Goal: Task Accomplishment & Management: Manage account settings

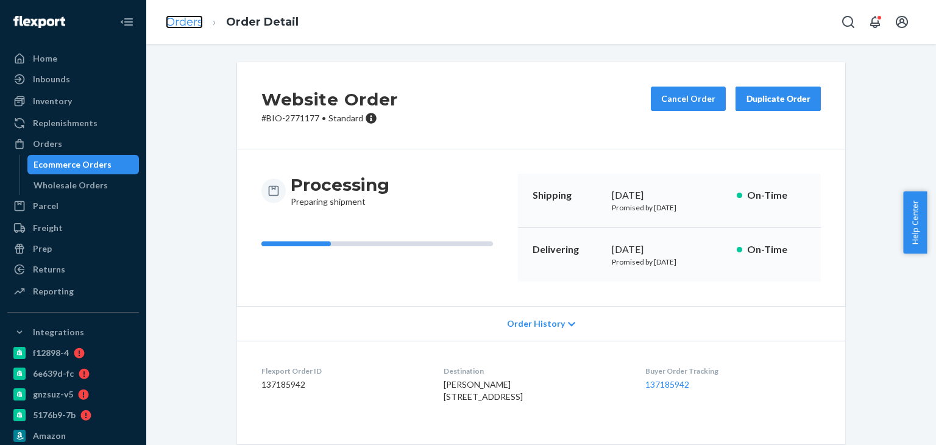
click at [190, 20] on link "Orders" at bounding box center [184, 21] width 37 height 13
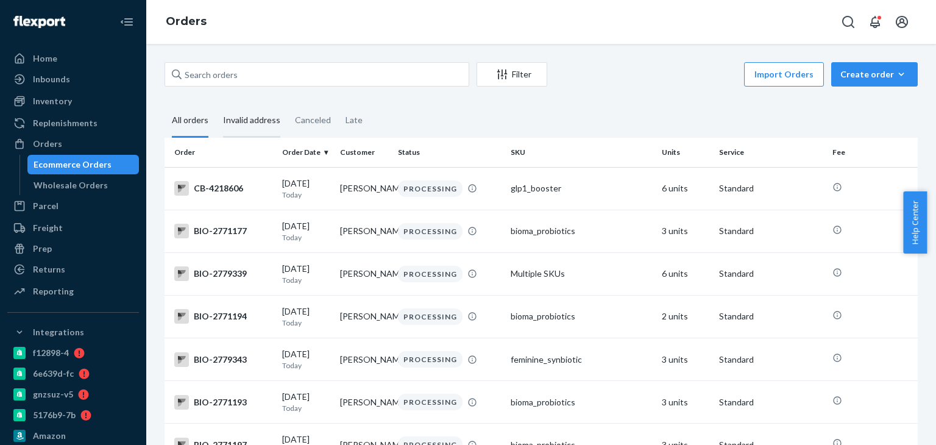
click at [252, 123] on div "Invalid address" at bounding box center [251, 121] width 57 height 34
click at [216, 104] on input "Invalid address" at bounding box center [216, 104] width 0 height 0
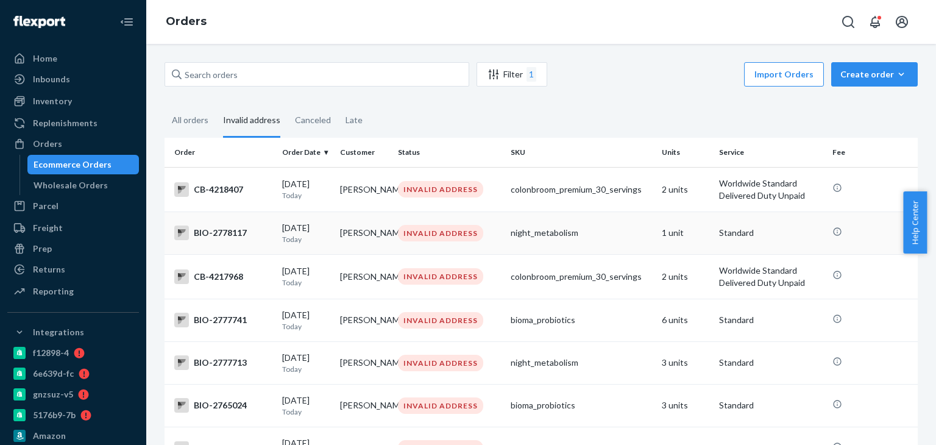
click at [222, 235] on div "BIO-2778117" at bounding box center [223, 233] width 98 height 15
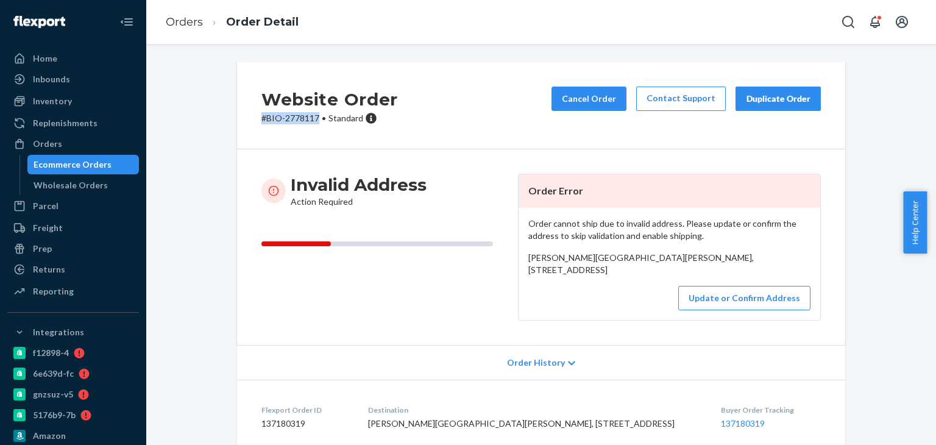
drag, startPoint x: 252, startPoint y: 119, endPoint x: 314, endPoint y: 119, distance: 61.6
click at [314, 119] on div "Website Order # BIO-2778117 • Standard Cancel Order Contact Support Duplicate O…" at bounding box center [541, 105] width 608 height 87
copy p "# BIO-2778117"
drag, startPoint x: 522, startPoint y: 266, endPoint x: 653, endPoint y: 290, distance: 133.2
click at [653, 290] on div "Order cannot ship due to invalid address. Please update or confirm the address …" at bounding box center [670, 264] width 302 height 112
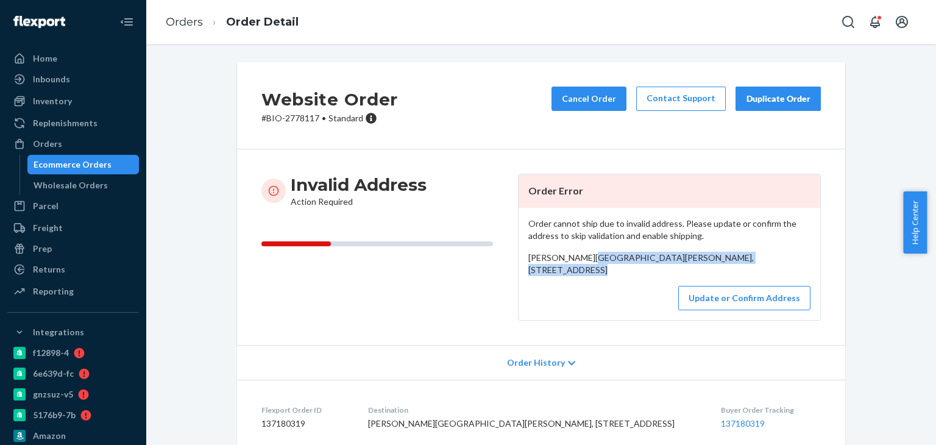
copy span "[GEOGRAPHIC_DATA][STREET_ADDRESS]"
click at [573, 255] on span "[PERSON_NAME][GEOGRAPHIC_DATA][PERSON_NAME], [STREET_ADDRESS]" at bounding box center [641, 263] width 226 height 23
copy span "[PERSON_NAME]"
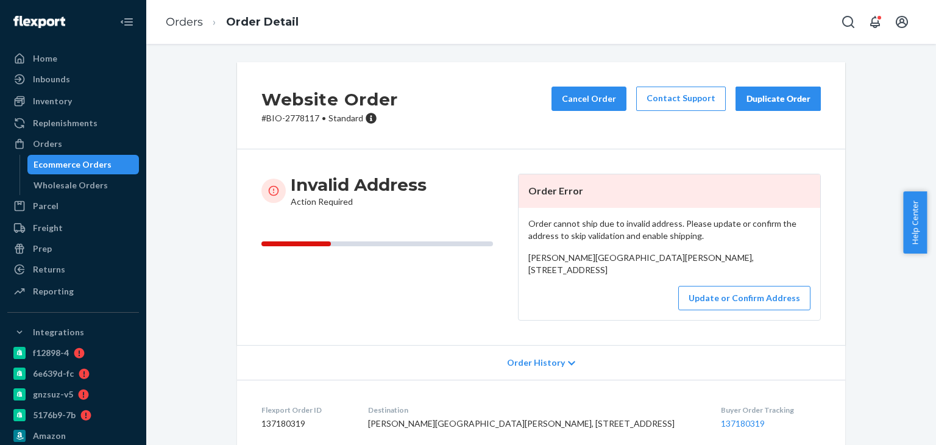
click at [188, 15] on li "Orders" at bounding box center [184, 23] width 37 height 16
click at [182, 22] on link "Orders" at bounding box center [184, 21] width 37 height 13
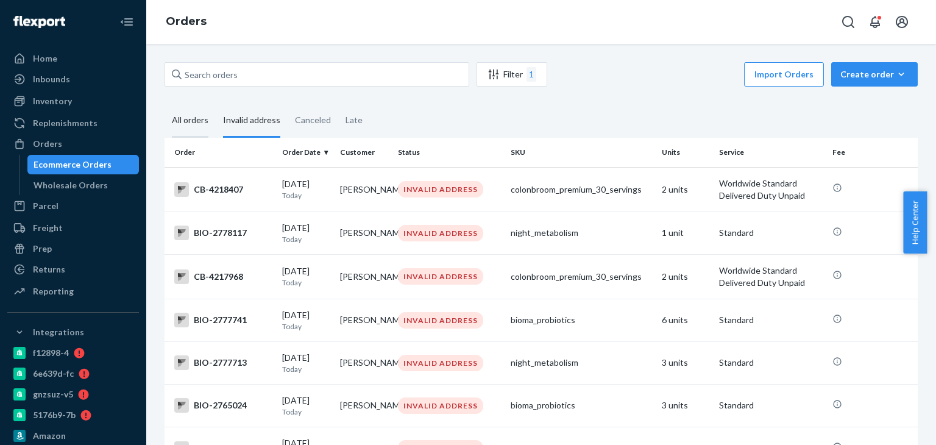
click at [188, 117] on div "All orders" at bounding box center [190, 121] width 37 height 34
click at [165, 104] on input "All orders" at bounding box center [165, 104] width 0 height 0
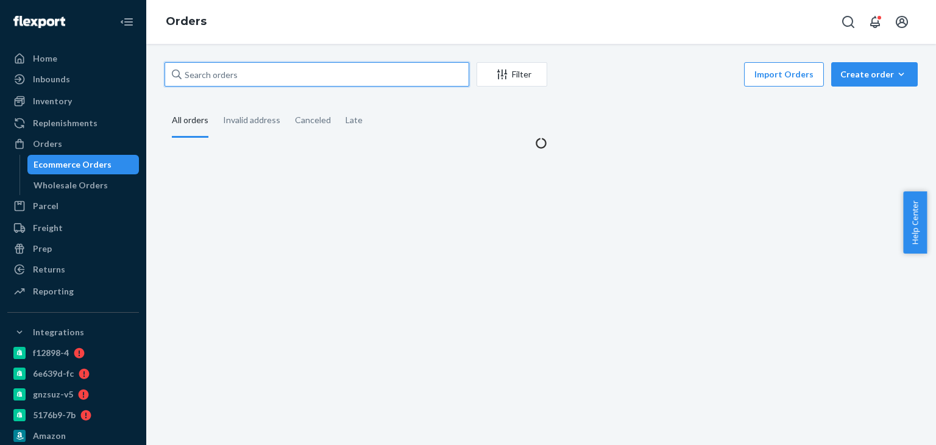
click at [233, 73] on input "text" at bounding box center [317, 74] width 305 height 24
paste input "[PERSON_NAME]"
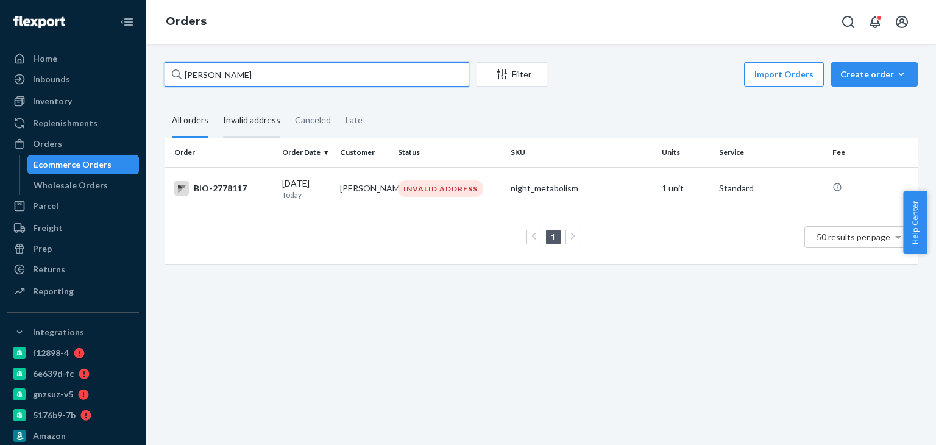
type input "[PERSON_NAME]"
click at [235, 120] on div "Invalid address" at bounding box center [251, 121] width 57 height 34
click at [216, 104] on input "Invalid address" at bounding box center [216, 104] width 0 height 0
click at [252, 66] on input "[PERSON_NAME]" at bounding box center [317, 74] width 305 height 24
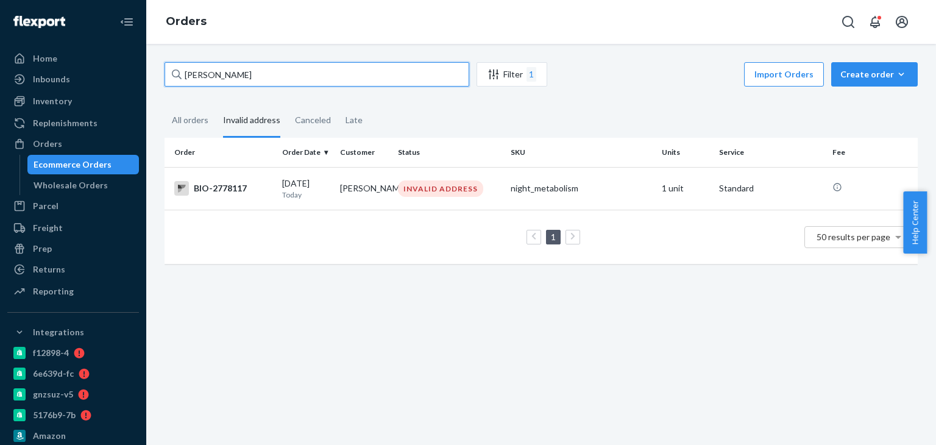
click at [252, 66] on input "[PERSON_NAME]" at bounding box center [317, 74] width 305 height 24
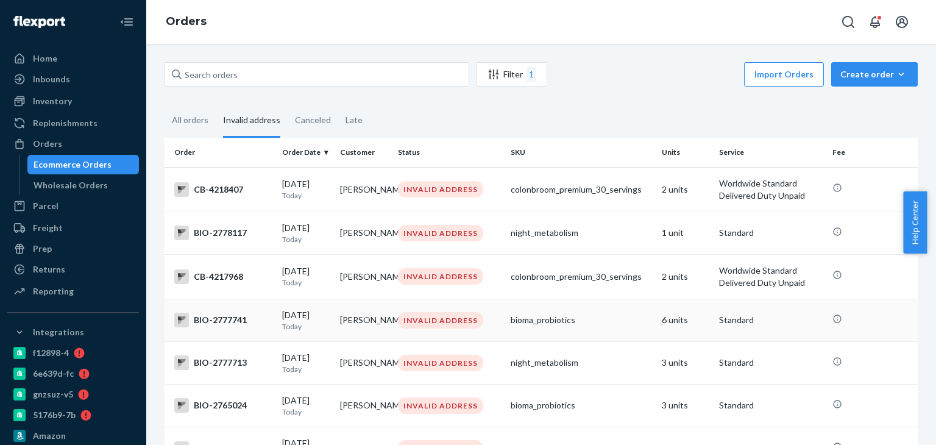
click at [215, 327] on div "BIO-2777741" at bounding box center [223, 320] width 98 height 15
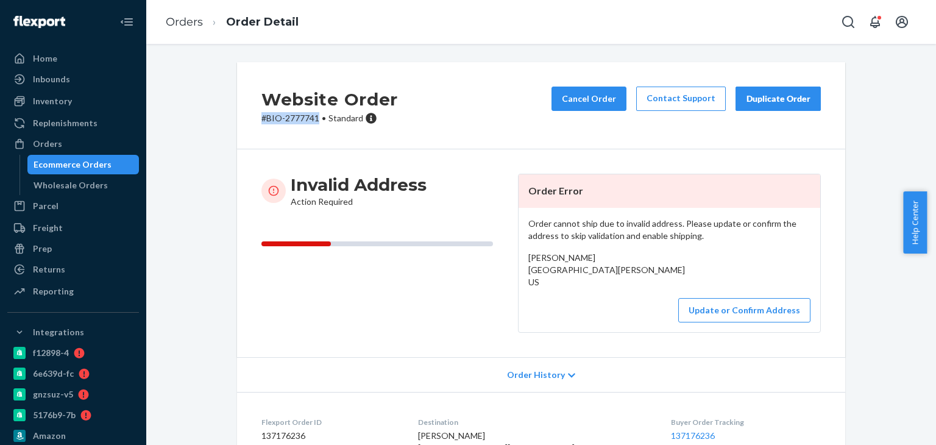
drag, startPoint x: 256, startPoint y: 123, endPoint x: 312, endPoint y: 126, distance: 56.2
click at [312, 126] on div "Website Order # BIO-2777741 • Standard Cancel Order Contact Support Duplicate O…" at bounding box center [541, 105] width 608 height 87
copy p "# BIO-2777741"
click at [182, 24] on link "Orders" at bounding box center [184, 21] width 37 height 13
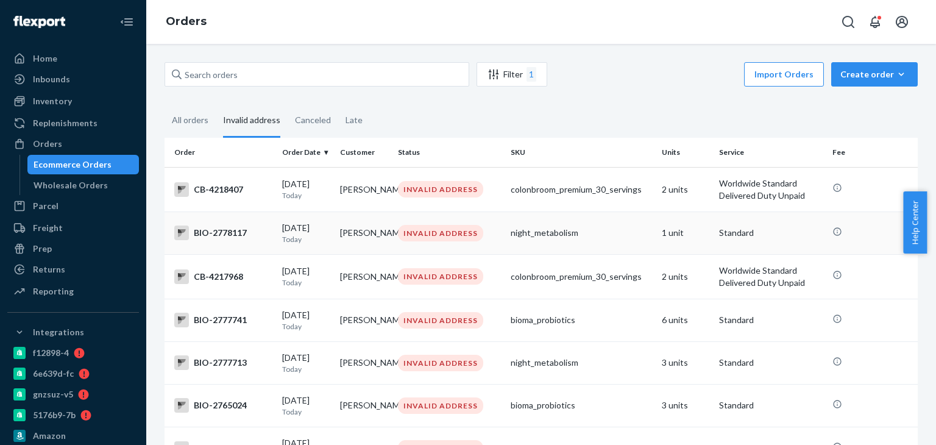
click at [234, 224] on td "BIO-2778117" at bounding box center [221, 233] width 113 height 43
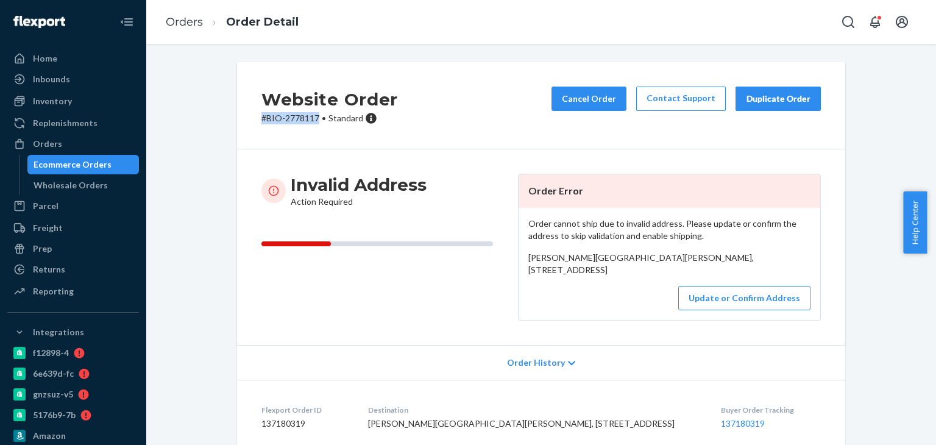
drag, startPoint x: 257, startPoint y: 129, endPoint x: 313, endPoint y: 129, distance: 56.1
click at [313, 129] on div "Website Order # BIO-2778117 • Standard Cancel Order Contact Support Duplicate O…" at bounding box center [541, 105] width 608 height 87
copy p "# BIO-2778117"
click at [179, 23] on link "Orders" at bounding box center [184, 21] width 37 height 13
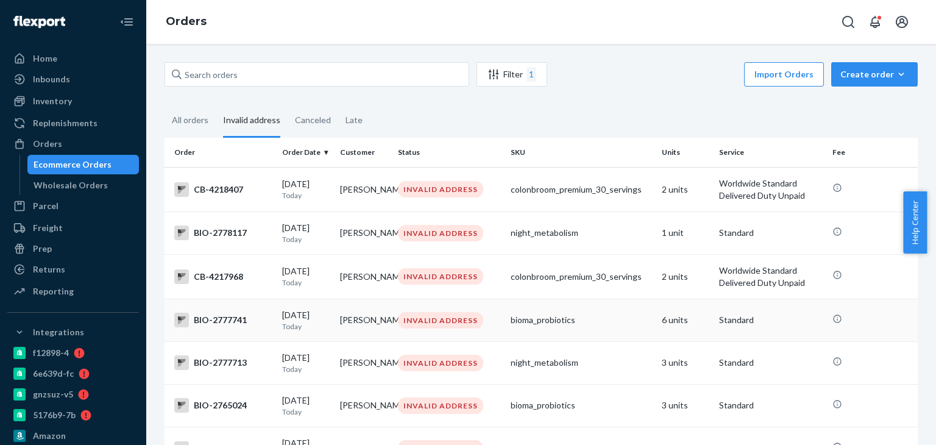
click at [220, 327] on div "BIO-2777741" at bounding box center [223, 320] width 98 height 15
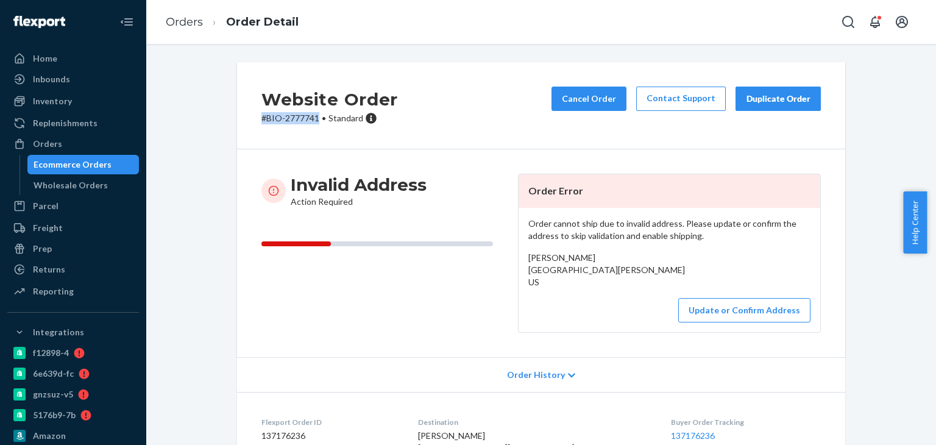
drag, startPoint x: 257, startPoint y: 116, endPoint x: 315, endPoint y: 125, distance: 58.5
click at [315, 125] on div "Website Order # BIO-2777741 • Standard Cancel Order Contact Support Duplicate O…" at bounding box center [541, 105] width 608 height 87
copy p "# BIO-2777741"
click at [195, 29] on li "Orders" at bounding box center [184, 23] width 37 height 16
click at [189, 20] on link "Orders" at bounding box center [184, 21] width 37 height 13
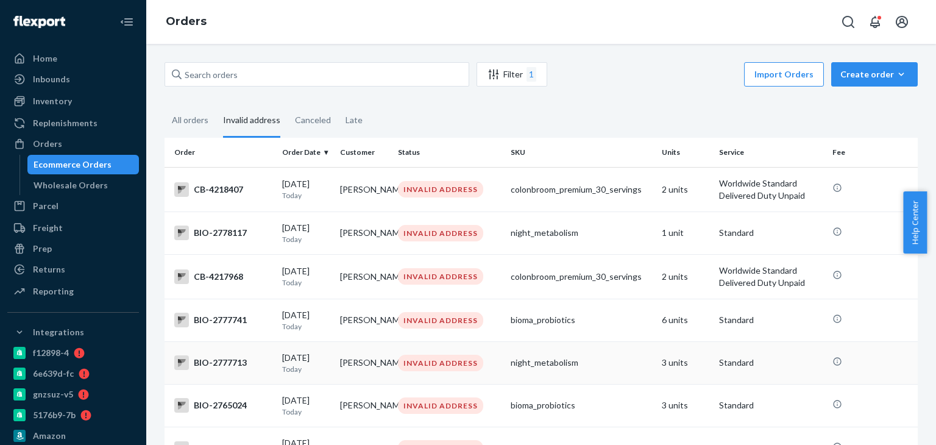
scroll to position [61, 0]
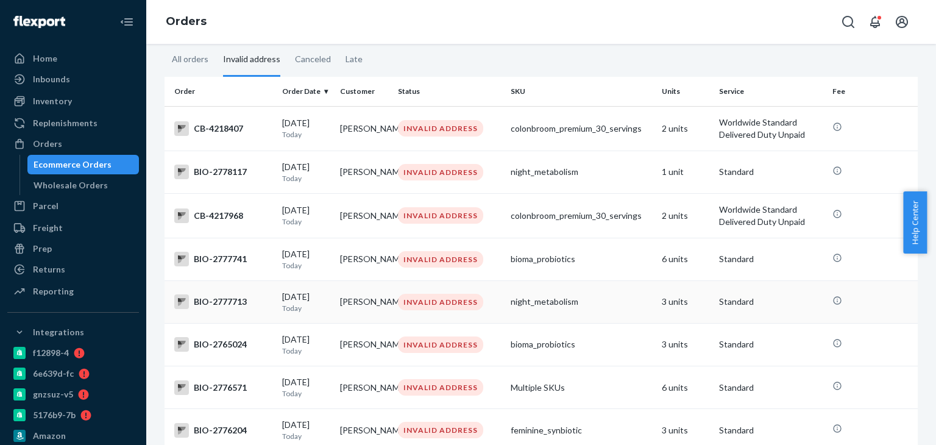
click at [219, 309] on div "BIO-2777713" at bounding box center [223, 301] width 98 height 15
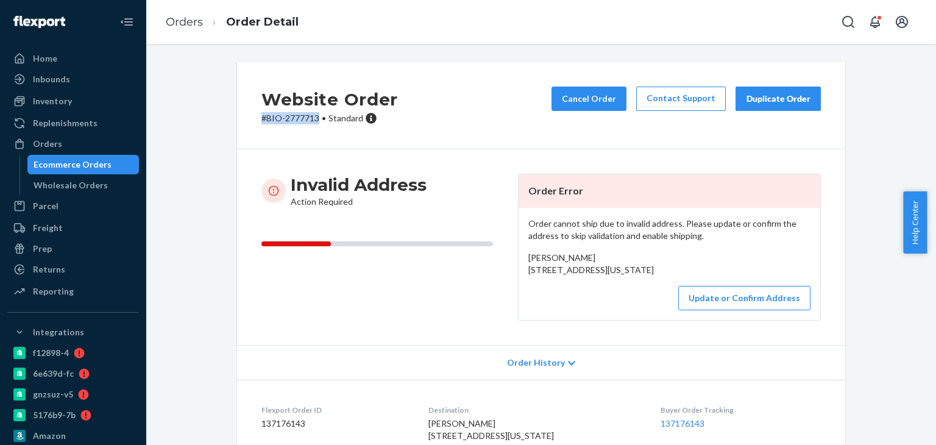
drag, startPoint x: 239, startPoint y: 133, endPoint x: 313, endPoint y: 133, distance: 74.4
click at [313, 133] on div "Website Order # BIO-2777713 • Standard Cancel Order Contact Support Duplicate O…" at bounding box center [541, 305] width 627 height 486
copy p "# BIO-2777713"
drag, startPoint x: 523, startPoint y: 273, endPoint x: 558, endPoint y: 298, distance: 43.3
click at [558, 298] on div "Order cannot ship due to invalid address. Please update or confirm the address …" at bounding box center [670, 264] width 302 height 112
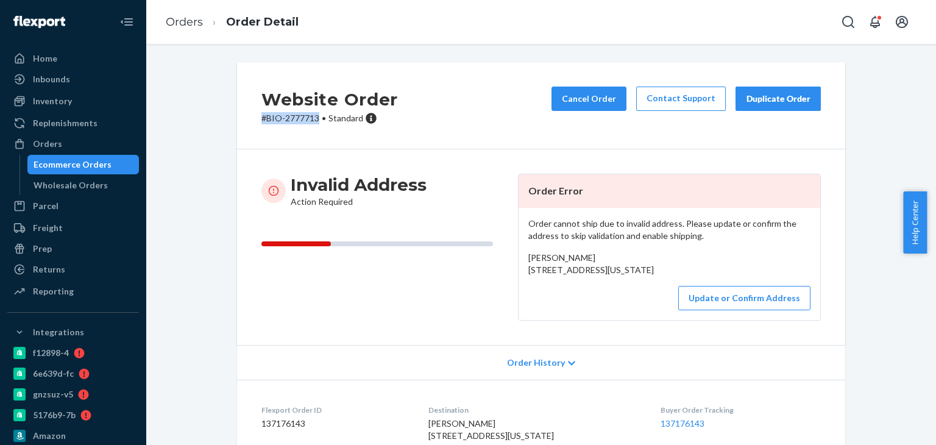
copy span "[STREET_ADDRESS][US_STATE]"
click at [542, 255] on span "[PERSON_NAME] [STREET_ADDRESS][US_STATE]" at bounding box center [591, 263] width 126 height 23
copy span "[PERSON_NAME]"
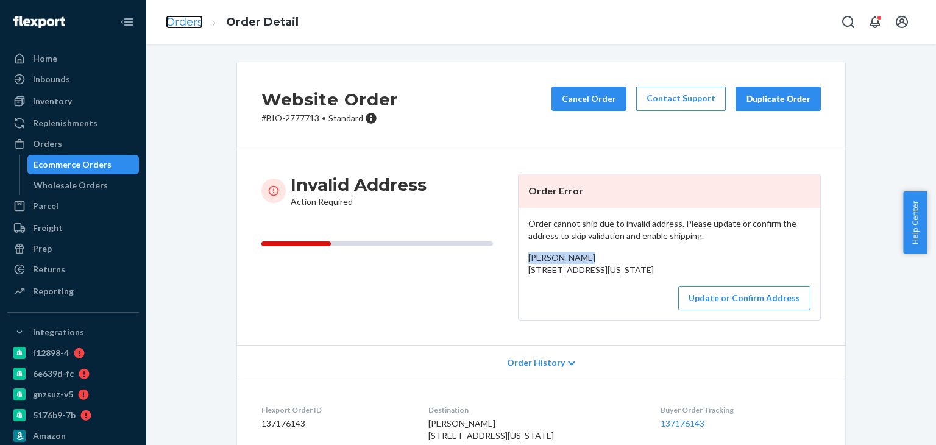
click at [173, 26] on link "Orders" at bounding box center [184, 21] width 37 height 13
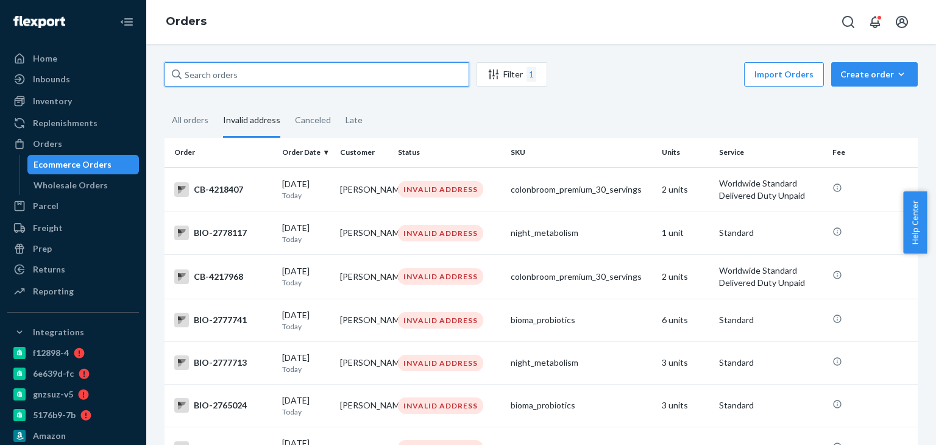
click at [216, 72] on input "text" at bounding box center [317, 74] width 305 height 24
paste input "[PERSON_NAME]"
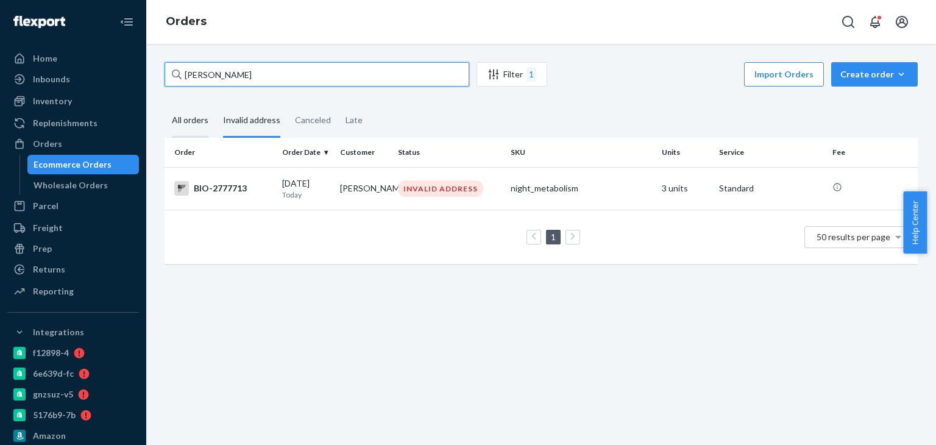
type input "[PERSON_NAME]"
click at [197, 122] on div "All orders" at bounding box center [190, 121] width 37 height 34
click at [165, 104] on input "All orders" at bounding box center [165, 104] width 0 height 0
click at [250, 124] on div "Invalid address" at bounding box center [251, 121] width 57 height 34
click at [216, 104] on input "Invalid address" at bounding box center [216, 104] width 0 height 0
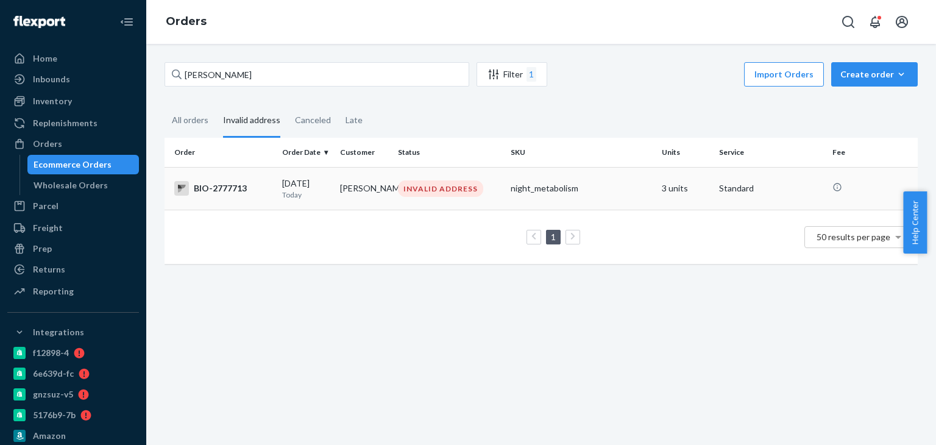
click at [230, 196] on div "BIO-2777713" at bounding box center [223, 188] width 98 height 15
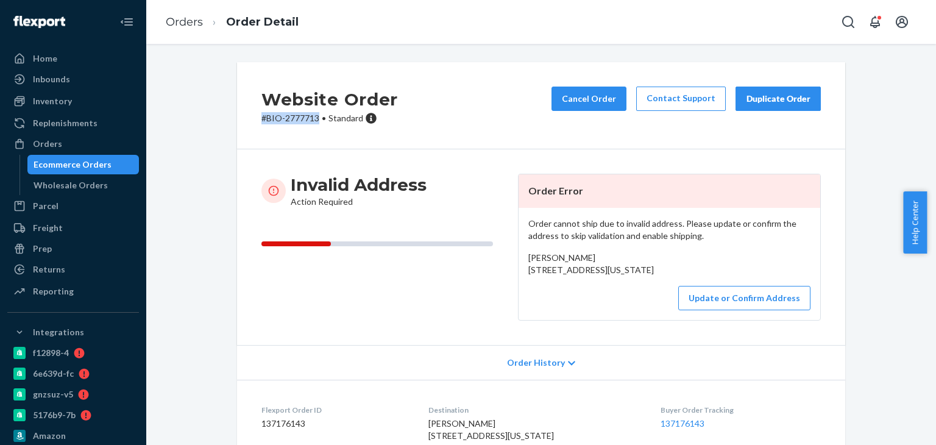
drag, startPoint x: 254, startPoint y: 136, endPoint x: 315, endPoint y: 135, distance: 61.0
click at [315, 135] on div "Website Order # BIO-2777713 • Standard Cancel Order Contact Support Duplicate O…" at bounding box center [541, 105] width 608 height 87
copy p "# BIO-2777713"
click at [182, 21] on link "Orders" at bounding box center [184, 21] width 37 height 13
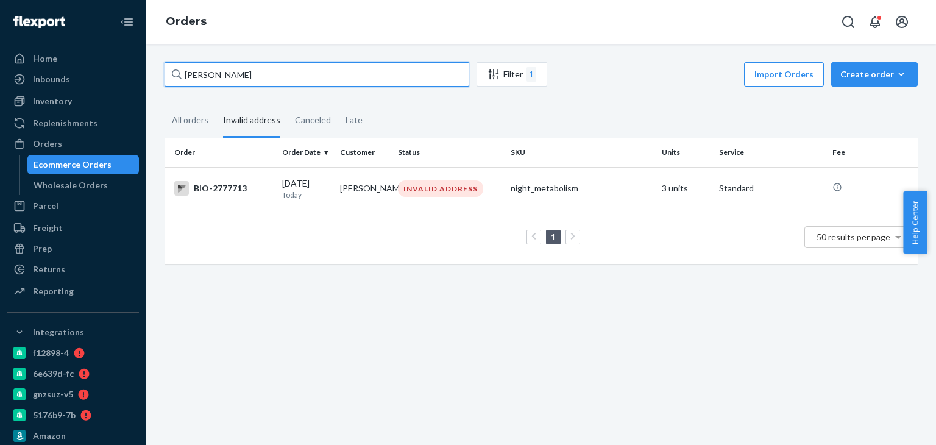
click at [266, 76] on input "[PERSON_NAME]" at bounding box center [317, 74] width 305 height 24
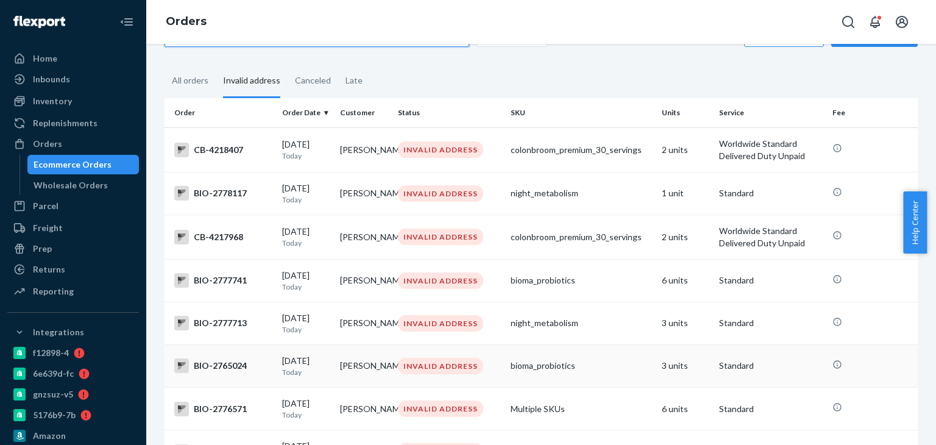
scroll to position [61, 0]
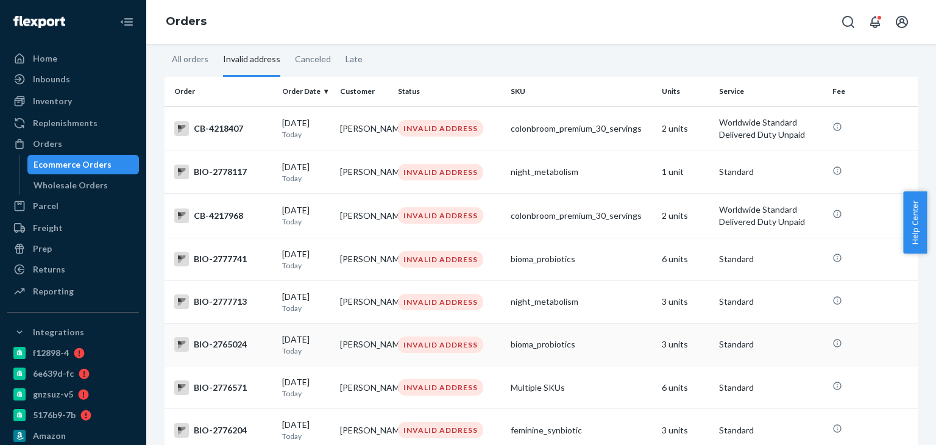
click at [219, 352] on div "BIO-2765024" at bounding box center [223, 344] width 98 height 15
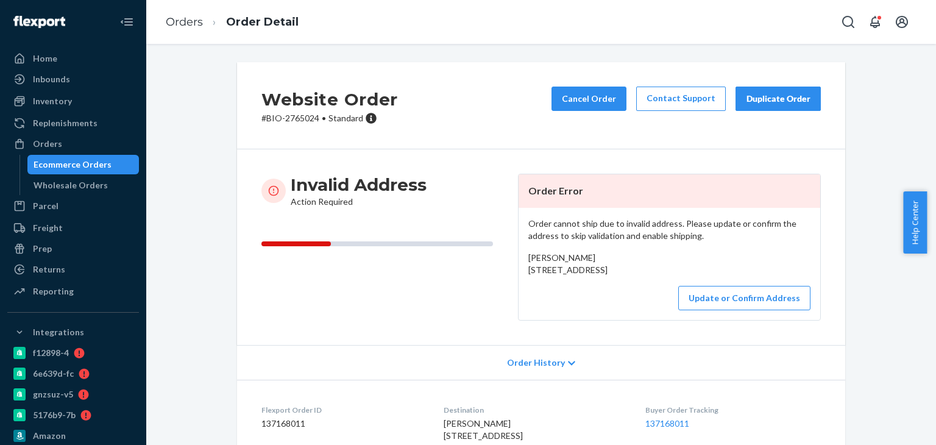
drag, startPoint x: 522, startPoint y: 274, endPoint x: 603, endPoint y: 296, distance: 84.0
click at [603, 296] on div "Order cannot ship due to invalid address. Please update or confirm the address …" at bounding box center [670, 264] width 302 height 112
drag, startPoint x: 257, startPoint y: 139, endPoint x: 315, endPoint y: 138, distance: 57.3
click at [315, 138] on div "Website Order # BIO-2765024 • Standard Cancel Order Contact Support Duplicate O…" at bounding box center [541, 105] width 608 height 87
click at [530, 255] on span "[PERSON_NAME] [STREET_ADDRESS]" at bounding box center [567, 263] width 79 height 23
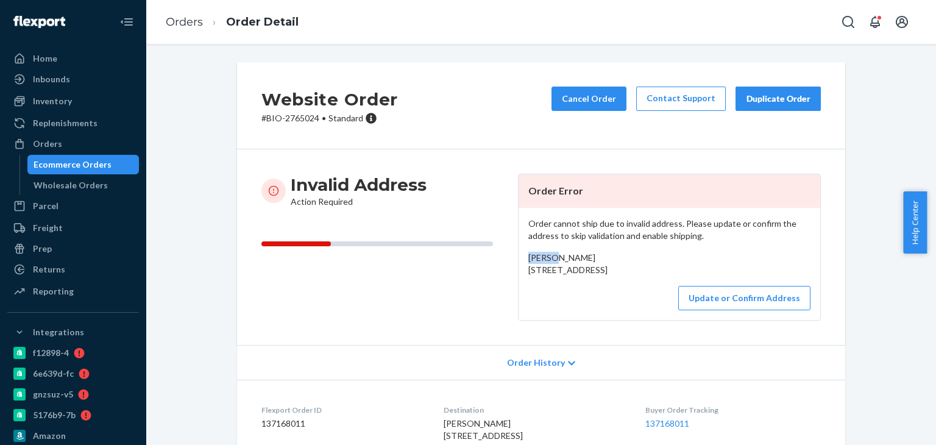
click at [531, 255] on span "[PERSON_NAME] [STREET_ADDRESS]" at bounding box center [567, 263] width 79 height 23
click at [180, 20] on link "Orders" at bounding box center [184, 21] width 37 height 13
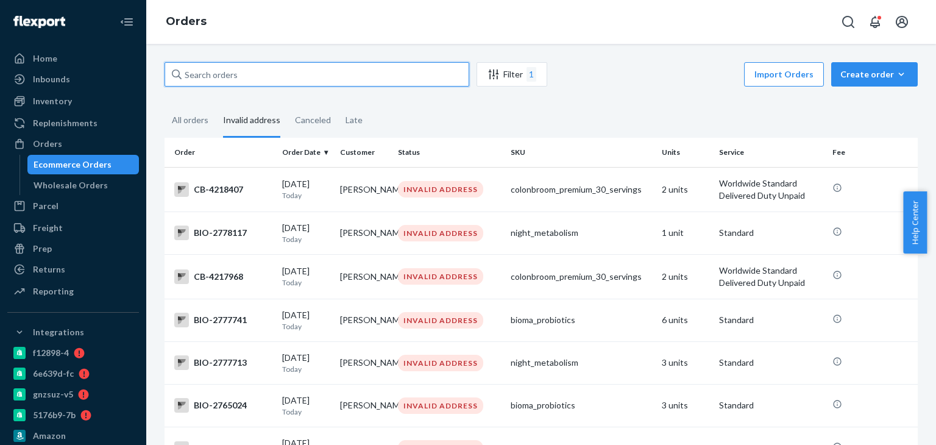
click at [256, 76] on input "text" at bounding box center [317, 74] width 305 height 24
paste input "[PERSON_NAME]"
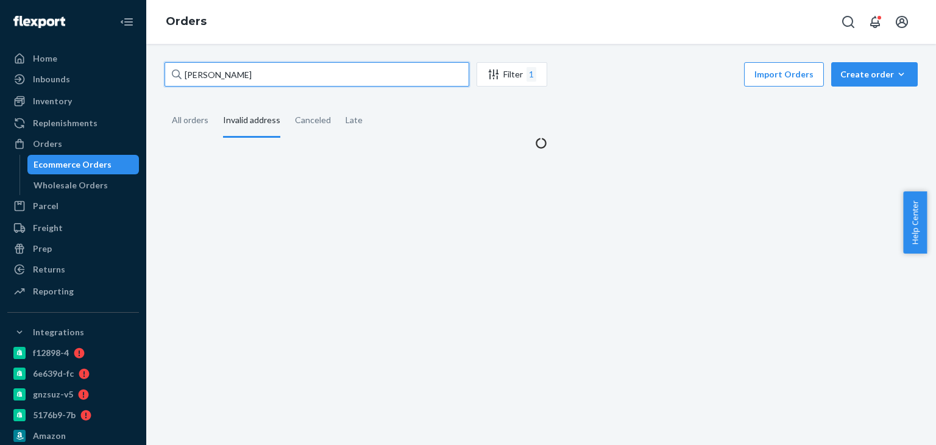
type input "[PERSON_NAME]"
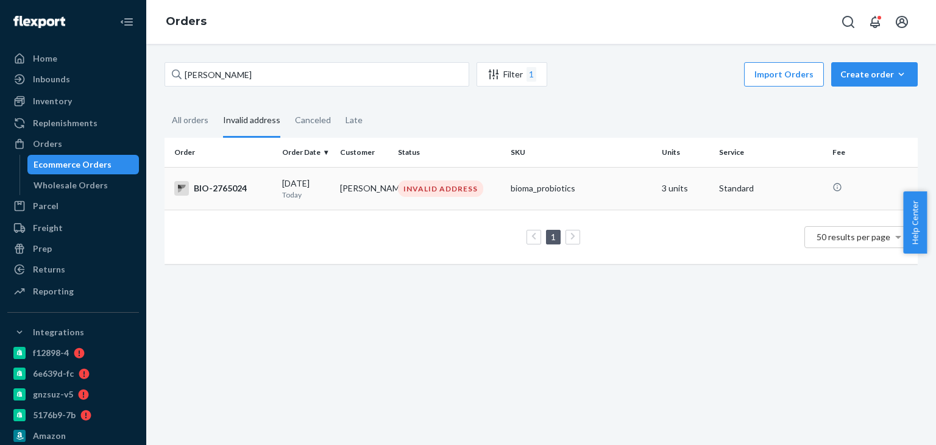
click at [250, 186] on div "BIO-2765024" at bounding box center [223, 188] width 98 height 15
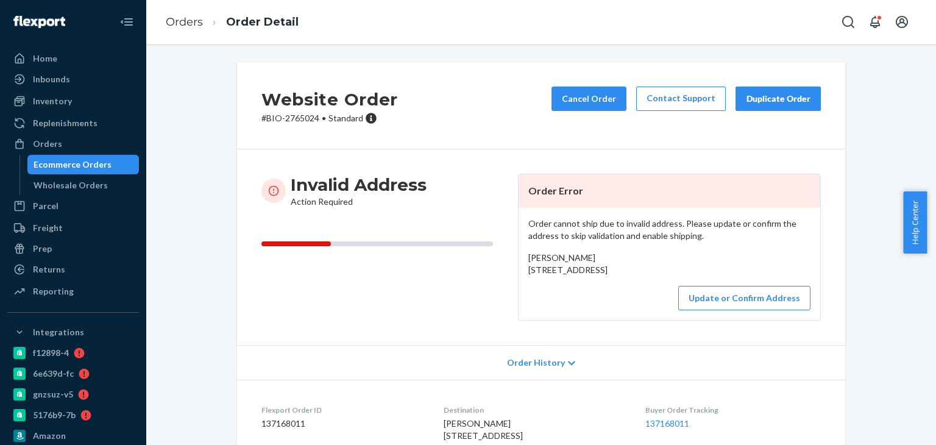
click at [551, 255] on span "[PERSON_NAME] [STREET_ADDRESS]" at bounding box center [567, 263] width 79 height 23
click at [185, 20] on link "Orders" at bounding box center [184, 21] width 37 height 13
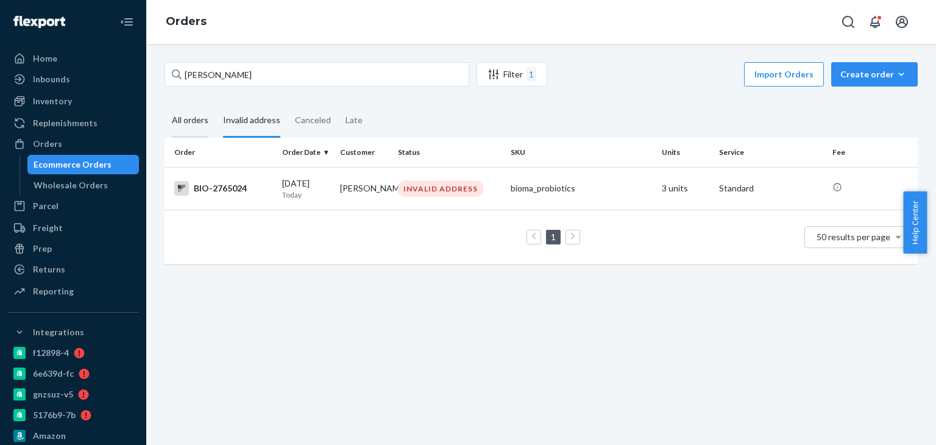
click at [198, 122] on div "All orders" at bounding box center [190, 121] width 37 height 34
click at [254, 73] on input "[PERSON_NAME]" at bounding box center [317, 74] width 305 height 24
click at [176, 127] on div "All orders" at bounding box center [190, 121] width 37 height 34
click at [165, 104] on input "All orders" at bounding box center [165, 104] width 0 height 0
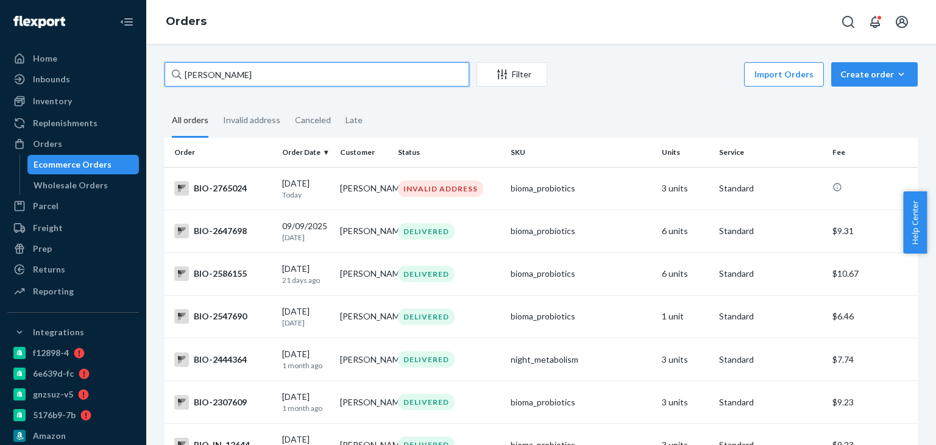
click at [207, 70] on input "[PERSON_NAME]" at bounding box center [317, 74] width 305 height 24
click at [209, 70] on input "[PERSON_NAME]" at bounding box center [317, 74] width 305 height 24
paste input "1955690"
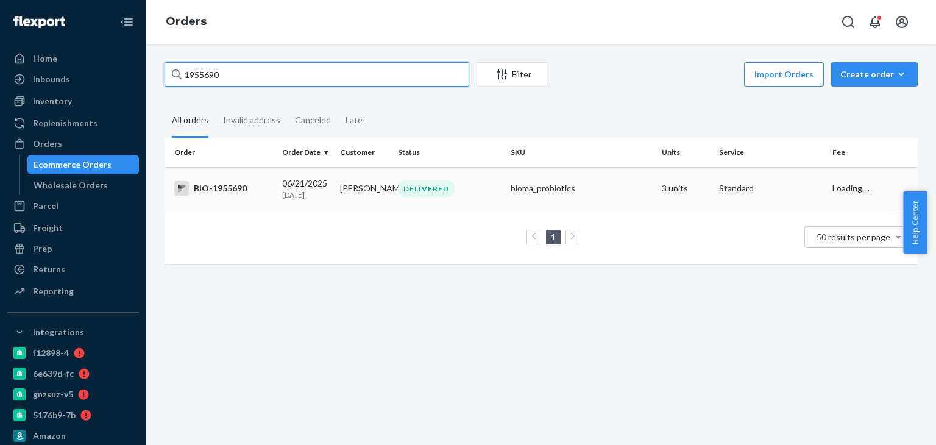
type input "1955690"
click at [227, 180] on td "BIO-1955690" at bounding box center [221, 188] width 113 height 43
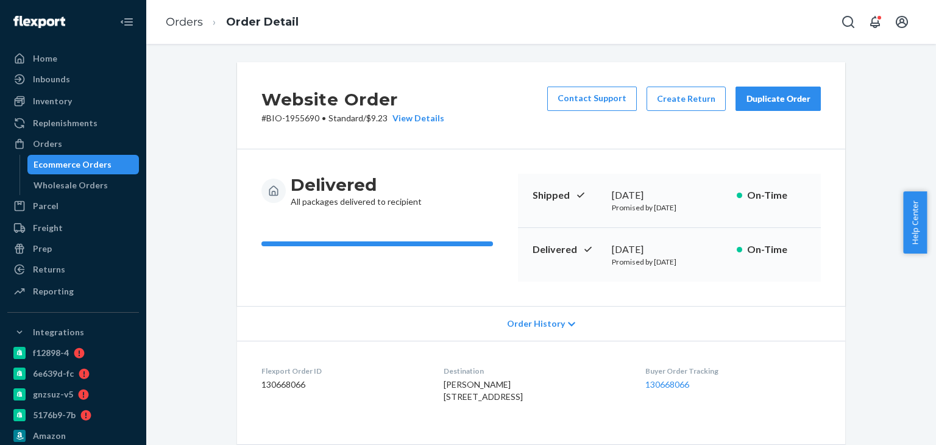
scroll to position [61, 0]
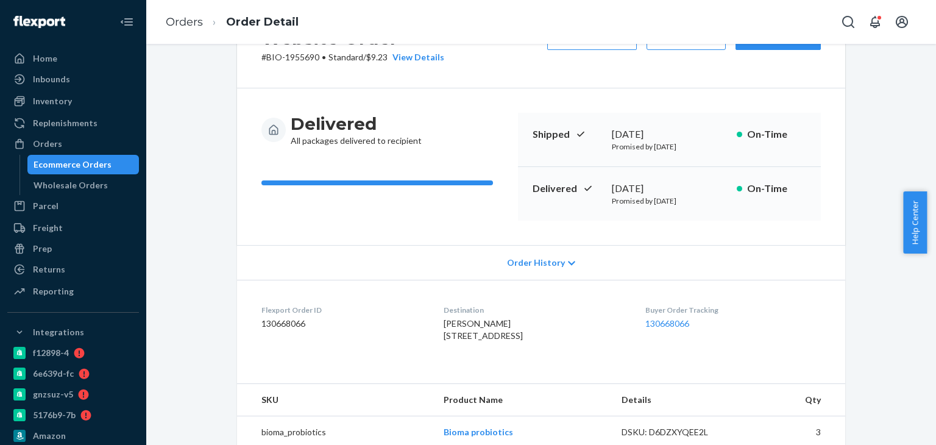
drag, startPoint x: 439, startPoint y: 335, endPoint x: 466, endPoint y: 375, distance: 48.7
click at [466, 342] on div "[PERSON_NAME] [STREET_ADDRESS]" at bounding box center [535, 330] width 182 height 24
click at [185, 21] on link "Orders" at bounding box center [184, 21] width 37 height 13
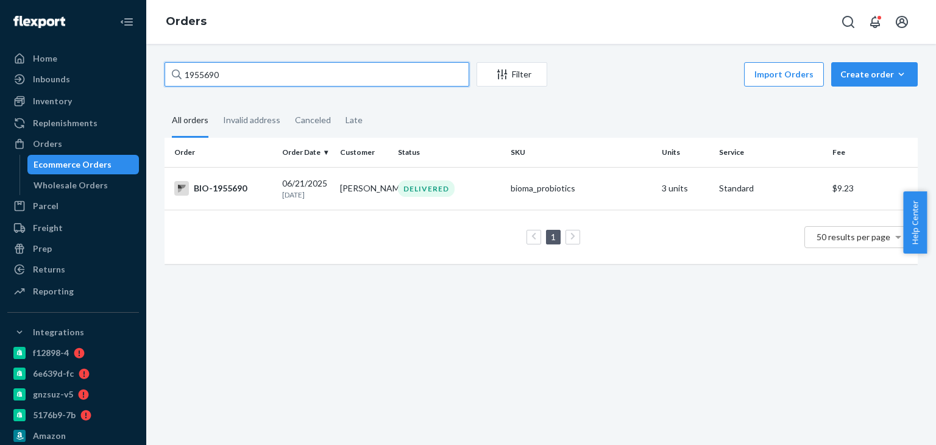
click at [235, 80] on input "1955690" at bounding box center [317, 74] width 305 height 24
paste input "BIO-IN-12644"
type input "BIO-IN-12644"
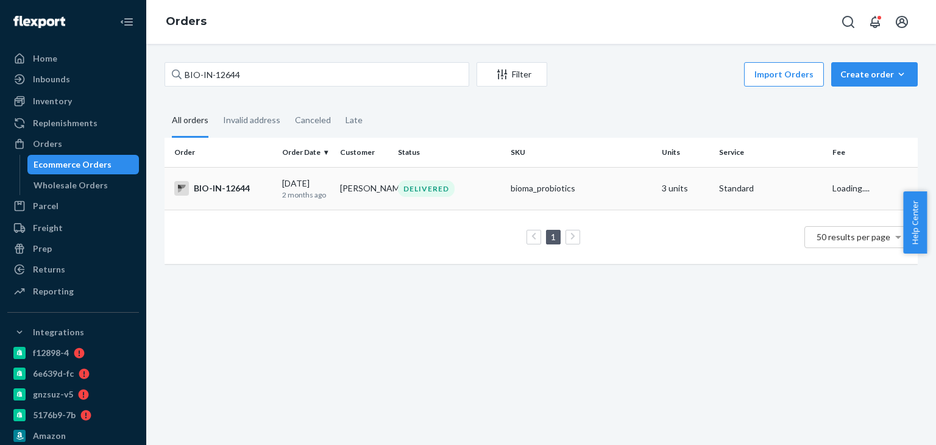
click at [229, 191] on div "BIO-IN-12644" at bounding box center [223, 188] width 98 height 15
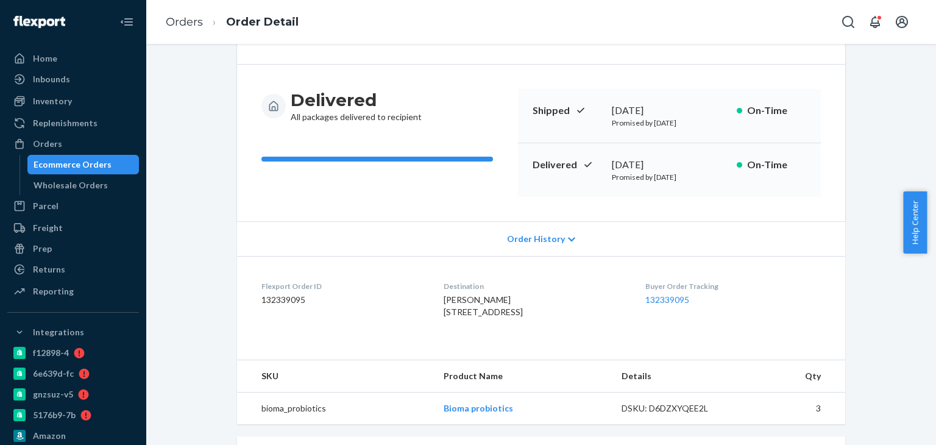
scroll to position [122, 0]
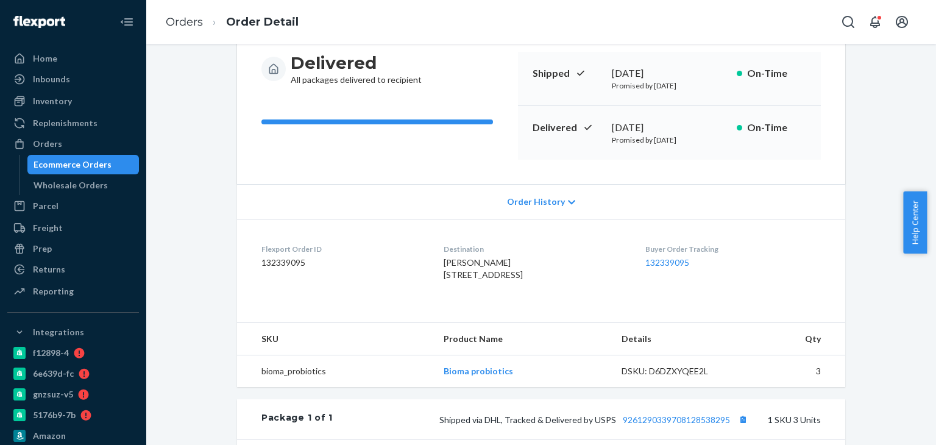
click at [450, 280] on span "[PERSON_NAME] [STREET_ADDRESS]" at bounding box center [483, 268] width 79 height 23
click at [509, 281] on div "[PERSON_NAME] [STREET_ADDRESS]" at bounding box center [535, 269] width 182 height 24
drag, startPoint x: 508, startPoint y: 285, endPoint x: 422, endPoint y: 274, distance: 87.2
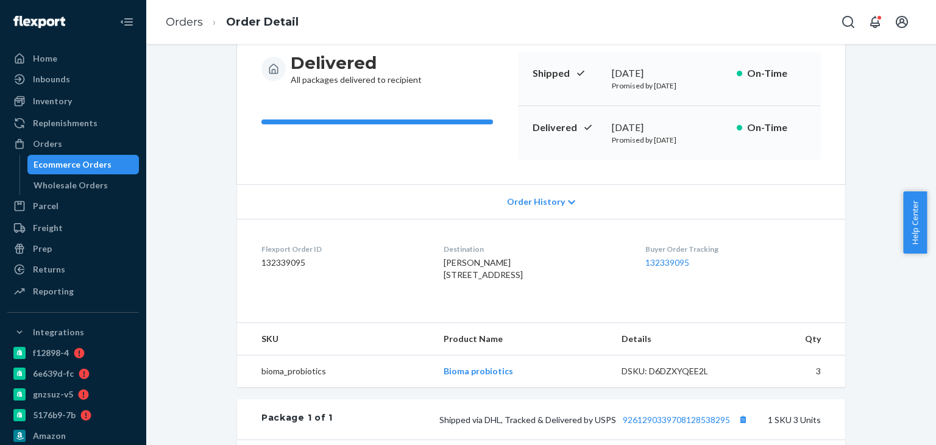
click at [444, 274] on div "[PERSON_NAME] [STREET_ADDRESS]" at bounding box center [535, 269] width 182 height 24
click at [197, 23] on link "Orders" at bounding box center [184, 21] width 37 height 13
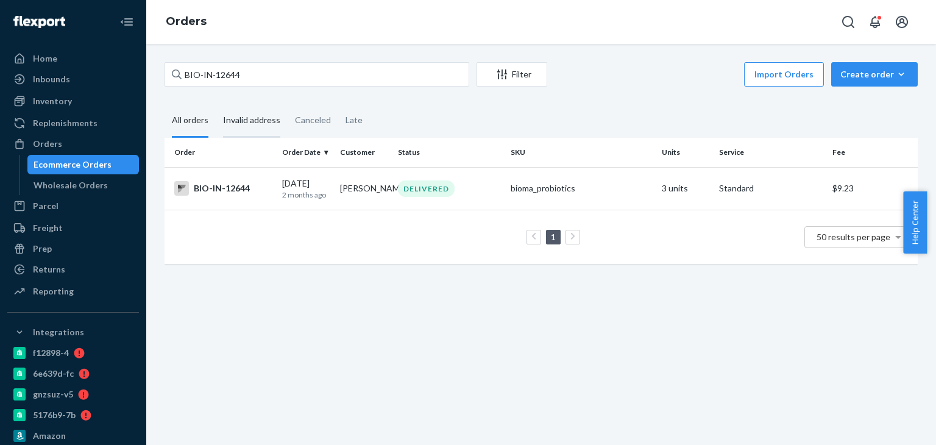
click at [249, 121] on div "Invalid address" at bounding box center [251, 121] width 57 height 34
click at [216, 104] on input "Invalid address" at bounding box center [216, 104] width 0 height 0
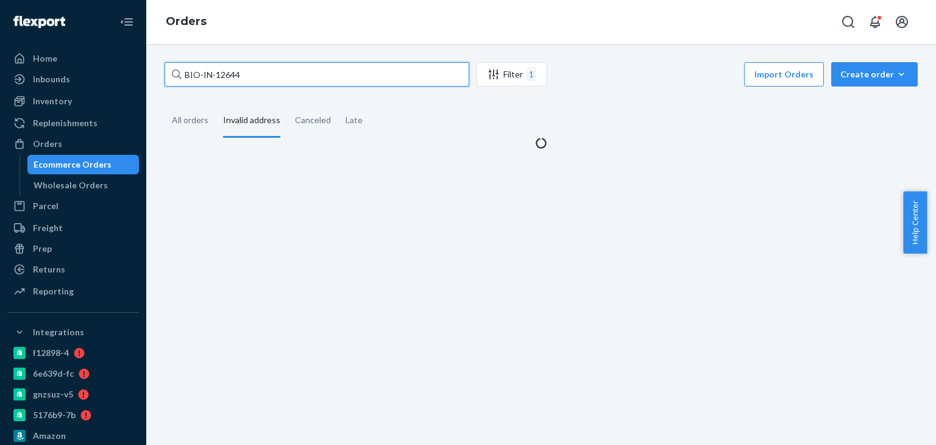
click at [253, 66] on input "BIO-IN-12644" at bounding box center [317, 74] width 305 height 24
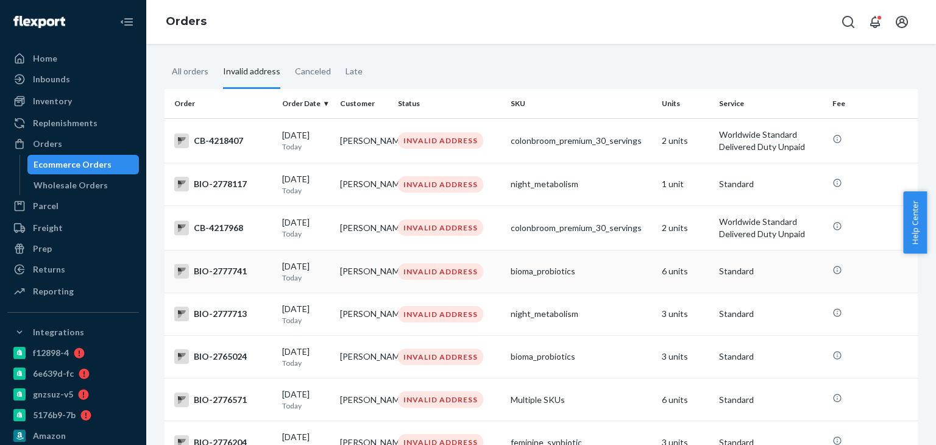
scroll to position [122, 0]
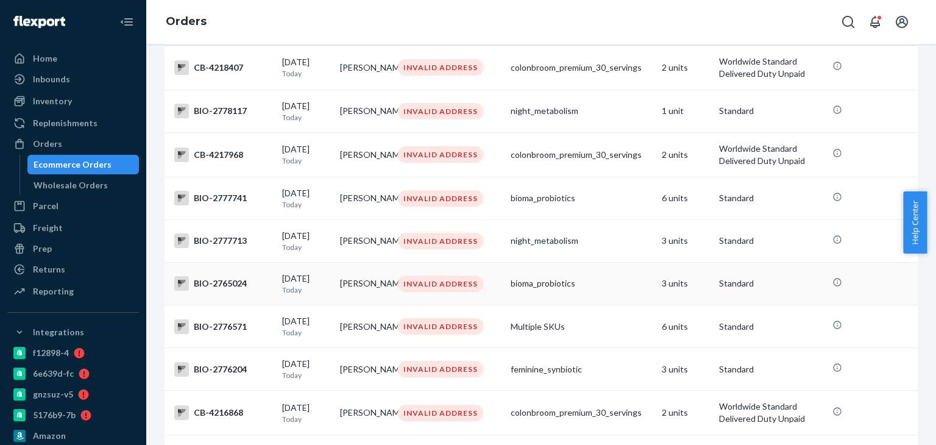
click at [224, 291] on div "BIO-2765024" at bounding box center [223, 283] width 98 height 15
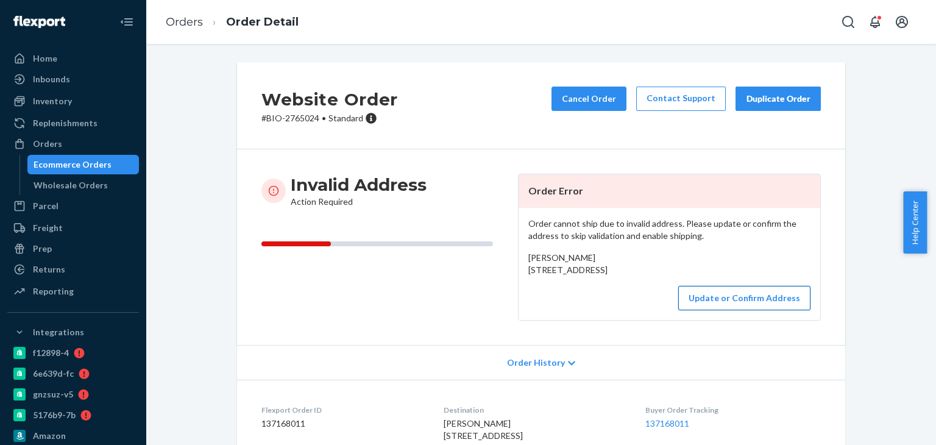
click at [723, 310] on button "Update or Confirm Address" at bounding box center [744, 298] width 132 height 24
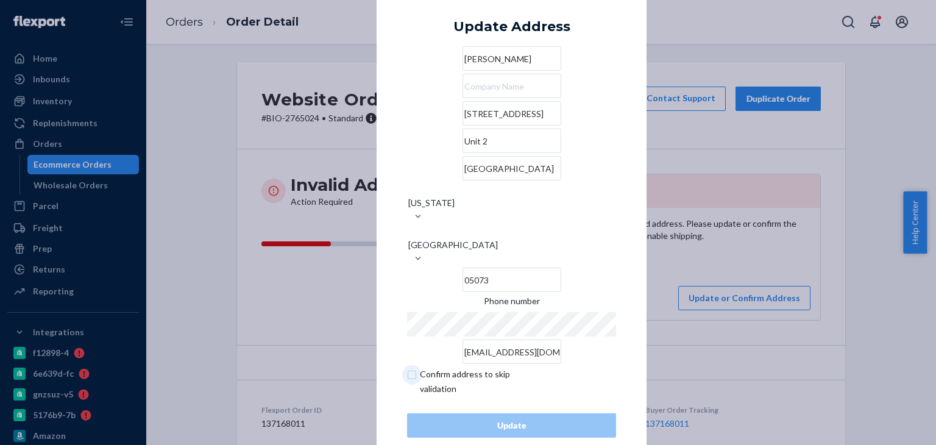
click at [407, 367] on input "checkbox" at bounding box center [477, 381] width 141 height 29
checkbox input "true"
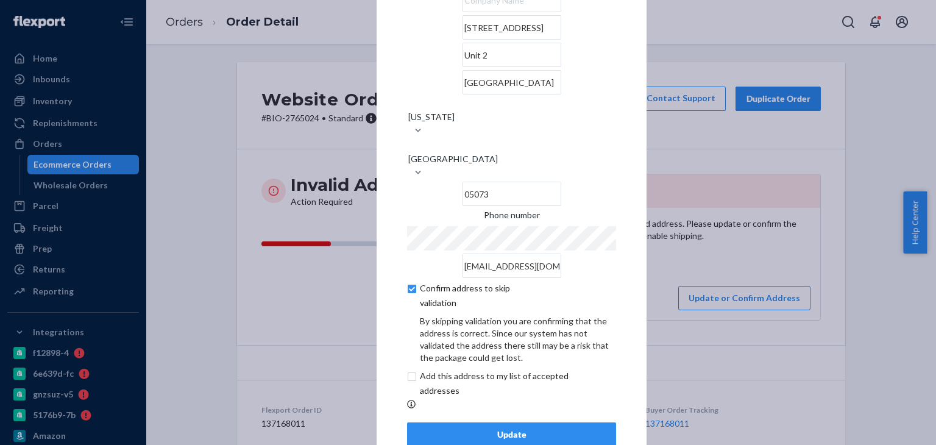
scroll to position [59, 0]
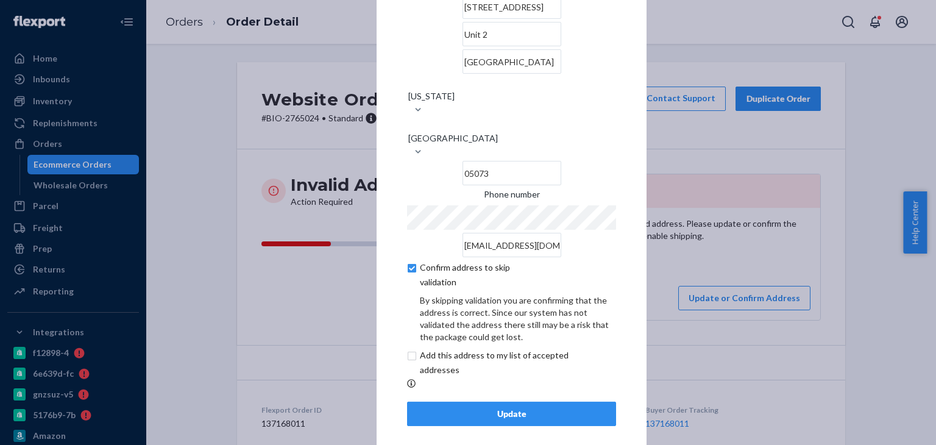
click at [407, 348] on input "checkbox" at bounding box center [508, 362] width 203 height 29
checkbox input "true"
click at [459, 408] on div "Update" at bounding box center [512, 414] width 188 height 12
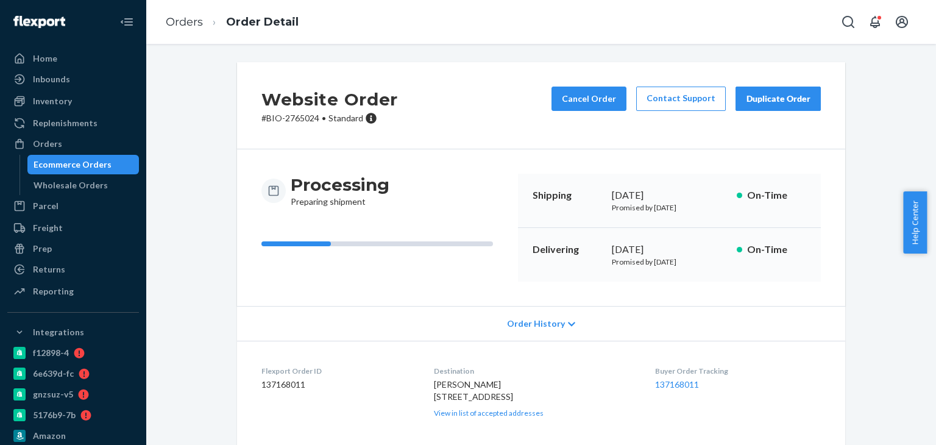
click at [462, 167] on div "Processing Preparing shipment Shipping [DATE] Promised by [DATE] On-Time Delive…" at bounding box center [541, 227] width 608 height 157
drag, startPoint x: 256, startPoint y: 119, endPoint x: 317, endPoint y: 132, distance: 62.3
click at [317, 132] on div "Website Order # BIO-2765024 • Standard Cancel Order Contact Support Duplicate O…" at bounding box center [541, 105] width 608 height 87
click at [192, 26] on link "Orders" at bounding box center [184, 21] width 37 height 13
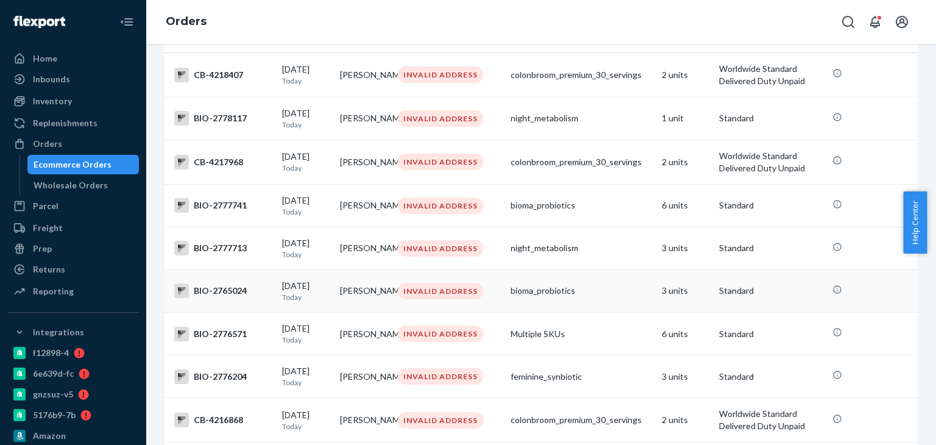
scroll to position [122, 0]
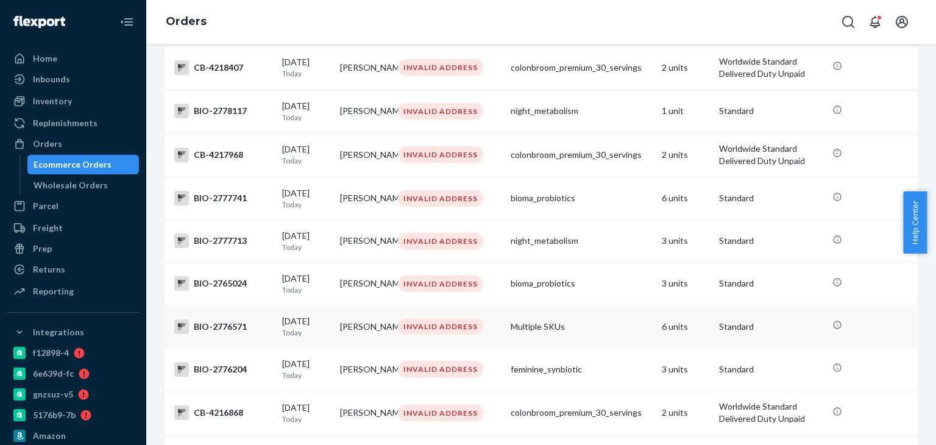
click at [222, 334] on div "BIO-2776571" at bounding box center [223, 326] width 98 height 15
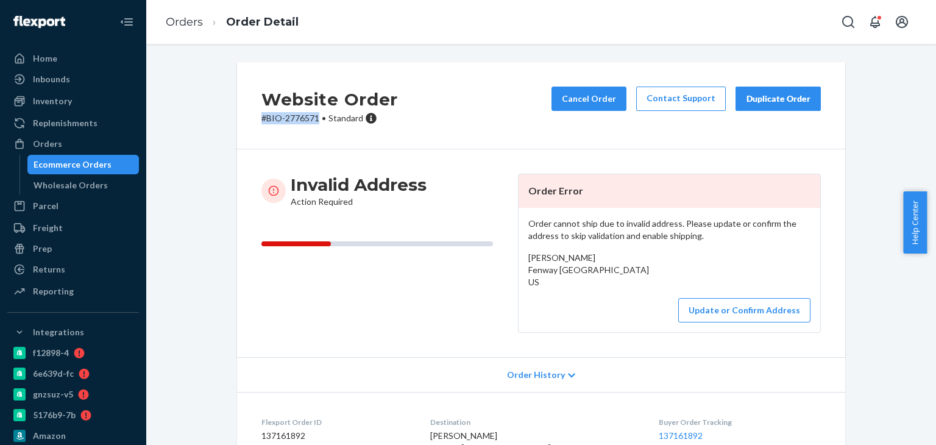
drag, startPoint x: 248, startPoint y: 125, endPoint x: 318, endPoint y: 130, distance: 69.7
click at [318, 130] on div "Website Order # BIO-2776571 • Standard Cancel Order Contact Support Duplicate O…" at bounding box center [541, 105] width 608 height 87
click at [185, 26] on link "Orders" at bounding box center [184, 21] width 37 height 13
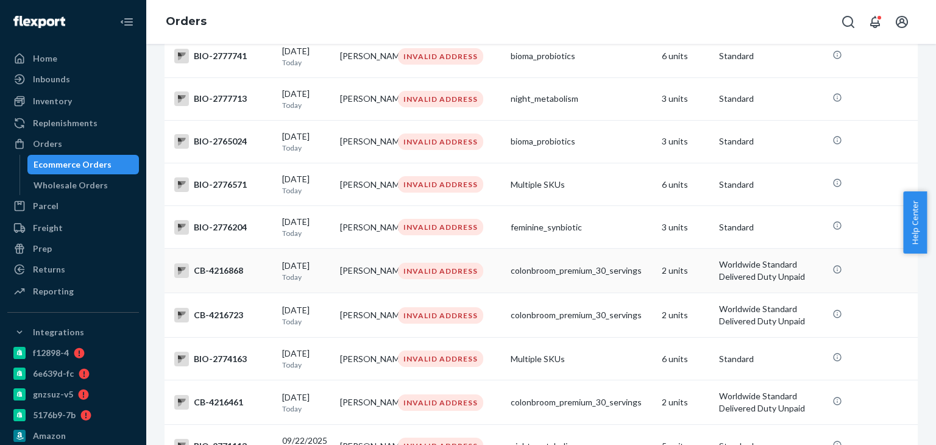
scroll to position [234, 0]
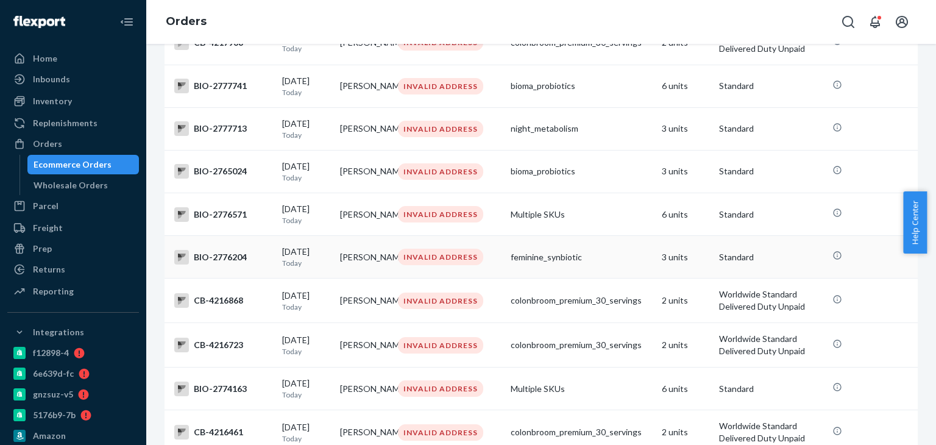
click at [219, 265] on div "BIO-2776204" at bounding box center [223, 257] width 98 height 15
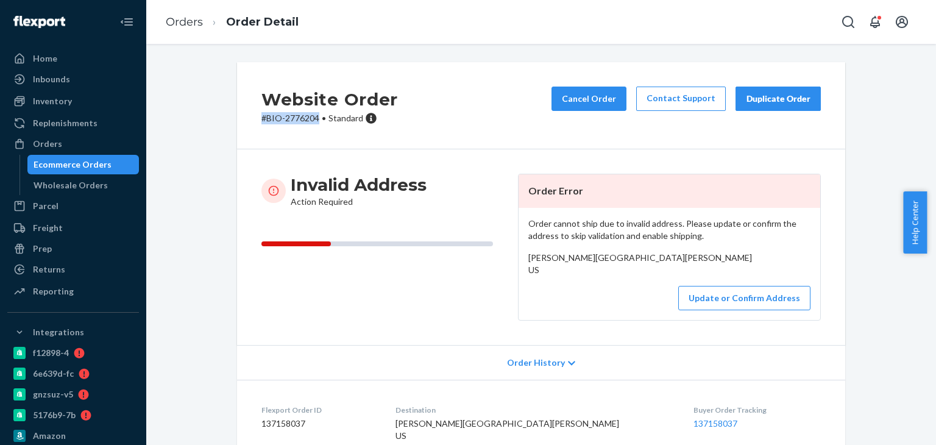
drag, startPoint x: 252, startPoint y: 121, endPoint x: 315, endPoint y: 125, distance: 62.9
click at [315, 125] on div "Website Order # BIO-2776204 • Standard Cancel Order Contact Support Duplicate O…" at bounding box center [541, 105] width 608 height 87
click at [190, 27] on link "Orders" at bounding box center [184, 21] width 37 height 13
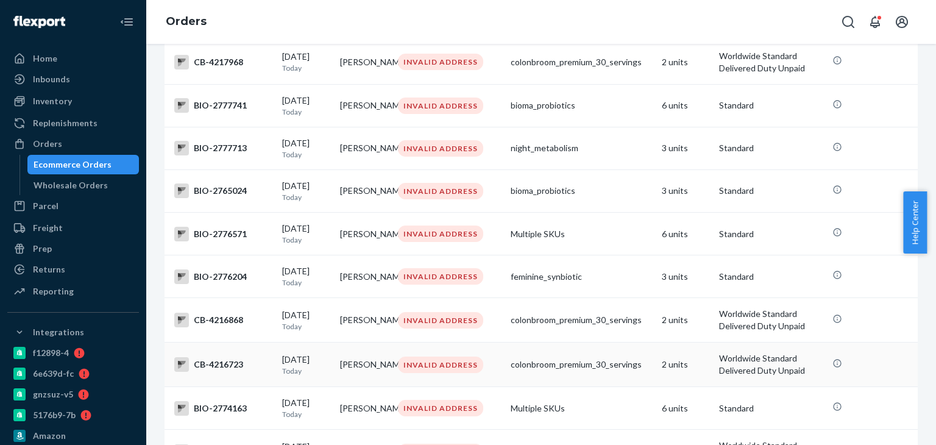
scroll to position [244, 0]
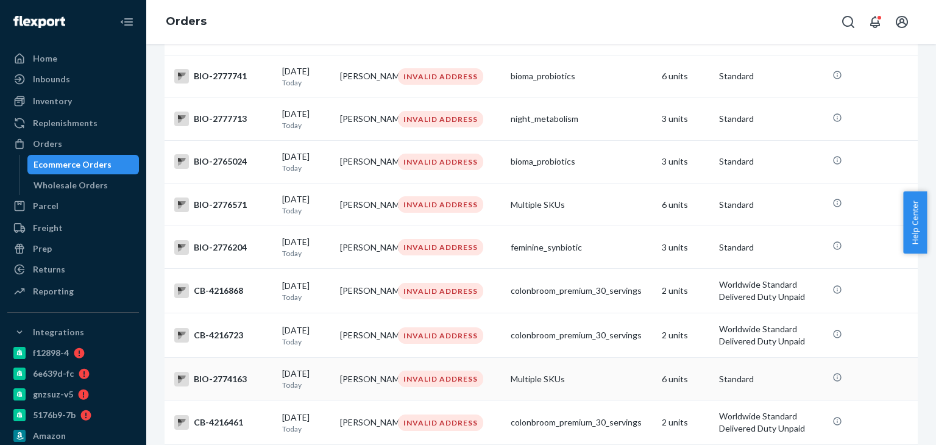
click at [224, 400] on td "BIO-2774163" at bounding box center [221, 379] width 113 height 43
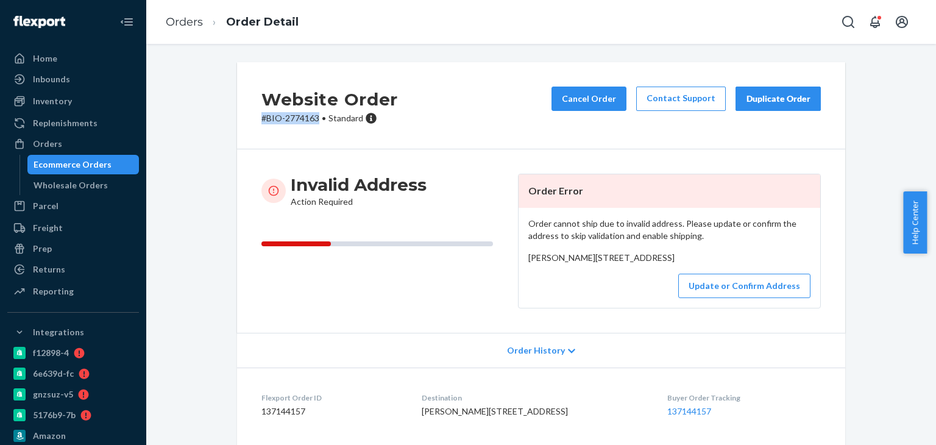
drag, startPoint x: 269, startPoint y: 122, endPoint x: 315, endPoint y: 121, distance: 46.3
click at [315, 121] on div "Website Order # BIO-2774163 • Standard Cancel Order Contact Support Duplicate O…" at bounding box center [541, 105] width 608 height 87
click at [189, 25] on link "Orders" at bounding box center [184, 21] width 37 height 13
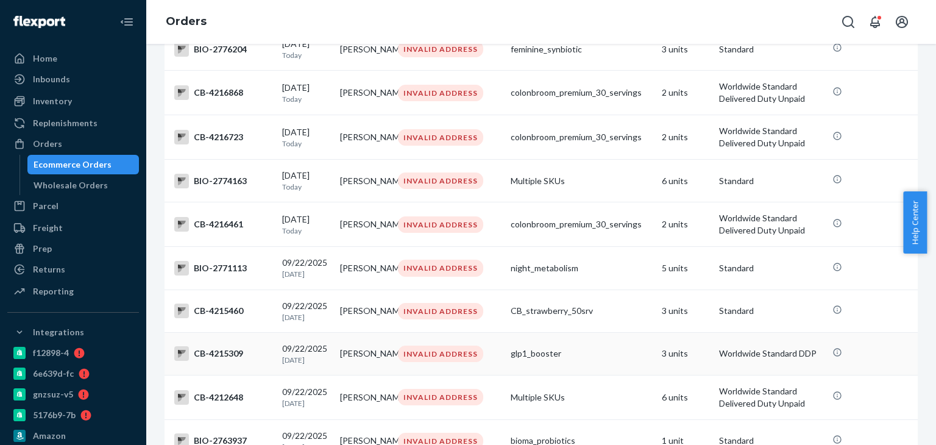
scroll to position [488, 0]
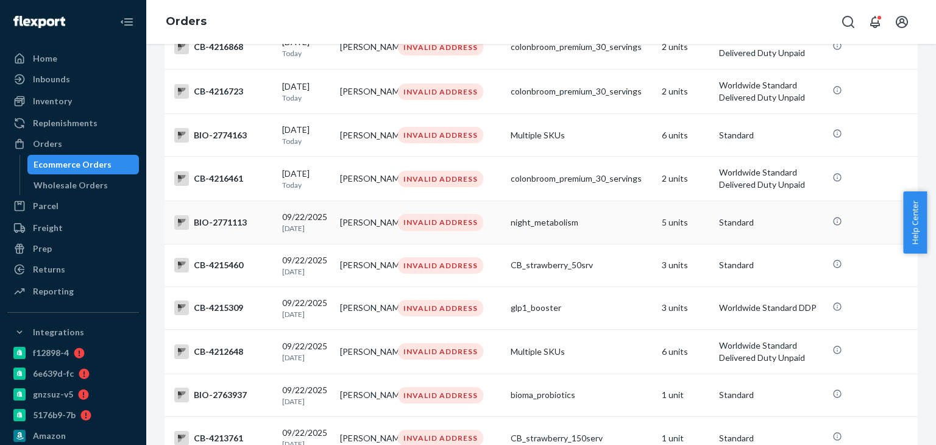
click at [212, 230] on div "BIO-2771113" at bounding box center [223, 222] width 98 height 15
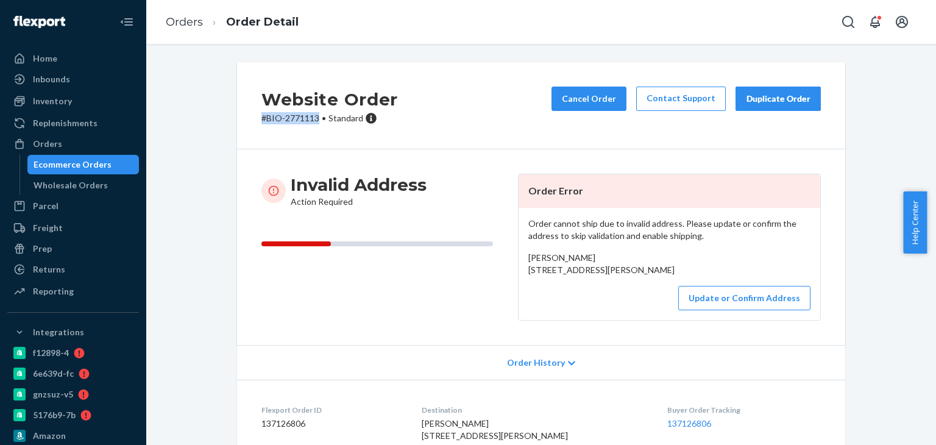
drag, startPoint x: 258, startPoint y: 118, endPoint x: 315, endPoint y: 118, distance: 56.7
click at [315, 118] on p "# BIO-2771113 • Standard" at bounding box center [329, 118] width 137 height 12
click at [188, 32] on ol "Orders Order Detail" at bounding box center [232, 22] width 152 height 36
click at [188, 26] on link "Orders" at bounding box center [184, 21] width 37 height 13
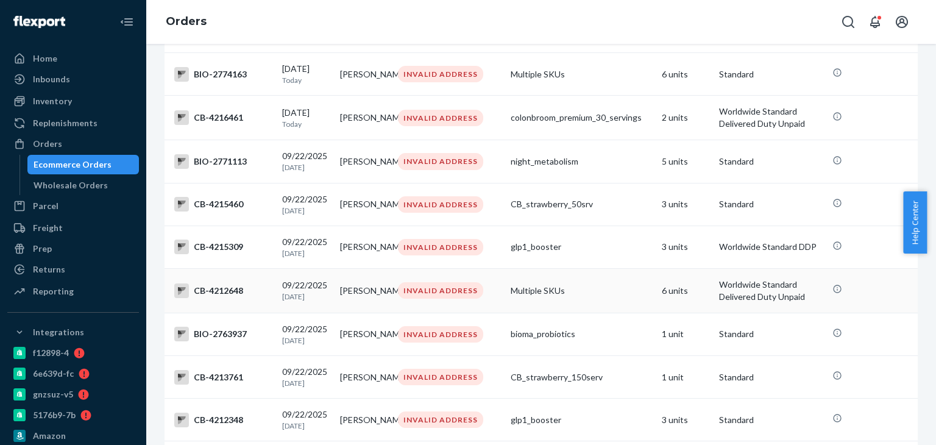
scroll to position [610, 0]
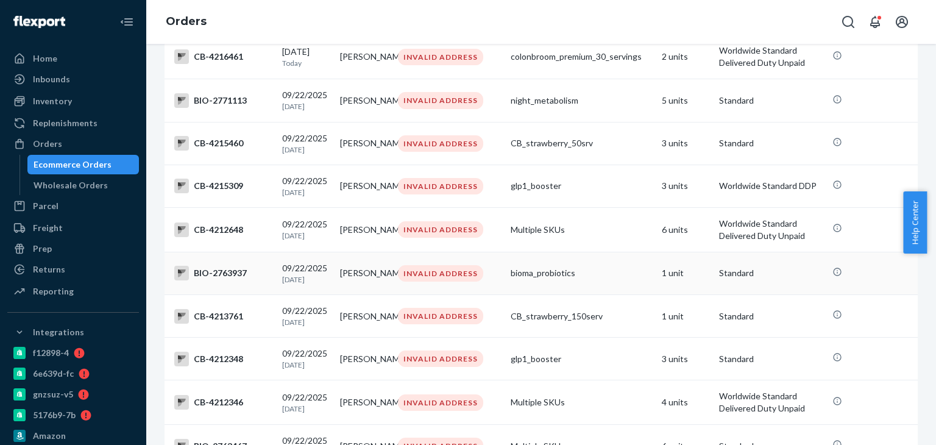
click at [222, 280] on div "BIO-2763937" at bounding box center [223, 273] width 98 height 15
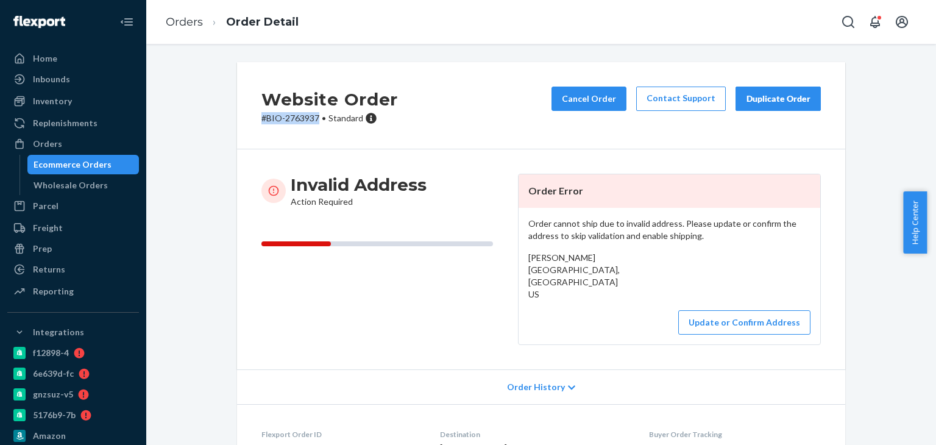
drag, startPoint x: 229, startPoint y: 113, endPoint x: 313, endPoint y: 119, distance: 84.3
click at [313, 119] on div "Website Order # BIO-2763937 • Standard Cancel Order Contact Support Duplicate O…" at bounding box center [541, 329] width 627 height 535
click at [180, 20] on link "Orders" at bounding box center [184, 21] width 37 height 13
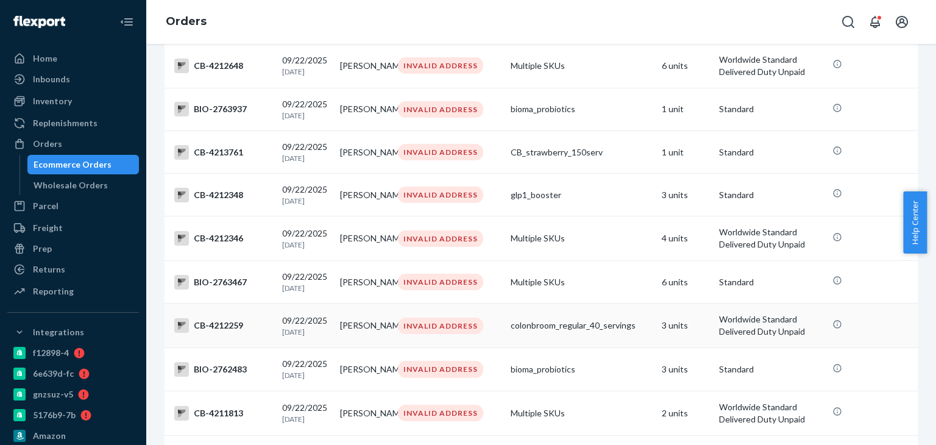
scroll to position [792, 0]
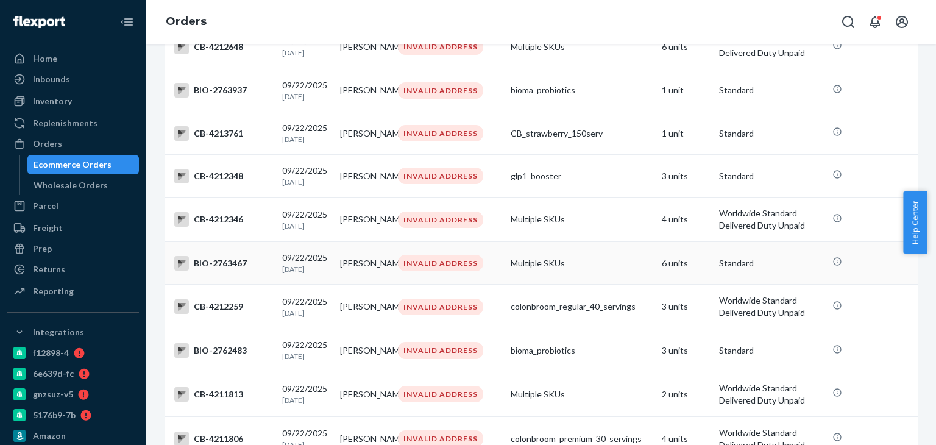
click at [223, 271] on div "BIO-2763467" at bounding box center [223, 263] width 98 height 15
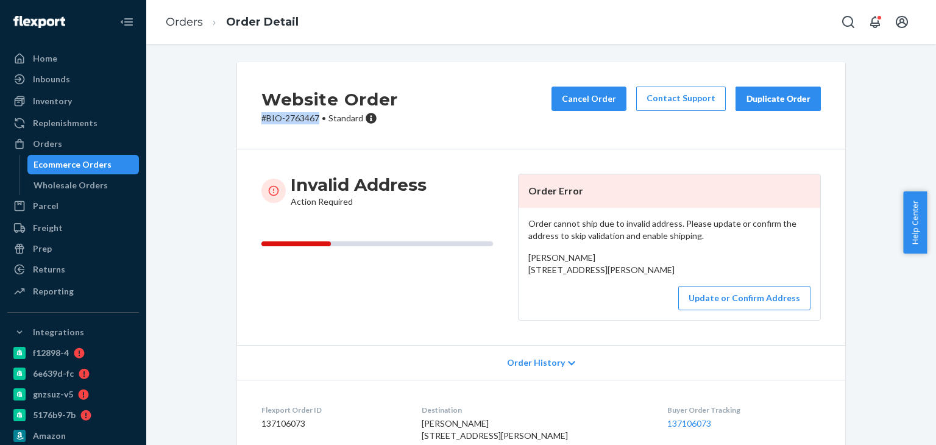
drag, startPoint x: 239, startPoint y: 124, endPoint x: 316, endPoint y: 124, distance: 77.4
click at [316, 124] on div "Website Order # BIO-2763467 • Standard Cancel Order Contact Support Duplicate O…" at bounding box center [541, 105] width 608 height 87
click at [183, 17] on link "Orders" at bounding box center [184, 21] width 37 height 13
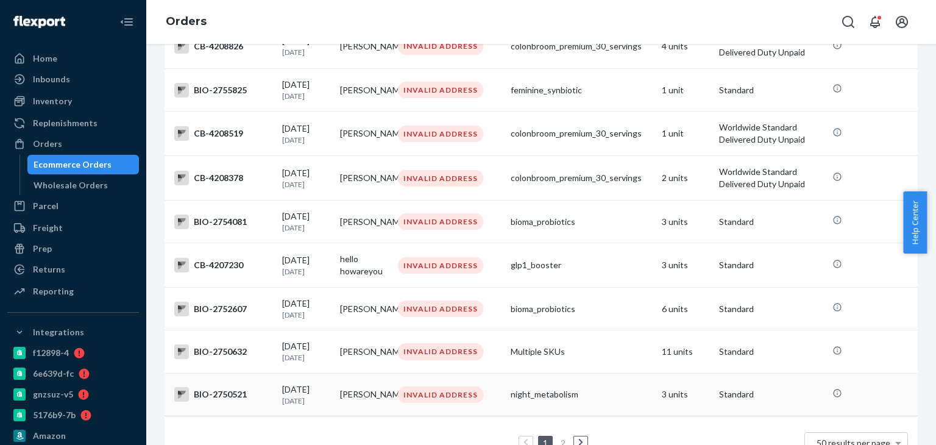
scroll to position [2063, 0]
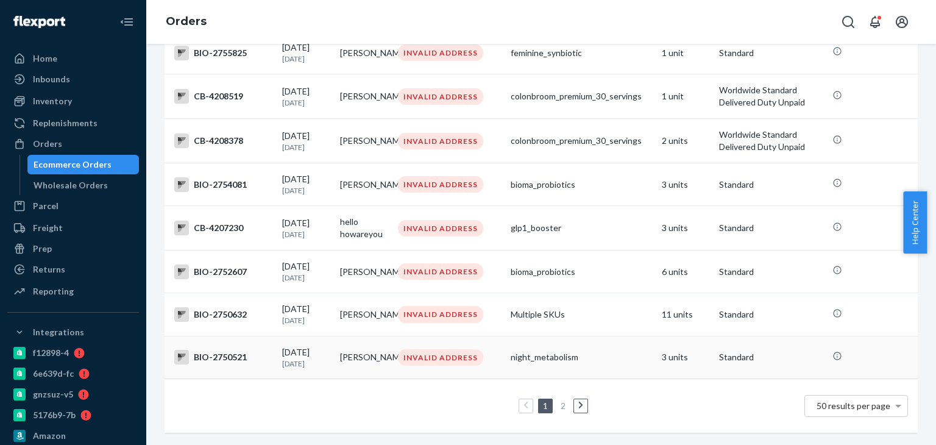
click at [208, 350] on div "BIO-2750521" at bounding box center [223, 357] width 98 height 15
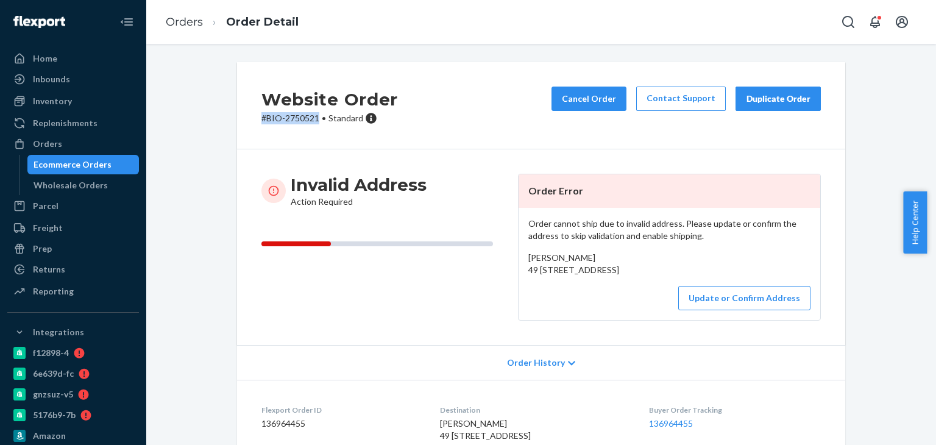
drag, startPoint x: 254, startPoint y: 130, endPoint x: 312, endPoint y: 130, distance: 57.9
click at [312, 130] on div "Website Order # BIO-2750521 • Standard Cancel Order Contact Support Duplicate O…" at bounding box center [541, 105] width 608 height 87
click at [561, 258] on span "[PERSON_NAME] 49 [STREET_ADDRESS]" at bounding box center [573, 263] width 91 height 23
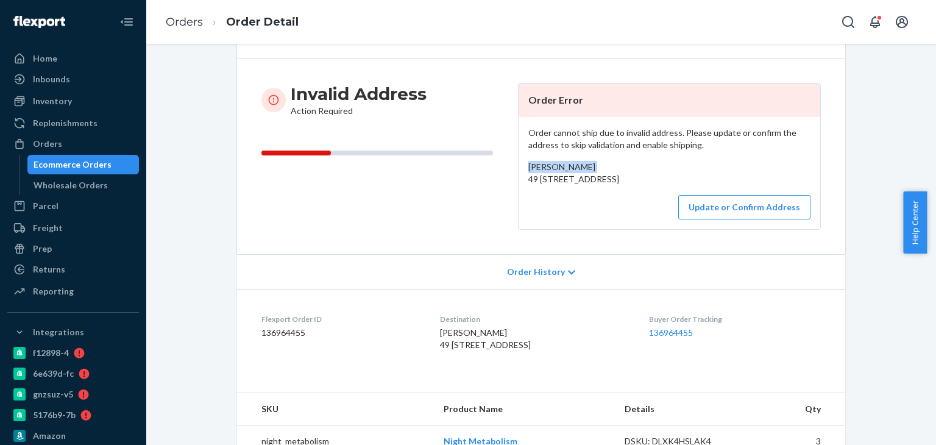
scroll to position [166, 0]
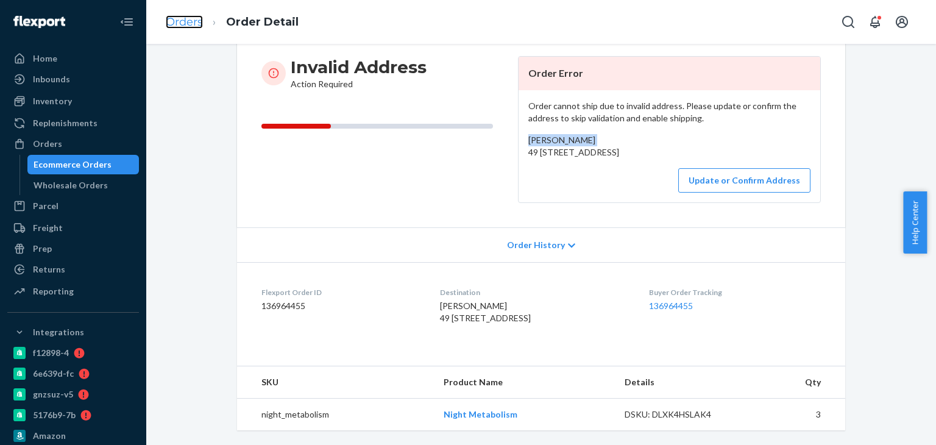
click at [194, 16] on link "Orders" at bounding box center [184, 21] width 37 height 13
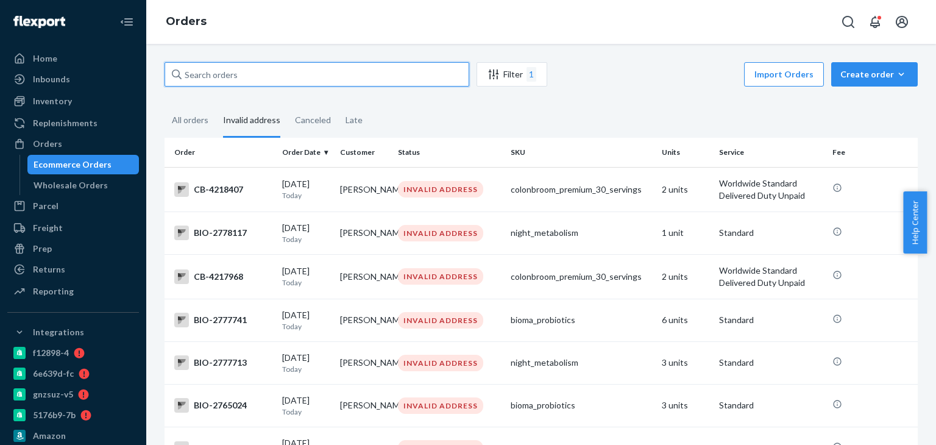
click at [223, 80] on input "text" at bounding box center [317, 74] width 305 height 24
paste input "[PERSON_NAME]"
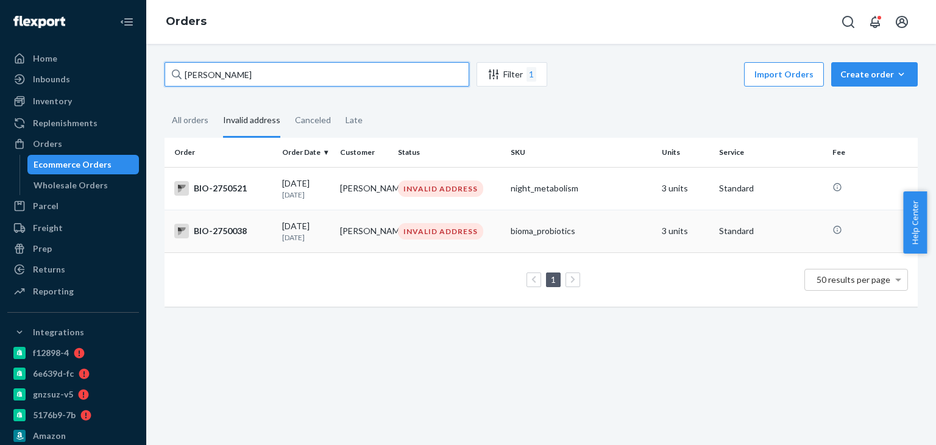
type input "[PERSON_NAME]"
click at [224, 238] on div "BIO-2750038" at bounding box center [223, 231] width 98 height 15
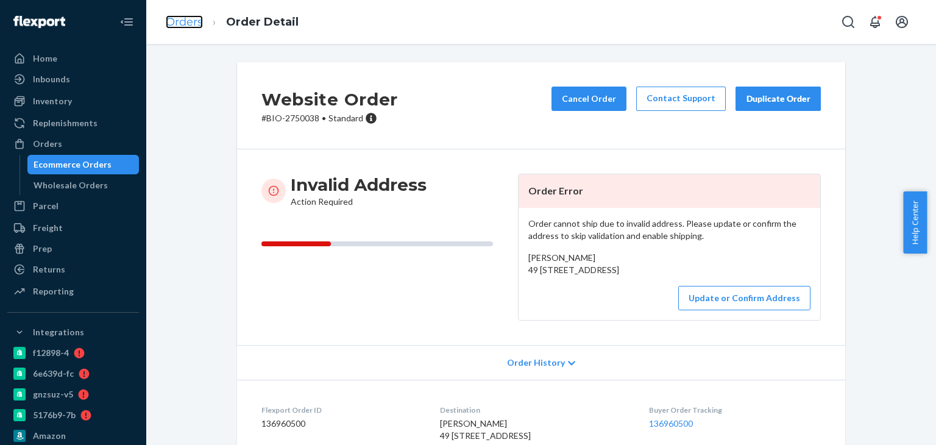
click at [201, 21] on link "Orders" at bounding box center [184, 21] width 37 height 13
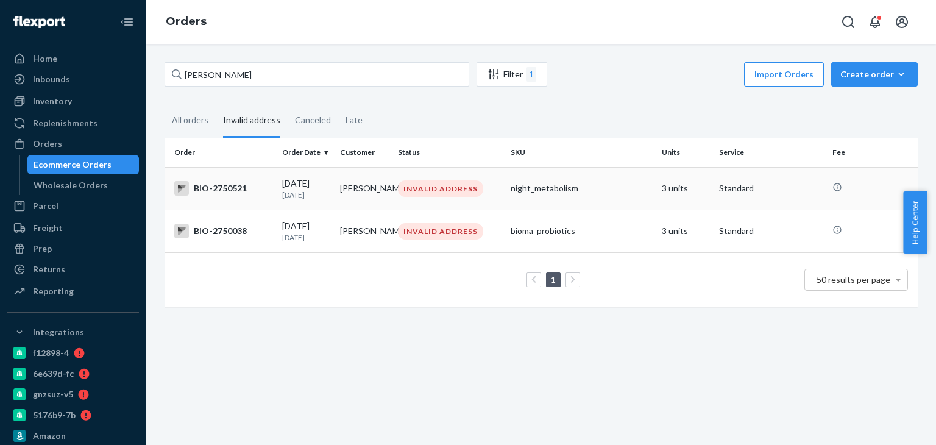
click at [229, 188] on div "BIO-2750521" at bounding box center [223, 188] width 98 height 15
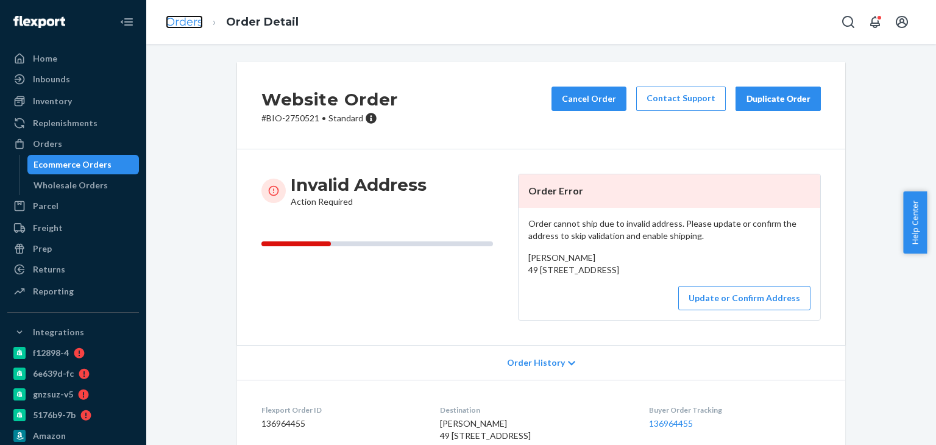
click at [193, 27] on link "Orders" at bounding box center [184, 21] width 37 height 13
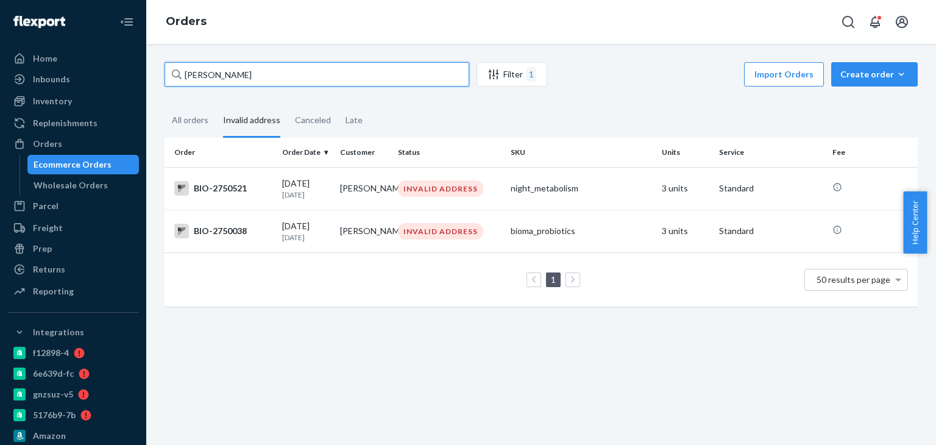
click at [251, 74] on input "[PERSON_NAME]" at bounding box center [317, 74] width 305 height 24
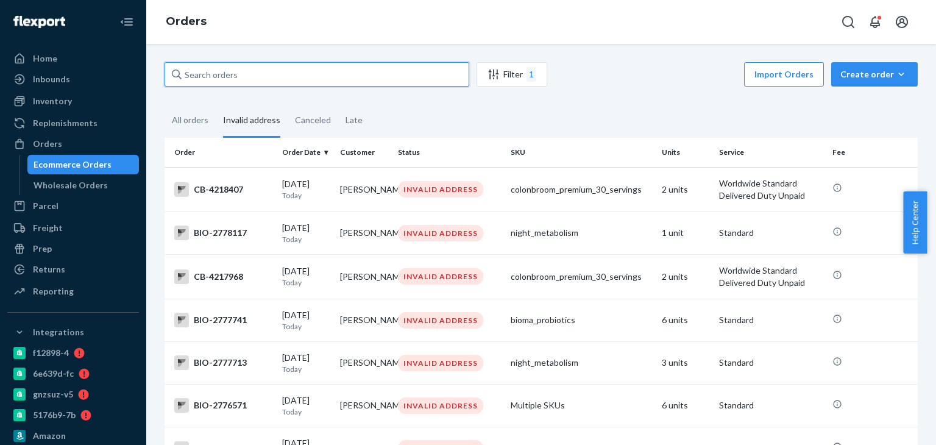
scroll to position [2065, 0]
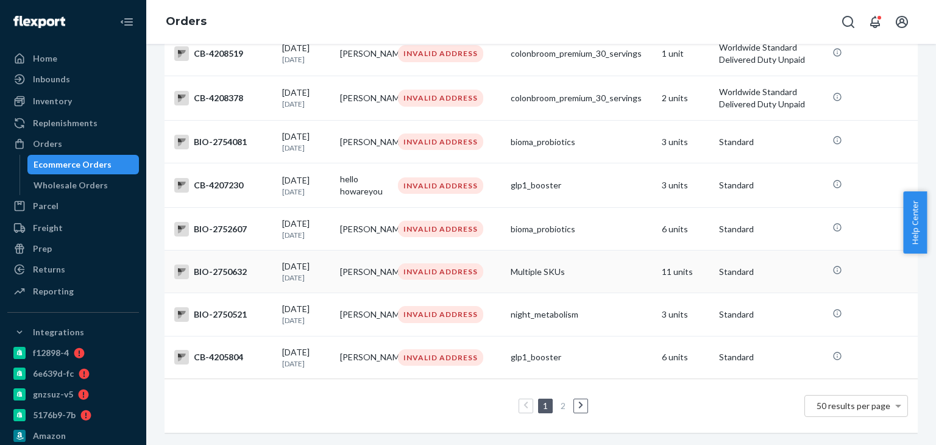
click at [220, 265] on div "BIO-2750632" at bounding box center [223, 272] width 98 height 15
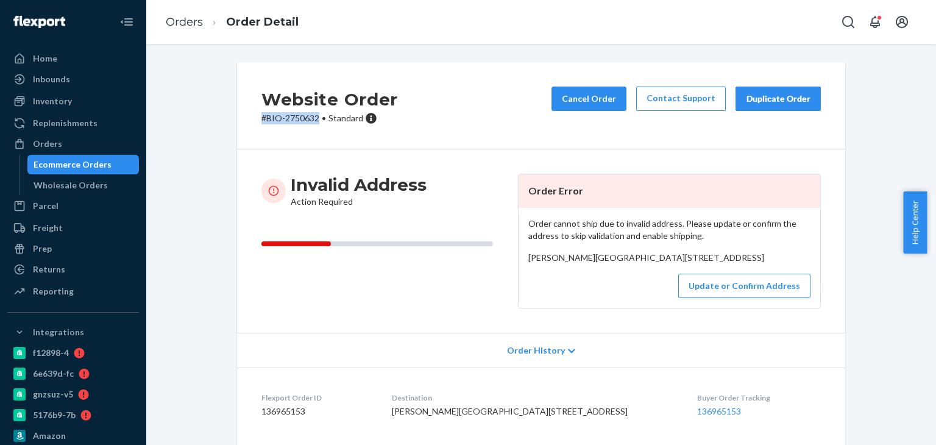
drag, startPoint x: 241, startPoint y: 125, endPoint x: 313, endPoint y: 126, distance: 71.9
click at [313, 126] on div "Website Order # BIO-2750632 • Standard Cancel Order Contact Support Duplicate O…" at bounding box center [541, 105] width 608 height 87
click at [171, 24] on link "Orders" at bounding box center [184, 21] width 37 height 13
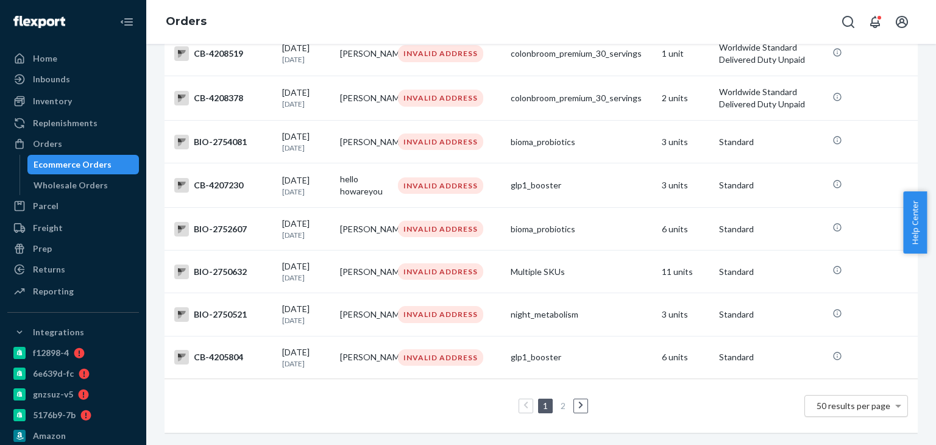
scroll to position [2065, 0]
click at [829, 400] on span "50 results per page" at bounding box center [854, 405] width 74 height 10
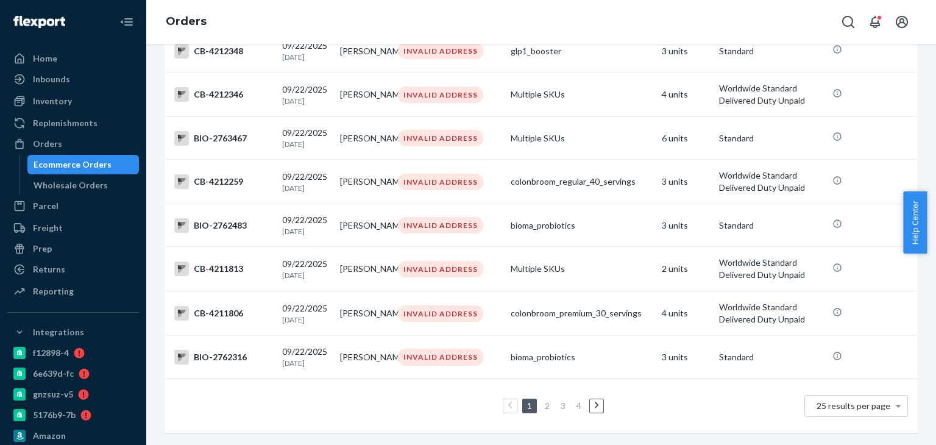
scroll to position [939, 0]
click at [542, 400] on link "2" at bounding box center [547, 405] width 10 height 10
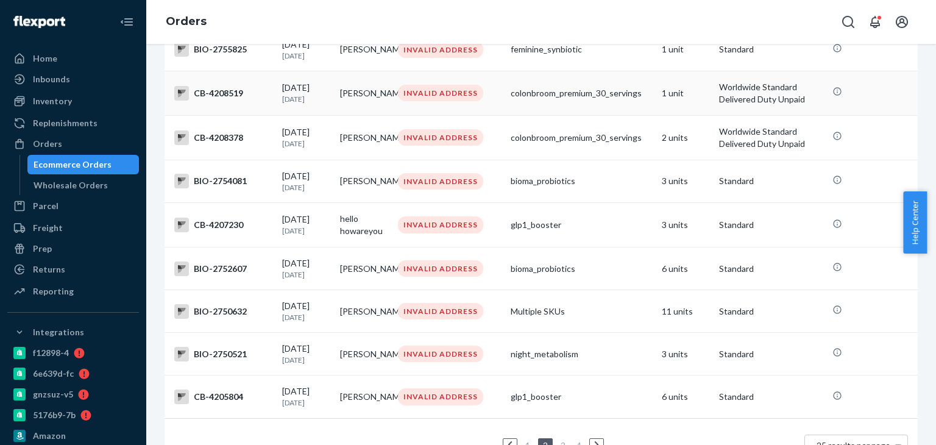
scroll to position [922, 0]
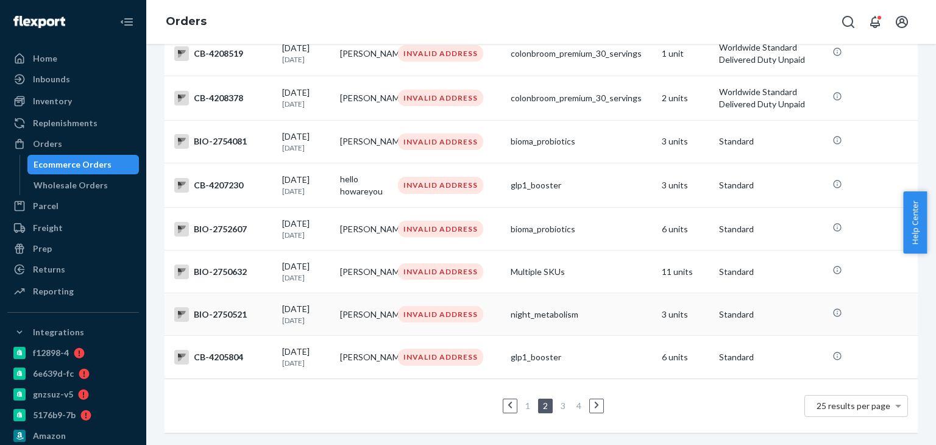
click at [213, 307] on div "BIO-2750521" at bounding box center [223, 314] width 98 height 15
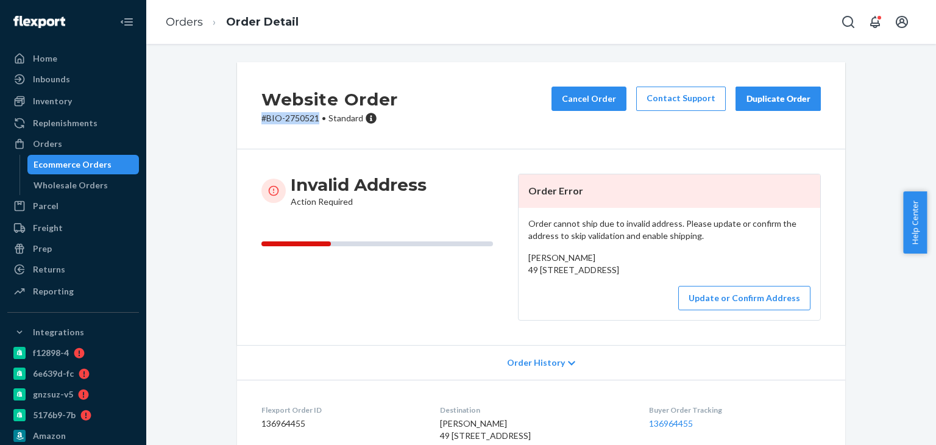
drag, startPoint x: 257, startPoint y: 130, endPoint x: 313, endPoint y: 137, distance: 56.6
click at [313, 137] on div "Website Order # BIO-2750521 • Standard Cancel Order Contact Support Duplicate O…" at bounding box center [541, 105] width 608 height 87
click at [570, 254] on span "[PERSON_NAME] 49 [STREET_ADDRESS]" at bounding box center [573, 263] width 91 height 23
click at [570, 255] on span "[PERSON_NAME] 49 [STREET_ADDRESS]" at bounding box center [573, 263] width 91 height 23
click at [568, 255] on span "[PERSON_NAME] 49 [STREET_ADDRESS]" at bounding box center [573, 263] width 91 height 23
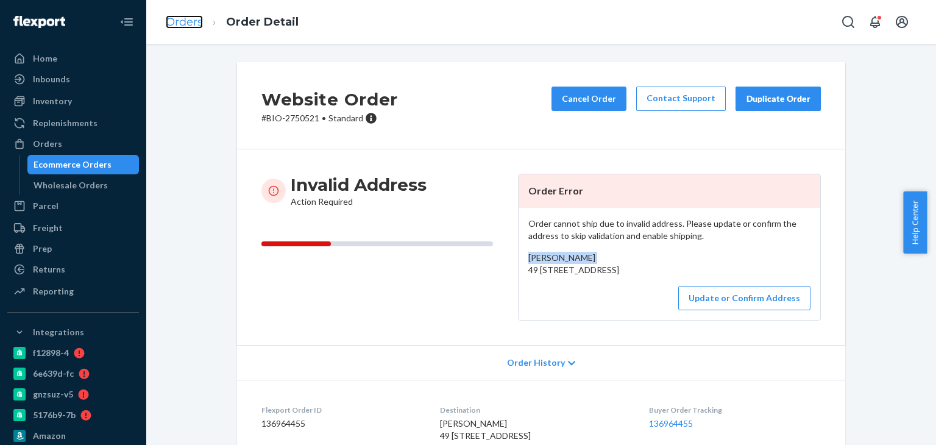
click at [190, 19] on link "Orders" at bounding box center [184, 21] width 37 height 13
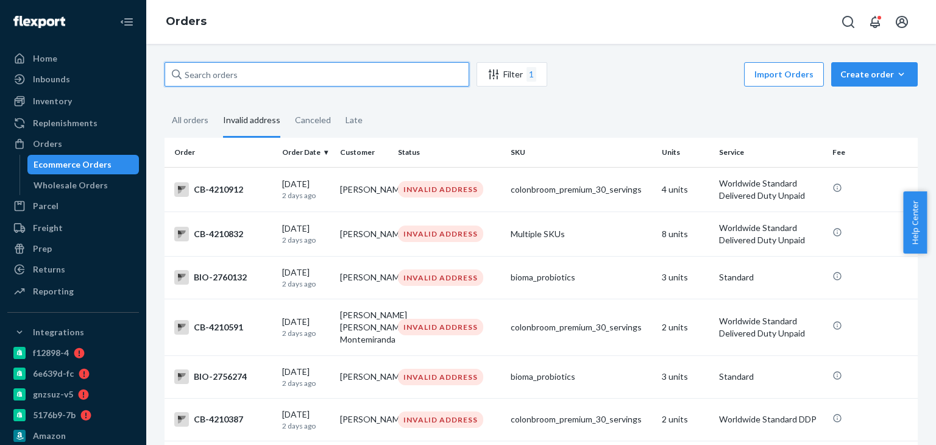
click at [231, 74] on input "text" at bounding box center [317, 74] width 305 height 24
paste input "[PERSON_NAME]"
type input "[PERSON_NAME]"
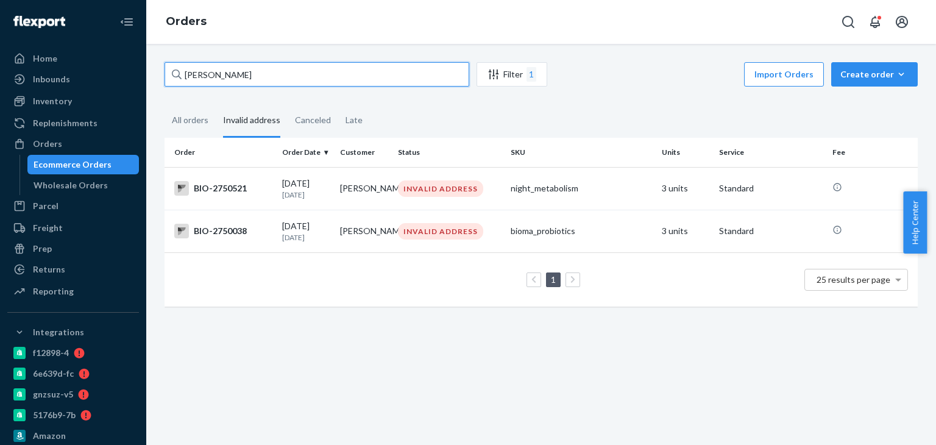
drag, startPoint x: 276, startPoint y: 76, endPoint x: 165, endPoint y: 72, distance: 110.4
click at [165, 72] on input "[PERSON_NAME]" at bounding box center [317, 74] width 305 height 24
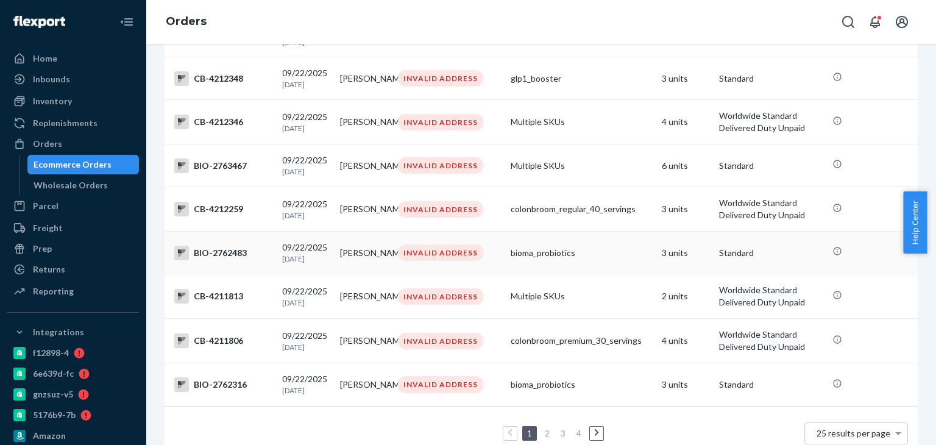
scroll to position [817, 0]
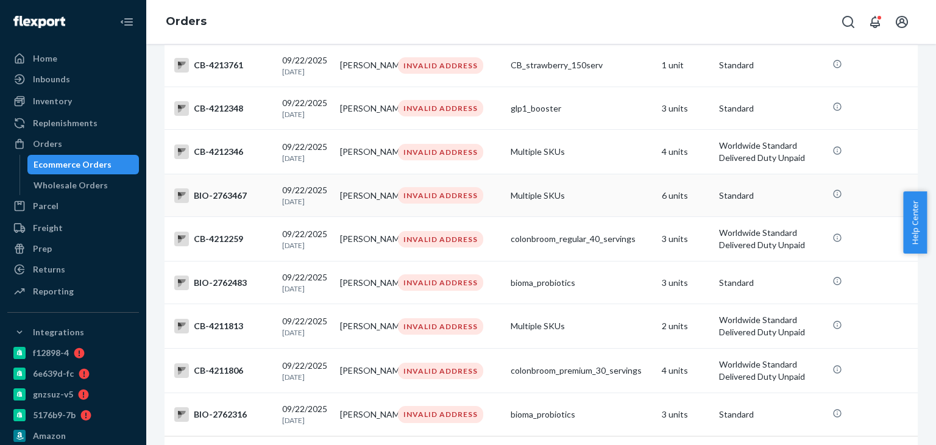
click at [229, 203] on div "BIO-2763467" at bounding box center [223, 195] width 98 height 15
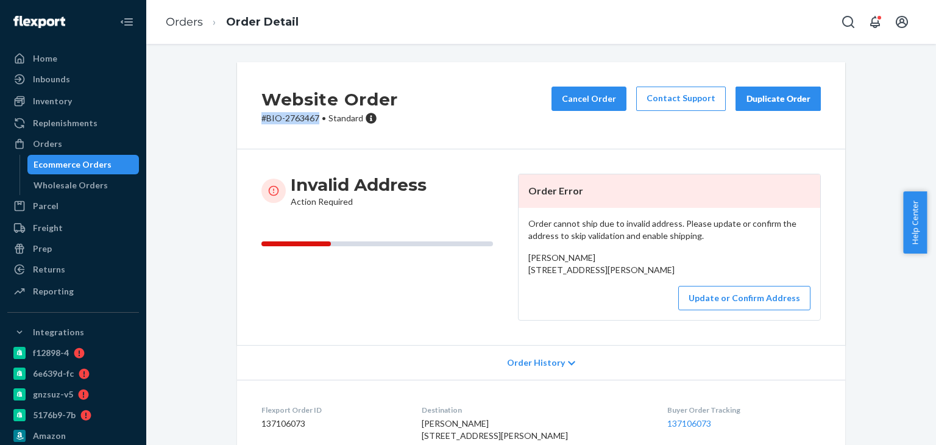
drag, startPoint x: 241, startPoint y: 118, endPoint x: 316, endPoint y: 120, distance: 75.0
click at [316, 120] on div "Website Order # BIO-2763467 • Standard Cancel Order Contact Support Duplicate O…" at bounding box center [541, 105] width 608 height 87
click at [183, 18] on link "Orders" at bounding box center [184, 21] width 37 height 13
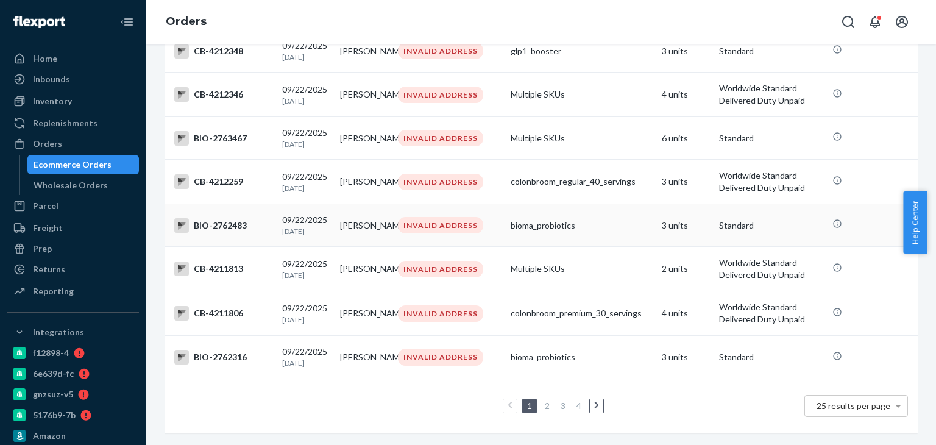
scroll to position [939, 0]
click at [233, 218] on div "BIO-2762483" at bounding box center [223, 225] width 98 height 15
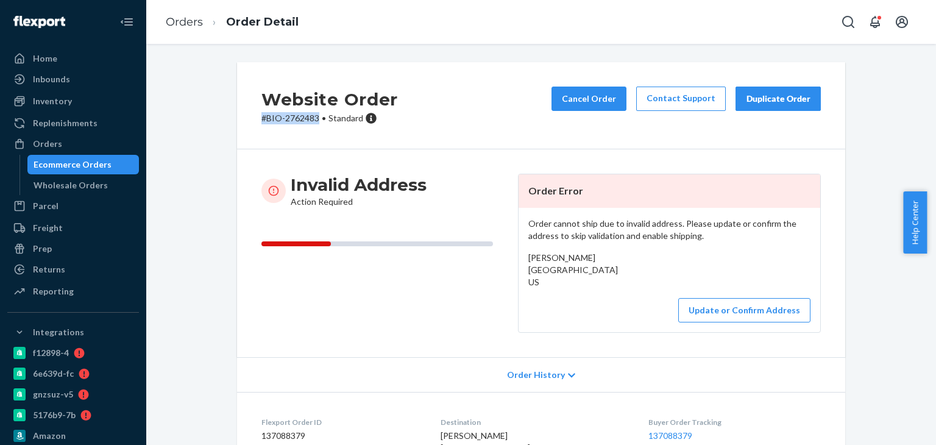
drag, startPoint x: 256, startPoint y: 122, endPoint x: 315, endPoint y: 126, distance: 59.3
click at [315, 126] on div "Website Order # BIO-2762483 • Standard Cancel Order Contact Support Duplicate O…" at bounding box center [541, 105] width 608 height 87
click at [191, 29] on li "Orders" at bounding box center [184, 23] width 37 height 16
click at [191, 23] on link "Orders" at bounding box center [184, 21] width 37 height 13
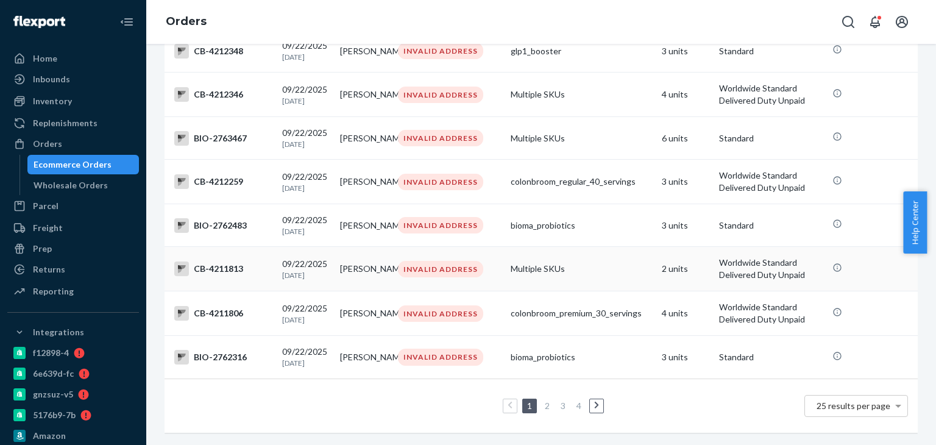
scroll to position [939, 0]
click at [221, 350] on div "BIO-2762316" at bounding box center [223, 357] width 98 height 15
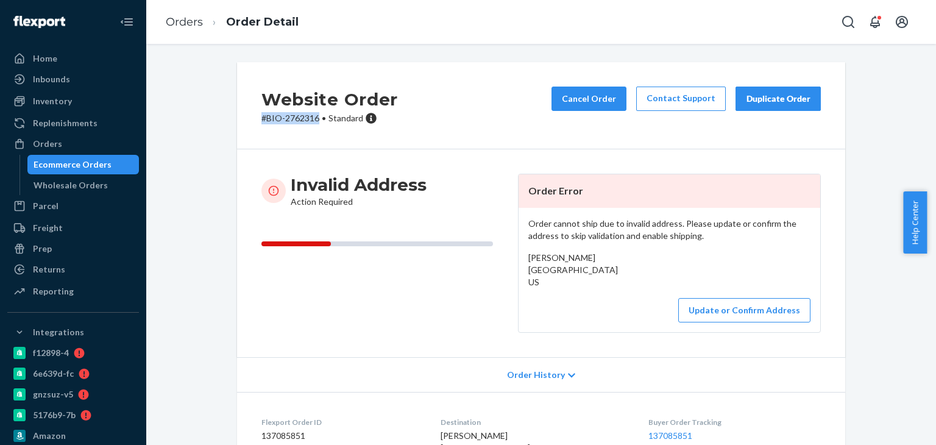
drag, startPoint x: 255, startPoint y: 121, endPoint x: 314, endPoint y: 121, distance: 59.1
click at [314, 121] on div "Website Order # BIO-2762316 • Standard Cancel Order Contact Support Duplicate O…" at bounding box center [541, 105] width 608 height 87
click at [176, 15] on link "Orders" at bounding box center [184, 21] width 37 height 13
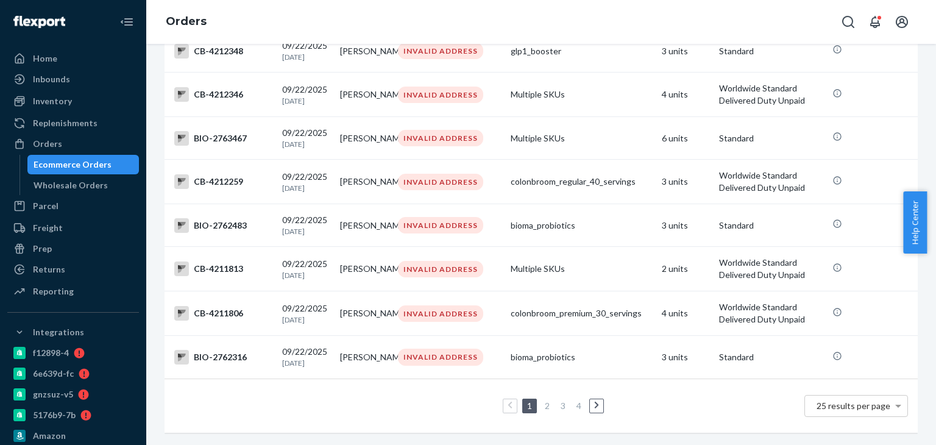
scroll to position [939, 0]
click at [544, 400] on link "2" at bounding box center [547, 405] width 10 height 10
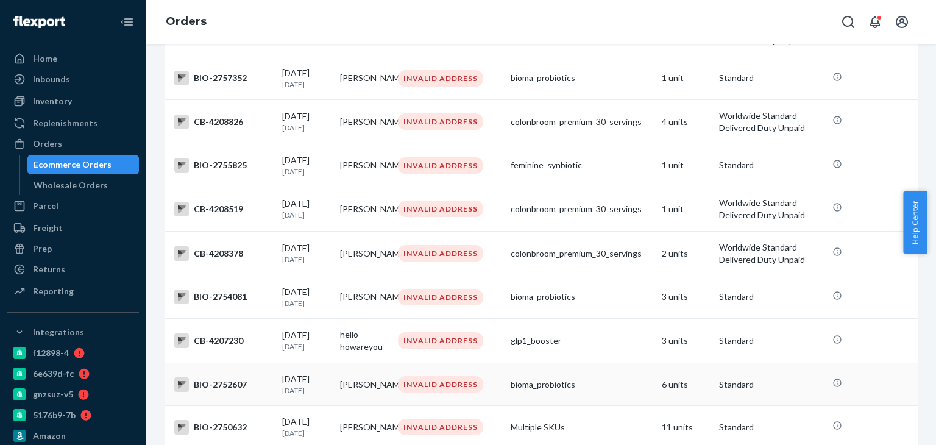
scroll to position [922, 0]
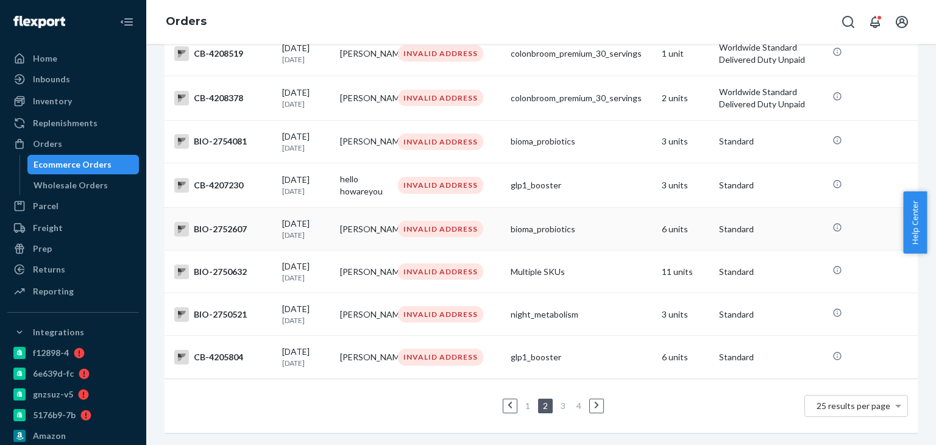
click at [229, 222] on div "BIO-2752607" at bounding box center [223, 229] width 98 height 15
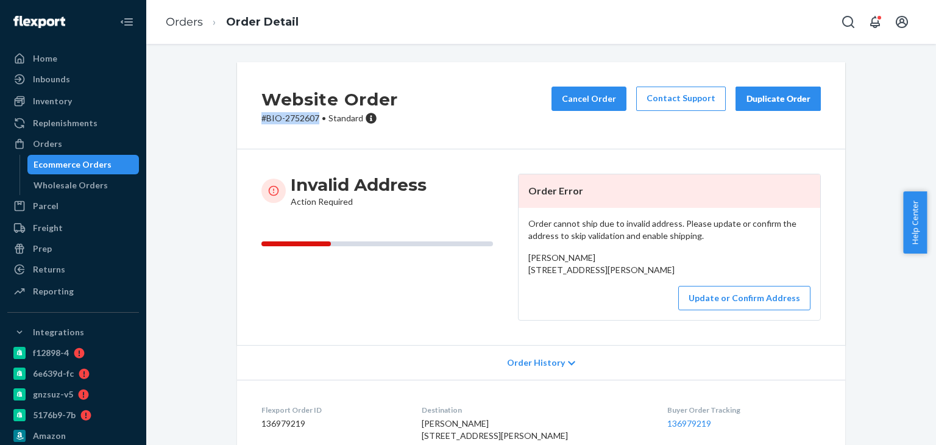
drag, startPoint x: 266, startPoint y: 126, endPoint x: 317, endPoint y: 124, distance: 51.2
click at [317, 124] on div "Website Order # BIO-2752607 • Standard Cancel Order Contact Support Duplicate O…" at bounding box center [541, 105] width 608 height 87
drag, startPoint x: 525, startPoint y: 267, endPoint x: 549, endPoint y: 291, distance: 34.1
click at [549, 276] on div "[PERSON_NAME] [STREET_ADDRESS][PERSON_NAME]" at bounding box center [669, 264] width 282 height 24
click at [469, 80] on div "Website Order # BIO-2752607 • Standard Cancel Order Contact Support Duplicate O…" at bounding box center [541, 105] width 608 height 87
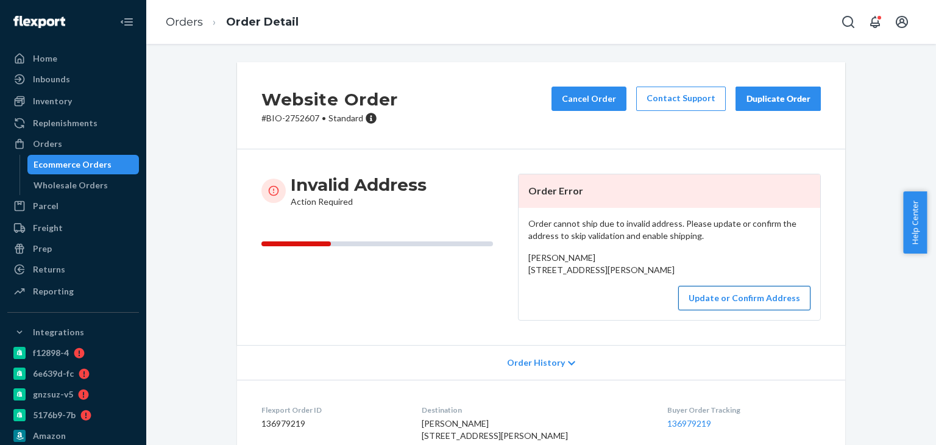
click at [688, 310] on button "Update or Confirm Address" at bounding box center [744, 298] width 132 height 24
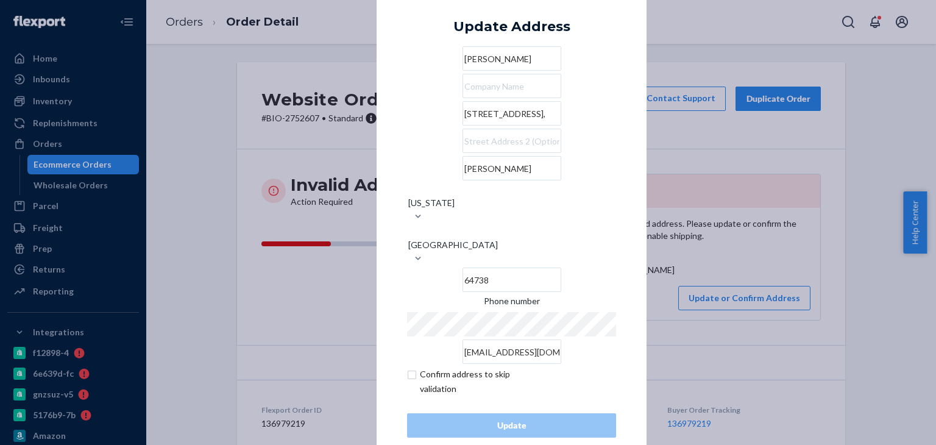
click at [510, 126] on input "[STREET_ADDRESS]," at bounding box center [512, 113] width 99 height 24
paste input "Highway Pp"
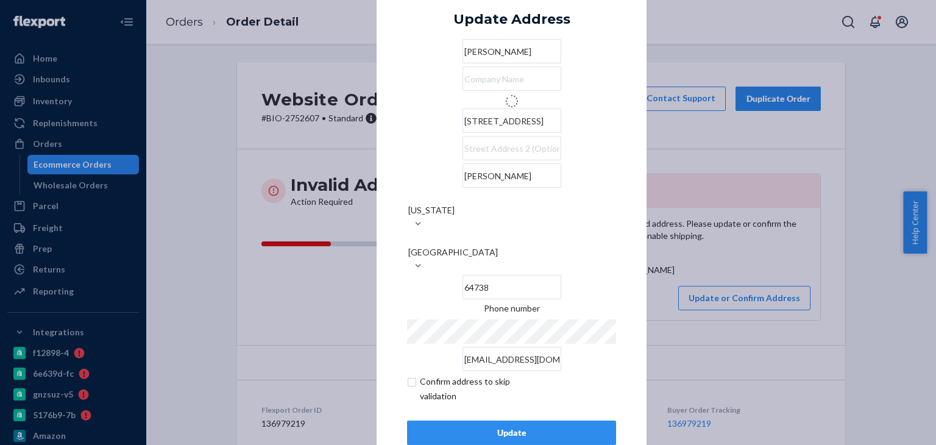
type input "[STREET_ADDRESS]"
type input "[PERSON_NAME]"
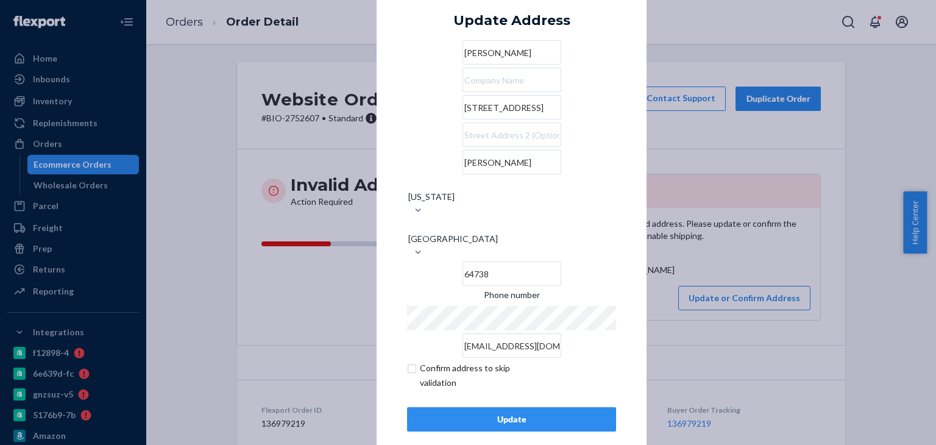
scroll to position [8, 0]
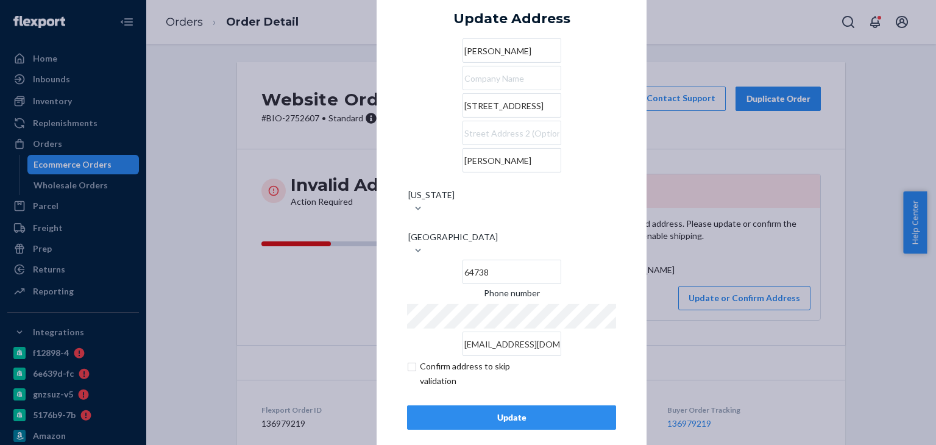
click at [556, 405] on button "Update" at bounding box center [511, 417] width 209 height 24
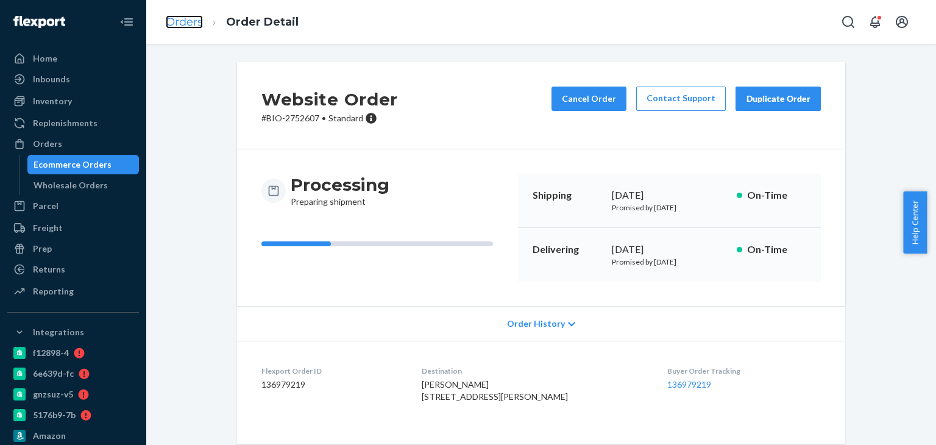
click at [184, 23] on link "Orders" at bounding box center [184, 21] width 37 height 13
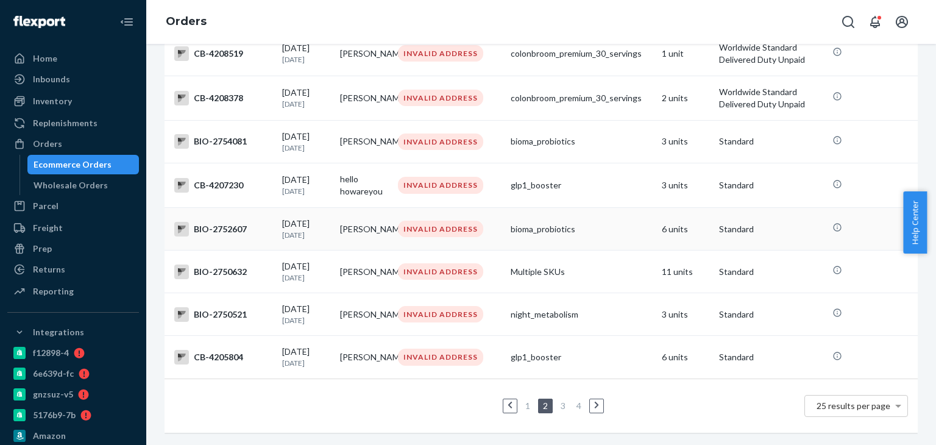
scroll to position [861, 0]
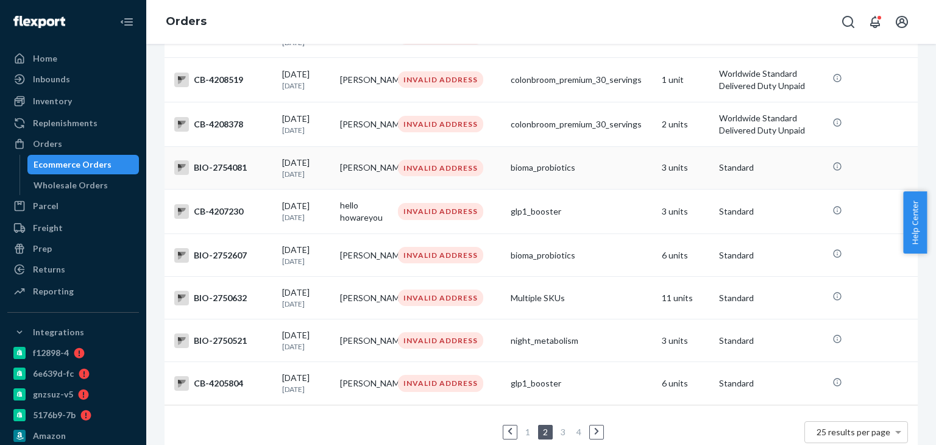
click at [218, 180] on td "BIO-2754081" at bounding box center [221, 167] width 113 height 43
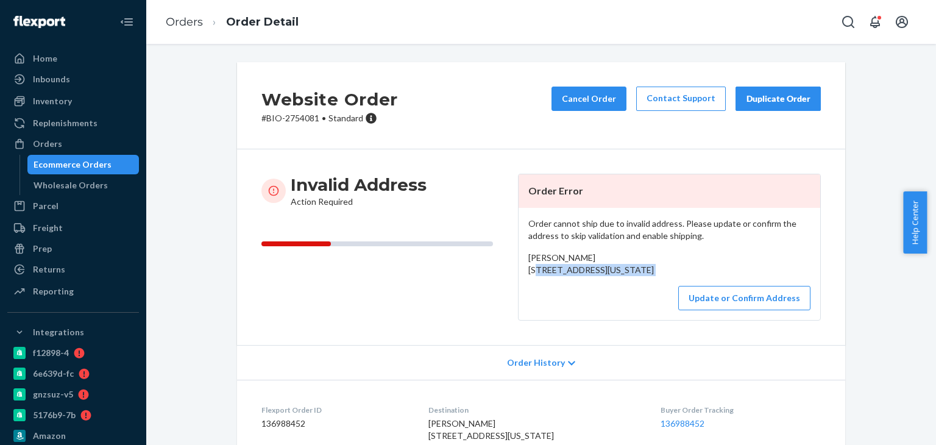
drag, startPoint x: 525, startPoint y: 271, endPoint x: 551, endPoint y: 310, distance: 47.5
click at [551, 310] on div "Order cannot ship due to invalid address. Please update or confirm the address …" at bounding box center [670, 264] width 302 height 112
click at [307, 115] on p "# BIO-2754081 • Standard" at bounding box center [329, 118] width 137 height 12
click at [306, 115] on p "# BIO-2754081 • Standard" at bounding box center [329, 118] width 137 height 12
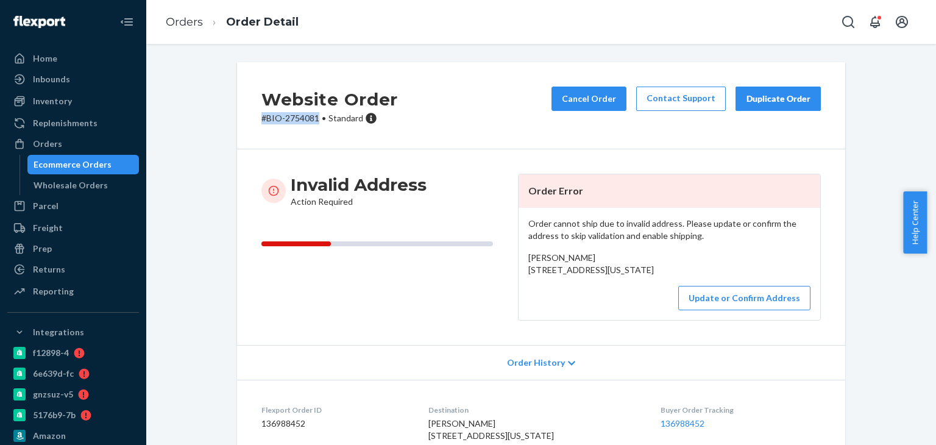
drag, startPoint x: 251, startPoint y: 120, endPoint x: 318, endPoint y: 126, distance: 67.3
click at [318, 126] on div "Website Order # BIO-2754081 • Standard Cancel Order Contact Support Duplicate O…" at bounding box center [541, 105] width 608 height 87
click at [195, 22] on link "Orders" at bounding box center [184, 21] width 37 height 13
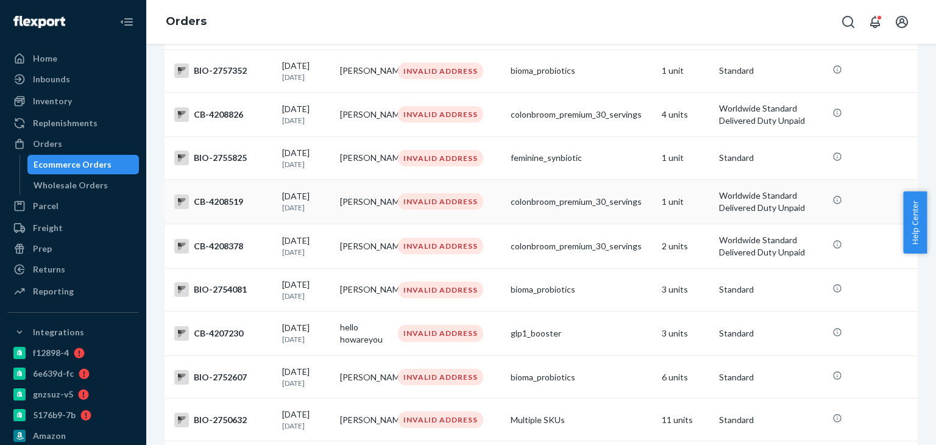
scroll to position [678, 0]
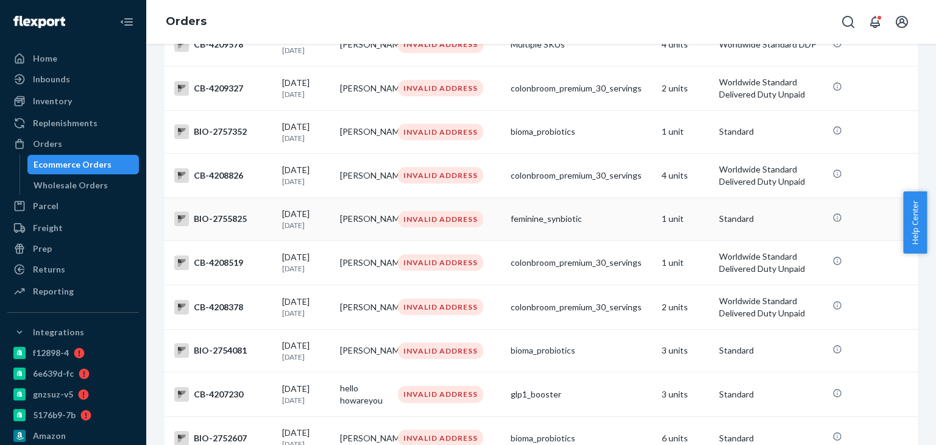
click at [229, 226] on div "BIO-2755825" at bounding box center [223, 219] width 98 height 15
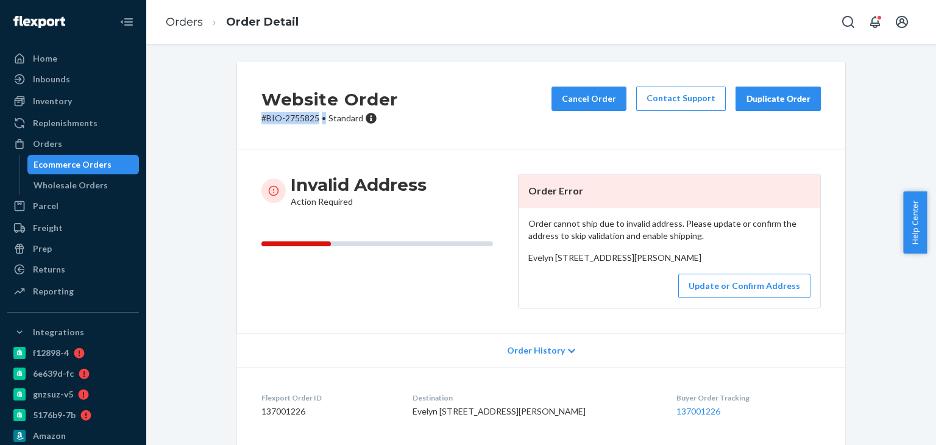
drag, startPoint x: 246, startPoint y: 129, endPoint x: 319, endPoint y: 120, distance: 74.3
click at [319, 120] on div "Website Order # BIO-2755825 • Standard Cancel Order Contact Support Duplicate O…" at bounding box center [541, 105] width 608 height 87
click at [322, 119] on span "•" at bounding box center [324, 118] width 4 height 10
click at [315, 119] on p "# BIO-2755825 • Standard" at bounding box center [329, 118] width 137 height 12
drag, startPoint x: 256, startPoint y: 123, endPoint x: 315, endPoint y: 123, distance: 58.5
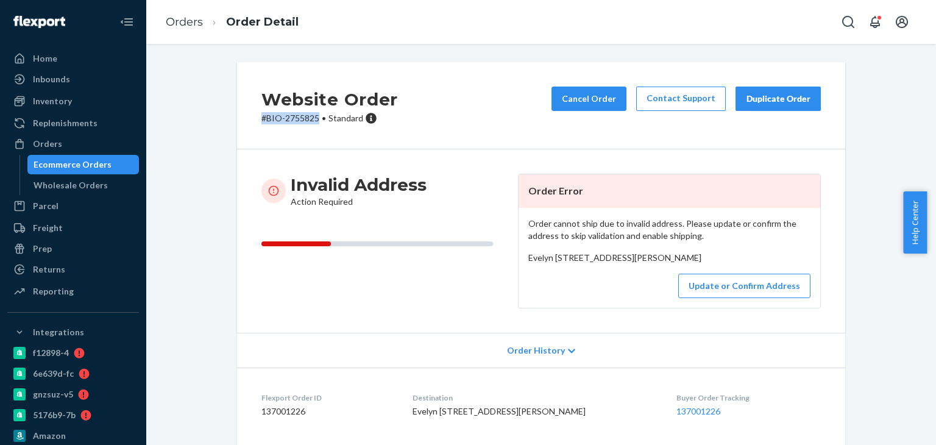
click at [315, 123] on p "# BIO-2755825 • Standard" at bounding box center [329, 118] width 137 height 12
click at [193, 26] on link "Orders" at bounding box center [184, 21] width 37 height 13
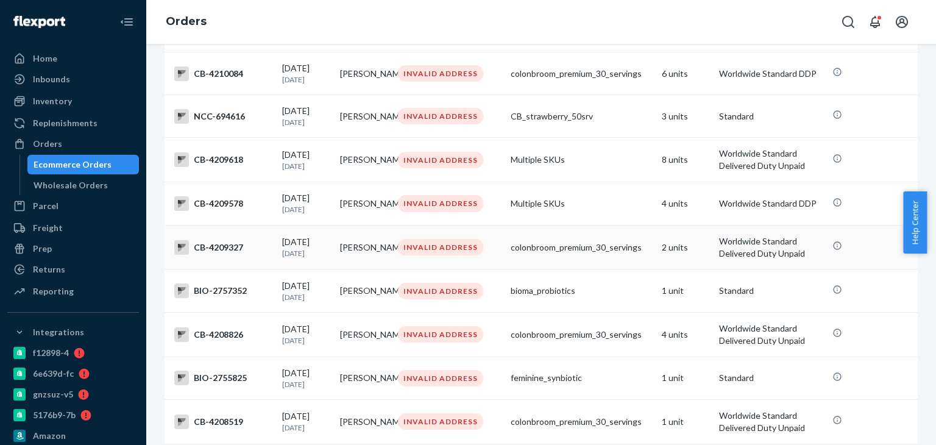
scroll to position [489, 0]
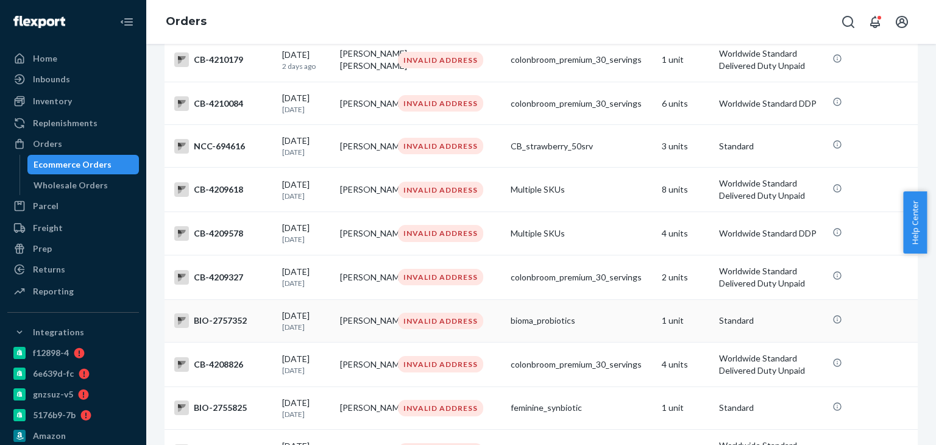
click at [224, 328] on div "BIO-2757352" at bounding box center [223, 320] width 98 height 15
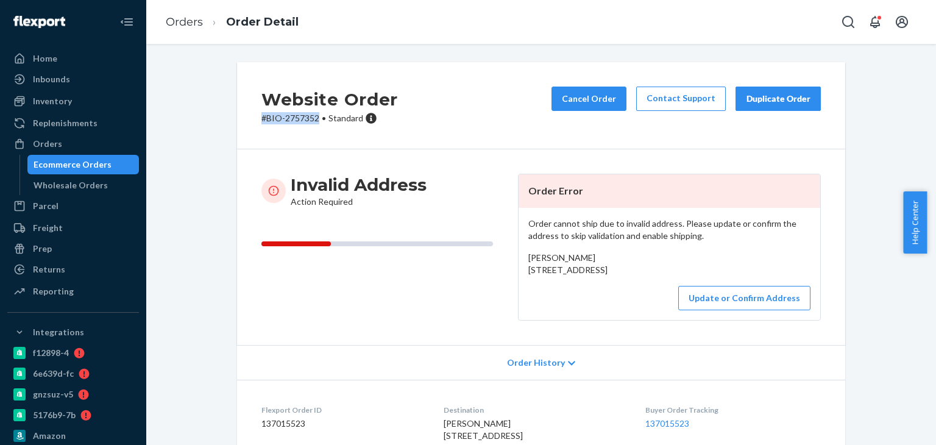
drag, startPoint x: 257, startPoint y: 123, endPoint x: 314, endPoint y: 130, distance: 57.2
click at [314, 130] on div "Website Order # BIO-2757352 • Standard Cancel Order Contact Support Duplicate O…" at bounding box center [541, 105] width 608 height 87
click at [179, 21] on link "Orders" at bounding box center [184, 21] width 37 height 13
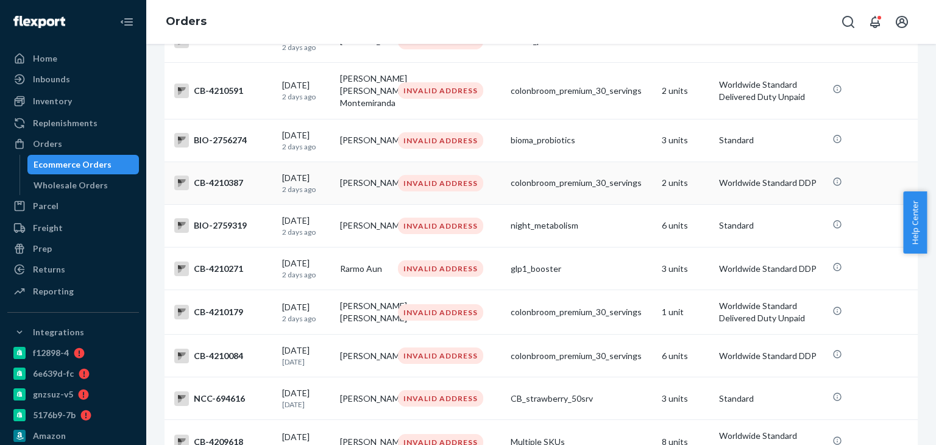
scroll to position [217, 0]
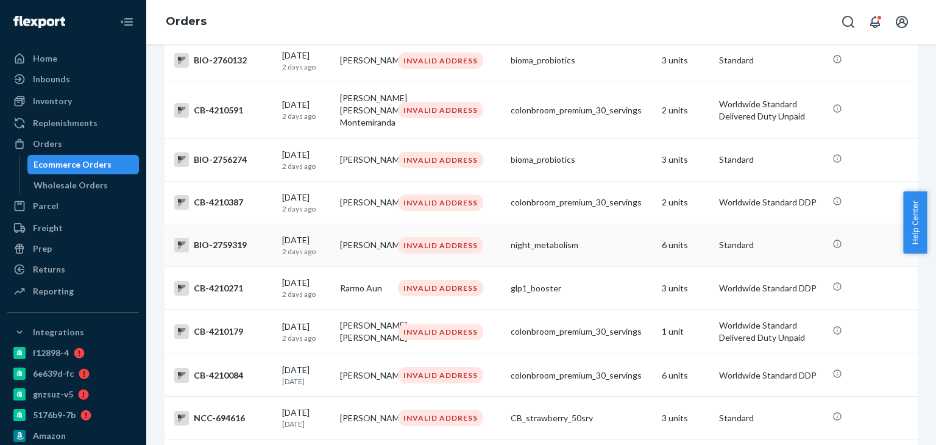
click at [212, 247] on div "BIO-2759319" at bounding box center [223, 245] width 98 height 15
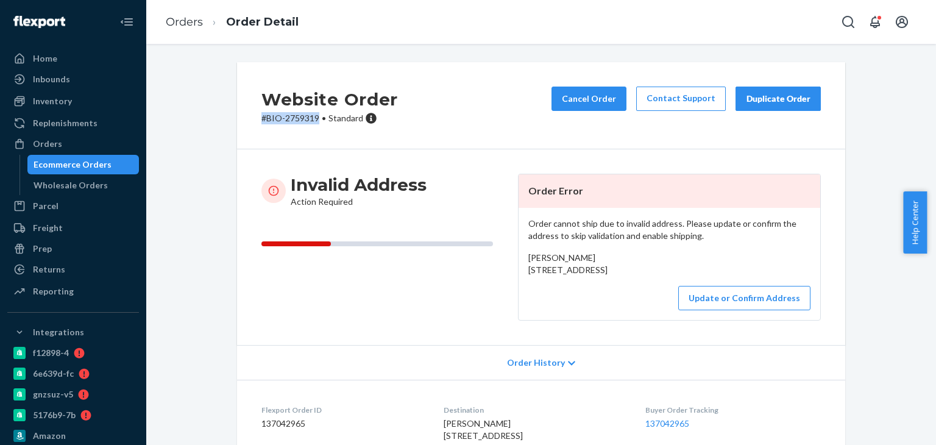
drag, startPoint x: 245, startPoint y: 125, endPoint x: 316, endPoint y: 125, distance: 71.3
click at [316, 125] on div "Website Order # BIO-2759319 • Standard Cancel Order Contact Support Duplicate O…" at bounding box center [541, 105] width 608 height 87
click at [198, 23] on link "Orders" at bounding box center [184, 21] width 37 height 13
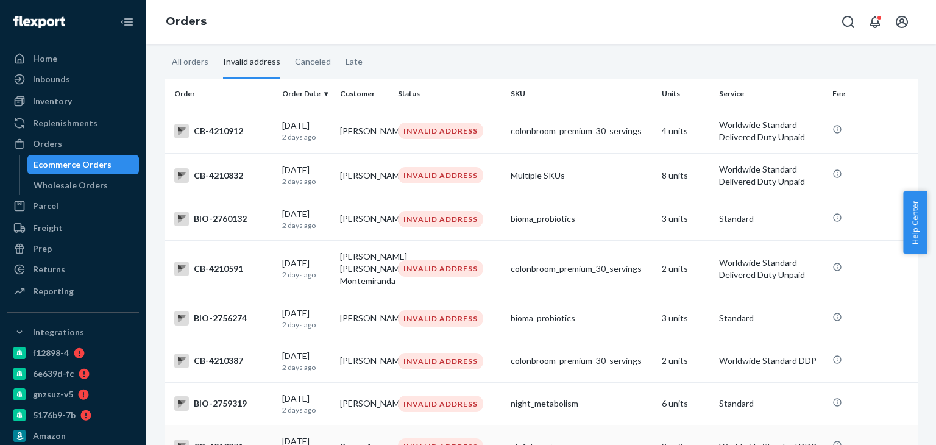
scroll to position [37, 0]
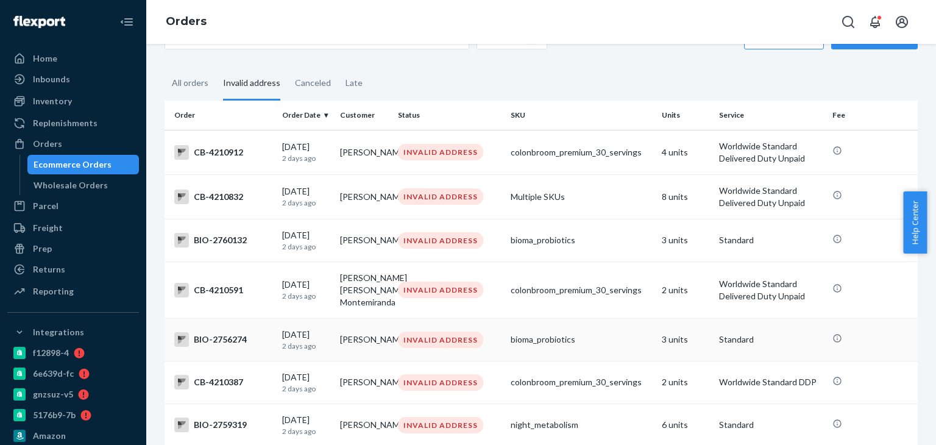
click at [209, 341] on div "BIO-2756274" at bounding box center [223, 339] width 98 height 15
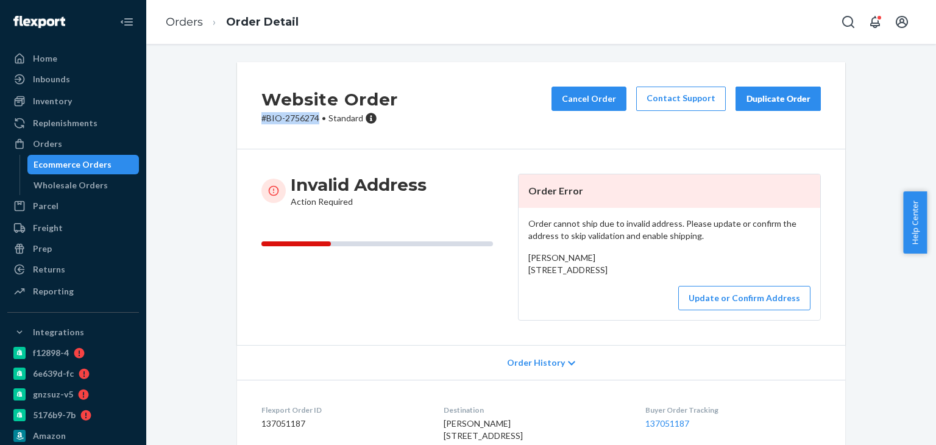
drag, startPoint x: 249, startPoint y: 132, endPoint x: 317, endPoint y: 126, distance: 68.5
click at [317, 126] on div "Website Order # BIO-2756274 • Standard Cancel Order Contact Support Duplicate O…" at bounding box center [541, 105] width 608 height 87
click at [519, 254] on div "Order cannot ship due to invalid address. Please update or confirm the address …" at bounding box center [670, 264] width 302 height 112
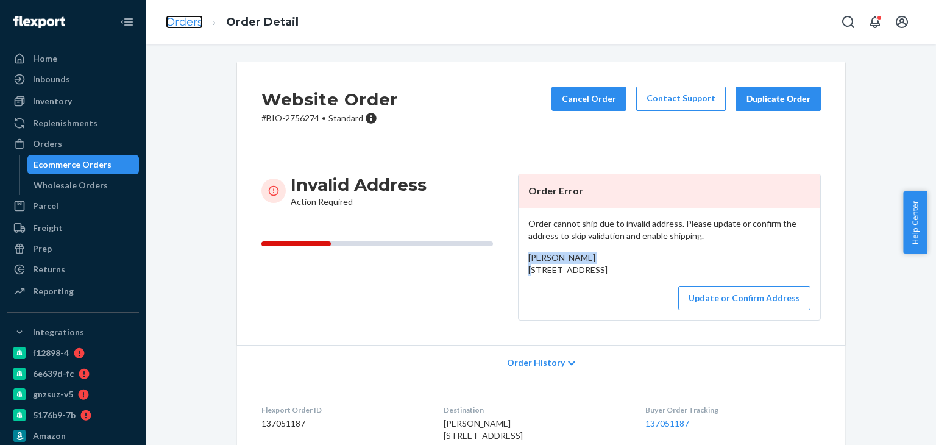
click at [183, 17] on link "Orders" at bounding box center [184, 21] width 37 height 13
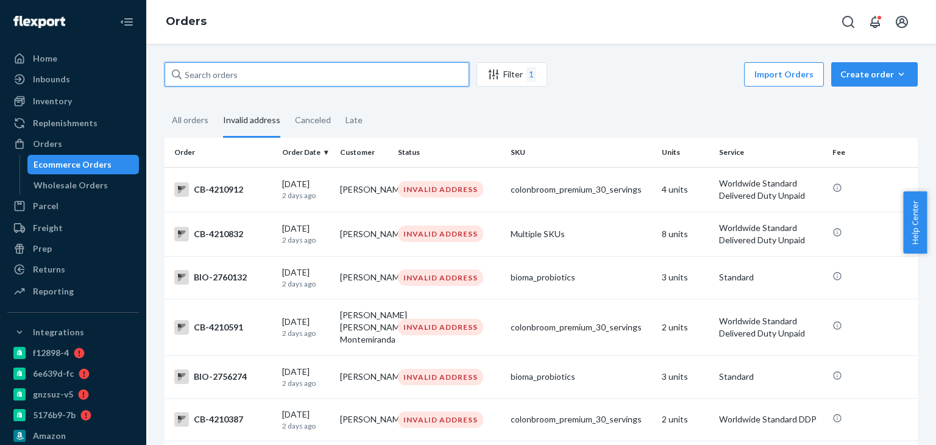
click at [241, 76] on input "text" at bounding box center [317, 74] width 305 height 24
click at [183, 112] on div "All orders" at bounding box center [190, 121] width 37 height 34
click at [165, 104] on input "All orders" at bounding box center [165, 104] width 0 height 0
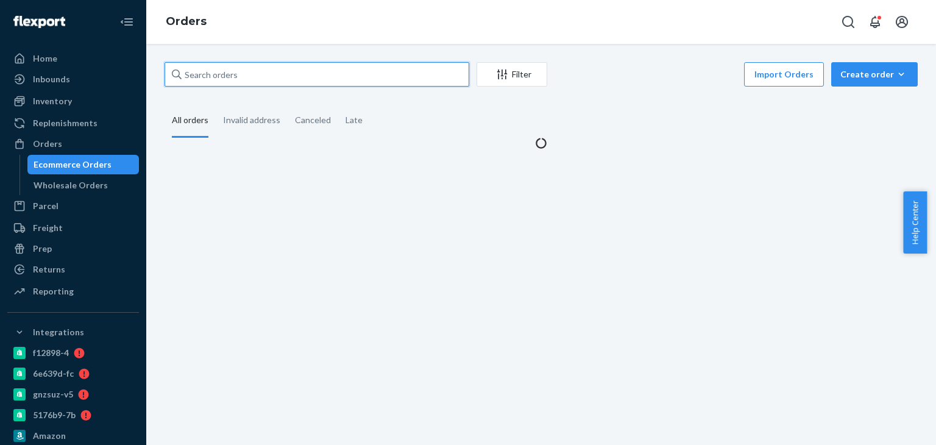
click at [240, 74] on input "text" at bounding box center [317, 74] width 305 height 24
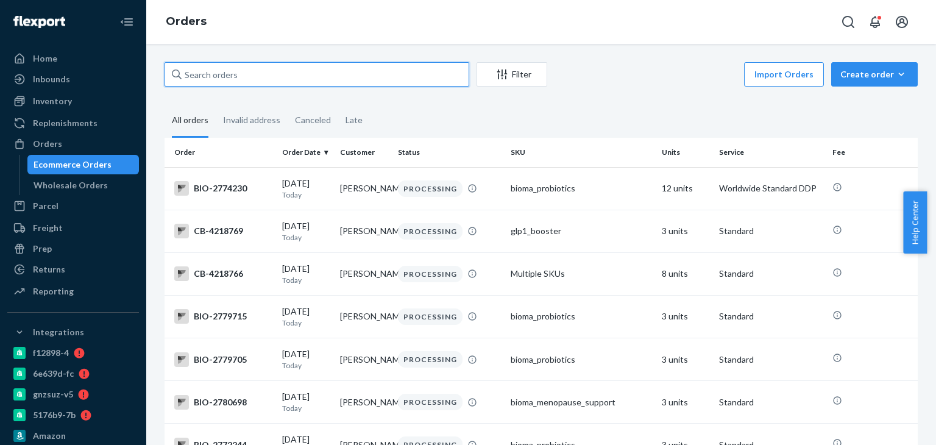
paste input "[PERSON_NAME]"
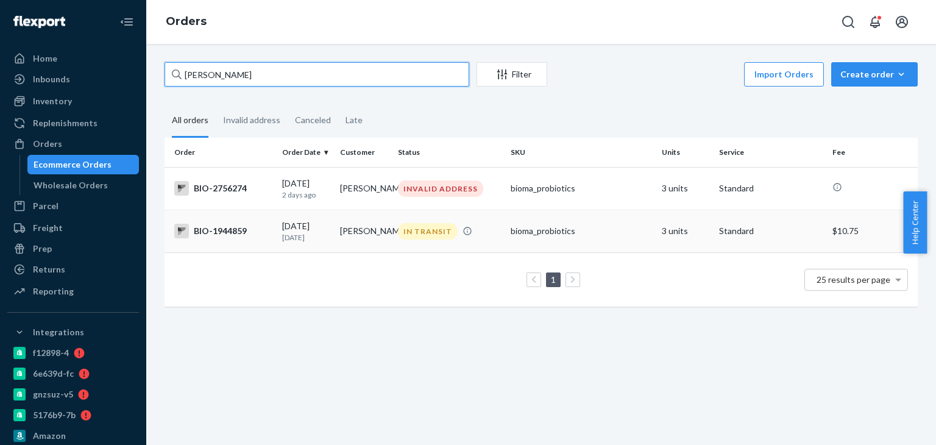
type input "[PERSON_NAME]"
click at [219, 231] on div "BIO-1944859" at bounding box center [223, 231] width 98 height 15
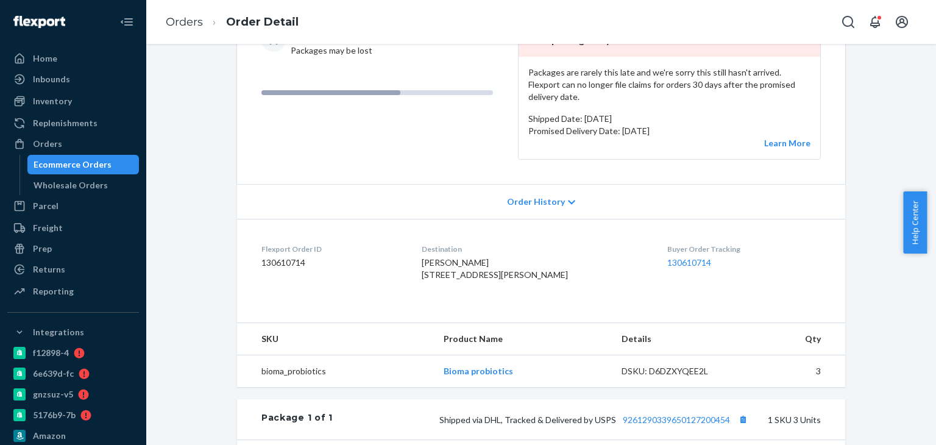
scroll to position [183, 0]
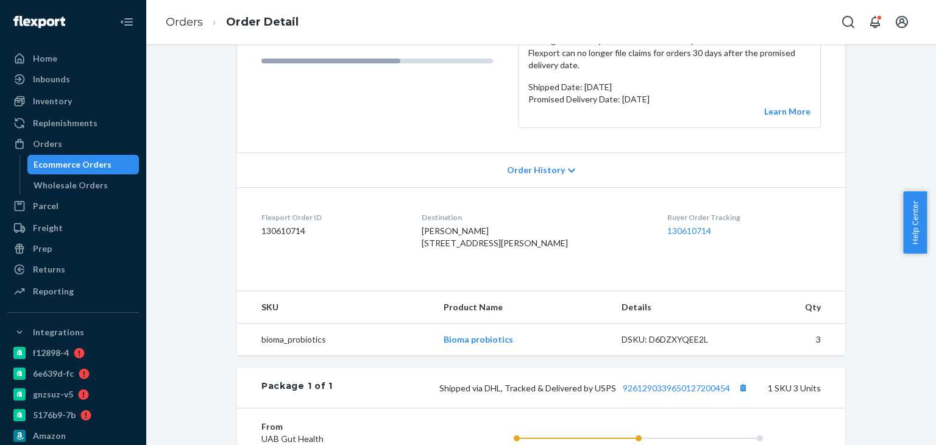
click at [675, 393] on div "Shipped via DHL, Tracked & Delivered by USPS 9261290339650127200454 1 SKU 3 Uni…" at bounding box center [577, 388] width 488 height 16
click at [678, 393] on link "9261290339650127200454" at bounding box center [676, 388] width 107 height 10
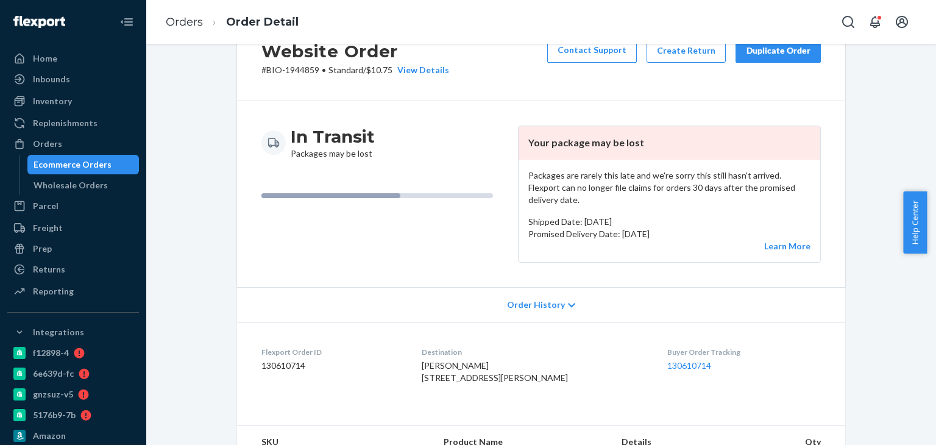
scroll to position [0, 0]
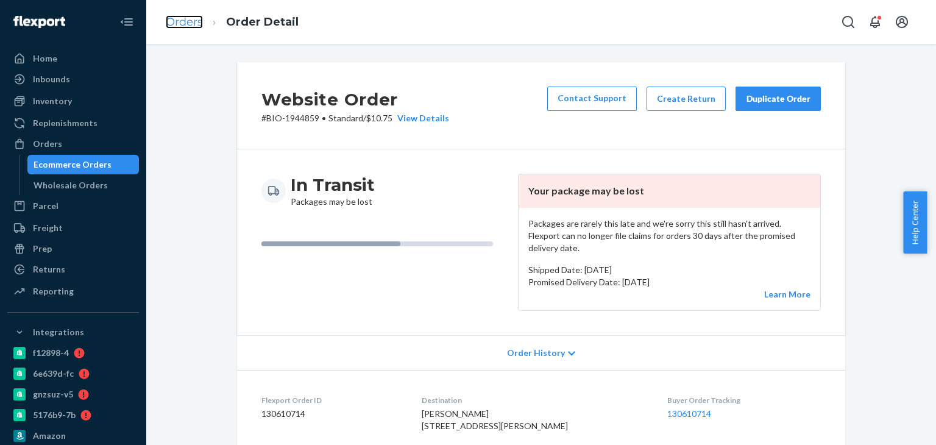
click at [186, 25] on link "Orders" at bounding box center [184, 21] width 37 height 13
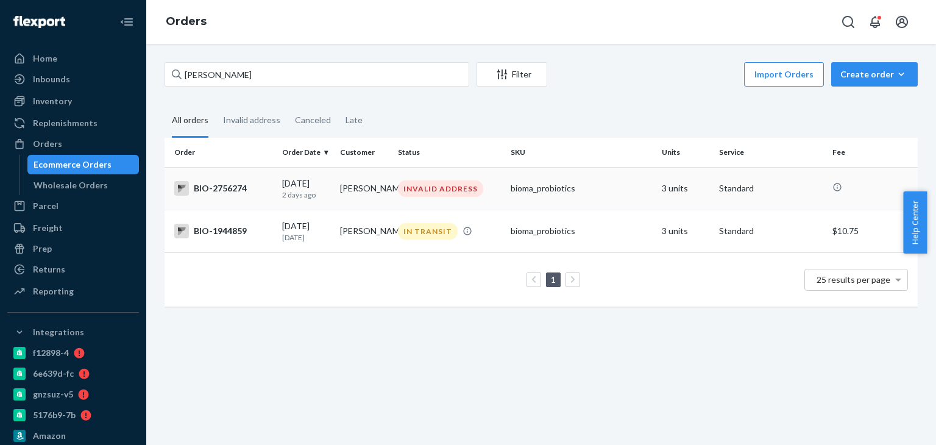
click at [216, 188] on div "BIO-2756274" at bounding box center [223, 188] width 98 height 15
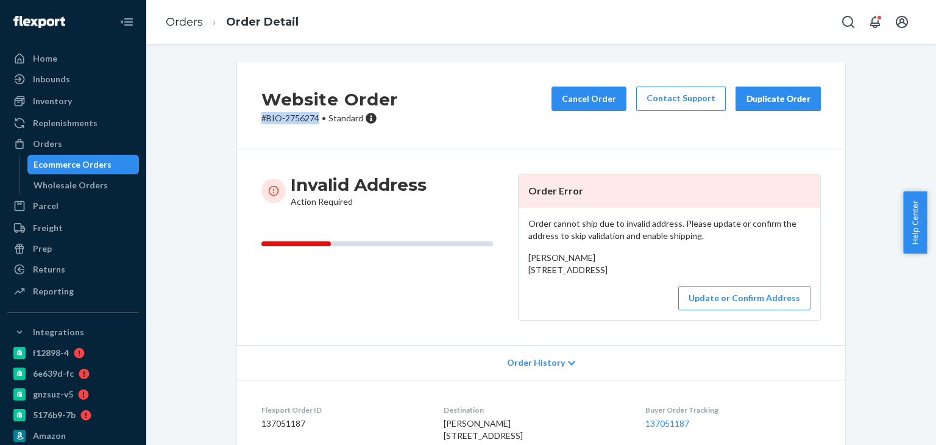
drag, startPoint x: 246, startPoint y: 124, endPoint x: 315, endPoint y: 127, distance: 68.3
click at [315, 127] on div "Website Order # BIO-2756274 • Standard Cancel Order Contact Support Duplicate O…" at bounding box center [541, 105] width 608 height 87
click at [190, 25] on link "Orders" at bounding box center [184, 21] width 37 height 13
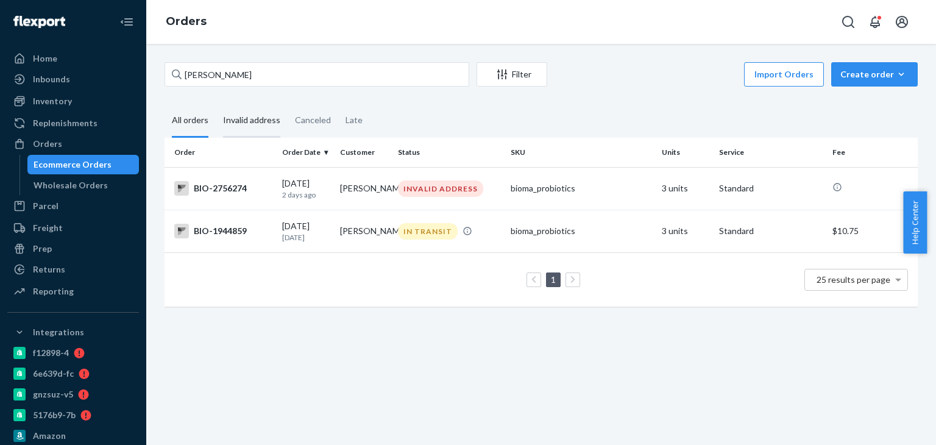
click at [241, 108] on div "Invalid address" at bounding box center [251, 121] width 57 height 34
click at [216, 104] on input "Invalid address" at bounding box center [216, 104] width 0 height 0
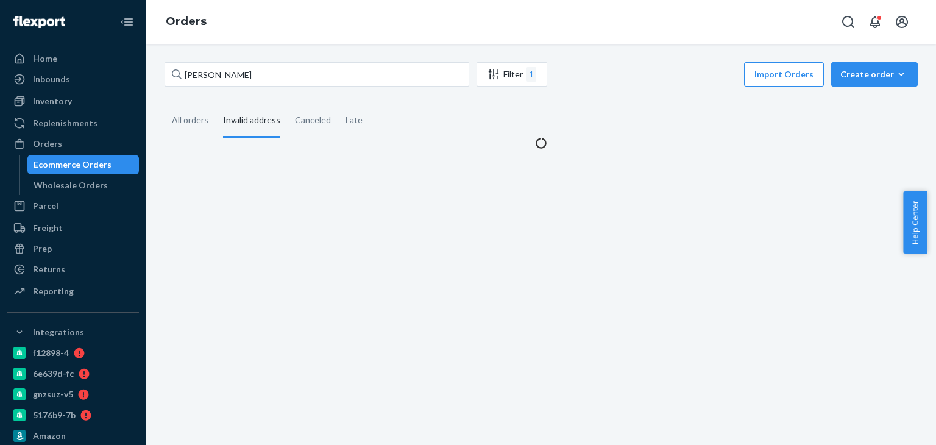
click at [241, 121] on div "Invalid address" at bounding box center [251, 121] width 57 height 34
click at [216, 104] on input "Invalid address" at bounding box center [216, 104] width 0 height 0
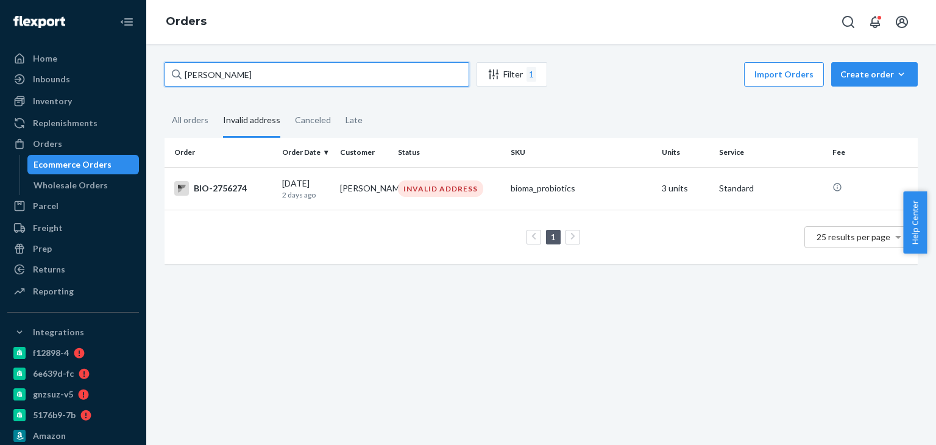
click at [273, 76] on input "[PERSON_NAME]" at bounding box center [317, 74] width 305 height 24
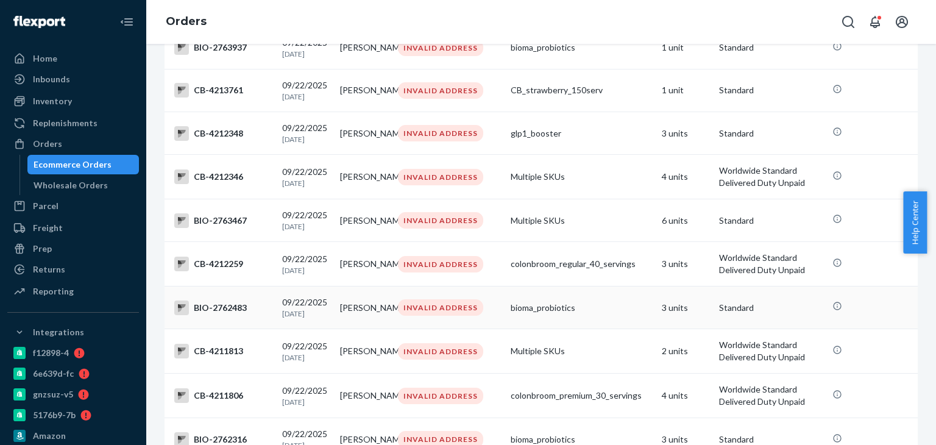
scroll to position [939, 0]
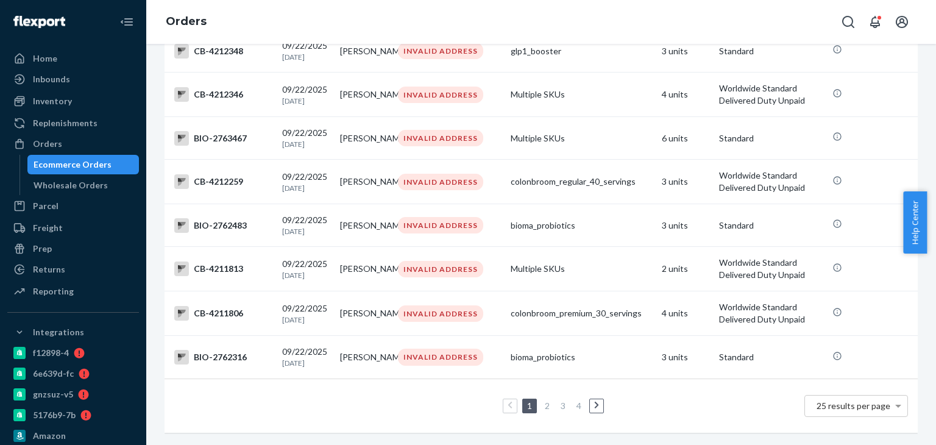
click at [545, 400] on link "2" at bounding box center [547, 405] width 10 height 10
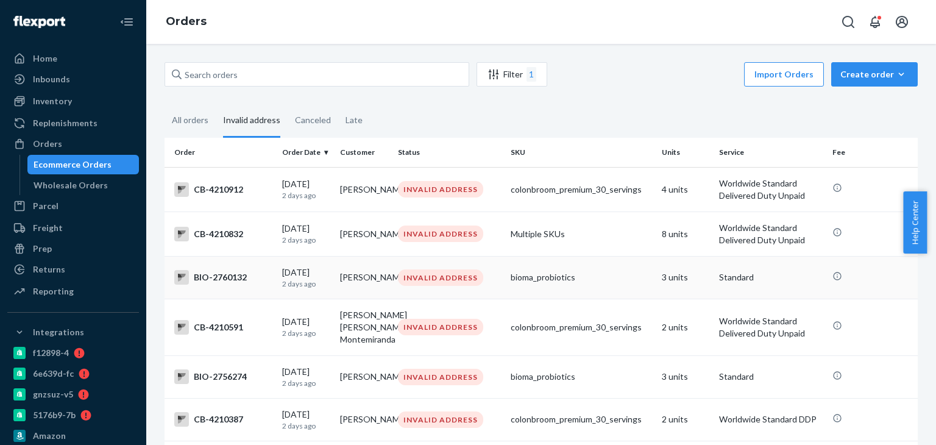
click at [219, 274] on div "BIO-2760132" at bounding box center [223, 277] width 98 height 15
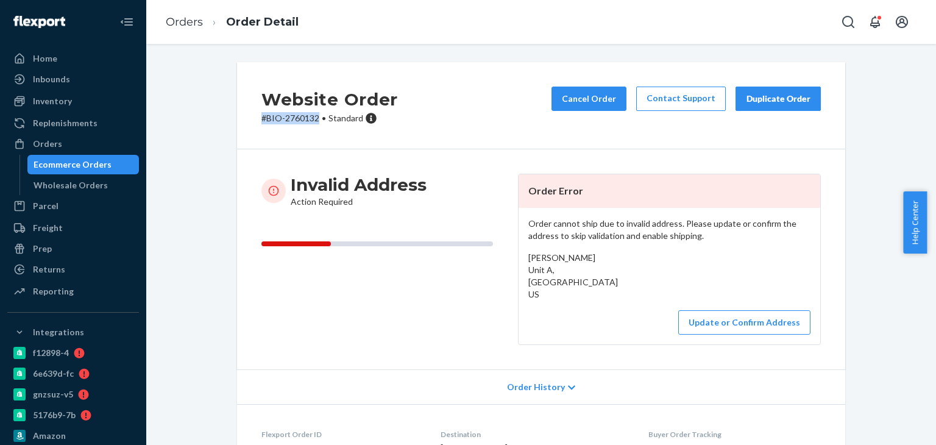
drag, startPoint x: 252, startPoint y: 123, endPoint x: 318, endPoint y: 123, distance: 65.8
click at [318, 123] on div "Website Order # BIO-2760132 • Standard Cancel Order Contact Support Duplicate O…" at bounding box center [541, 105] width 608 height 87
click at [191, 20] on link "Orders" at bounding box center [184, 21] width 37 height 13
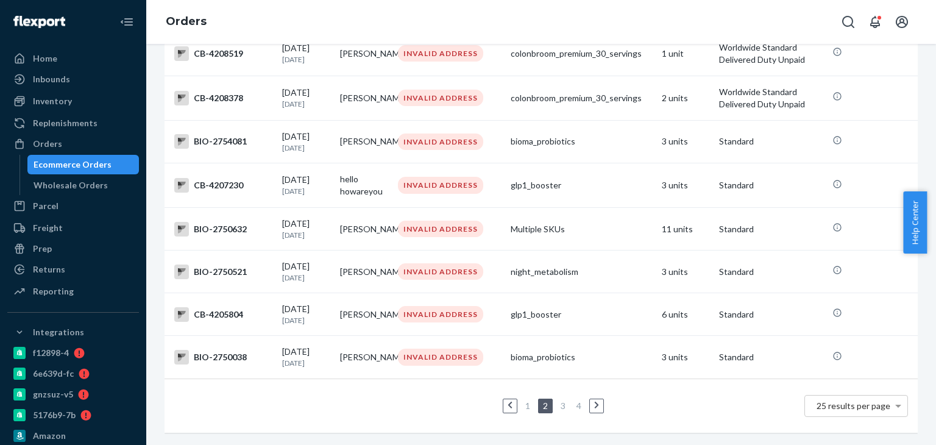
scroll to position [924, 0]
click at [525, 400] on link "1" at bounding box center [528, 405] width 10 height 10
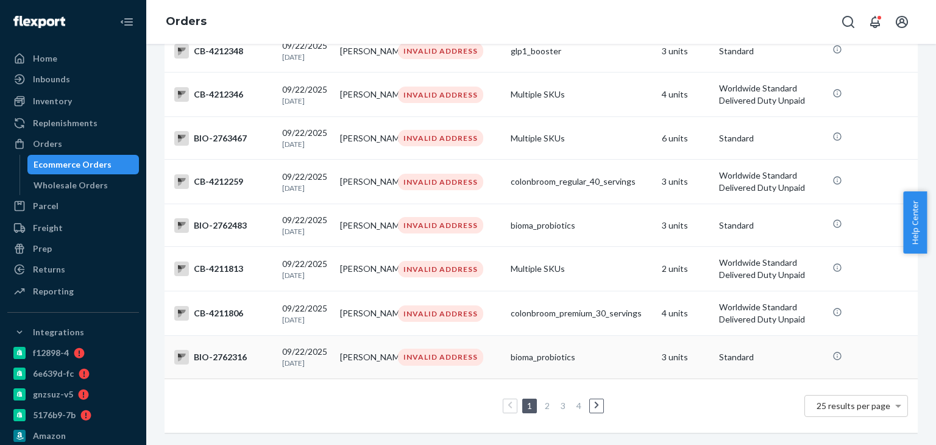
scroll to position [939, 0]
click at [210, 350] on div "BIO-2762316" at bounding box center [223, 357] width 98 height 15
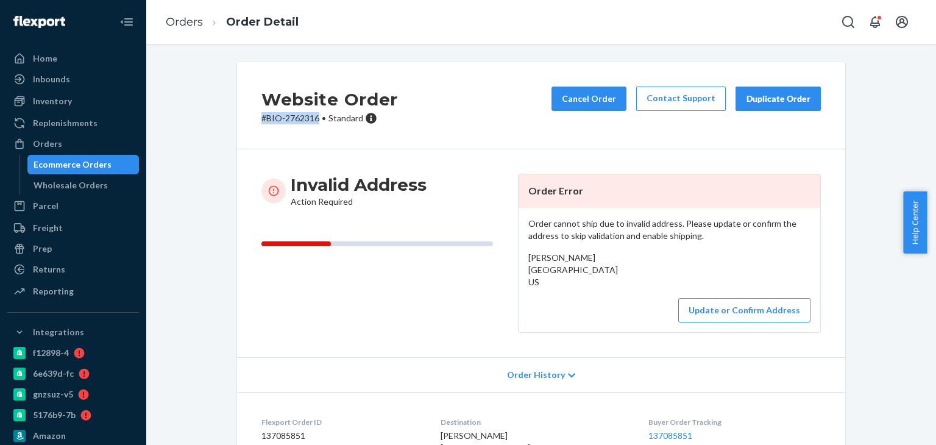
drag, startPoint x: 250, startPoint y: 116, endPoint x: 315, endPoint y: 119, distance: 64.7
click at [315, 119] on div "Website Order # BIO-2762316 • Standard Cancel Order Contact Support Duplicate O…" at bounding box center [541, 105] width 608 height 87
click at [182, 15] on li "Orders" at bounding box center [184, 23] width 37 height 16
click at [183, 15] on link "Orders" at bounding box center [184, 21] width 37 height 13
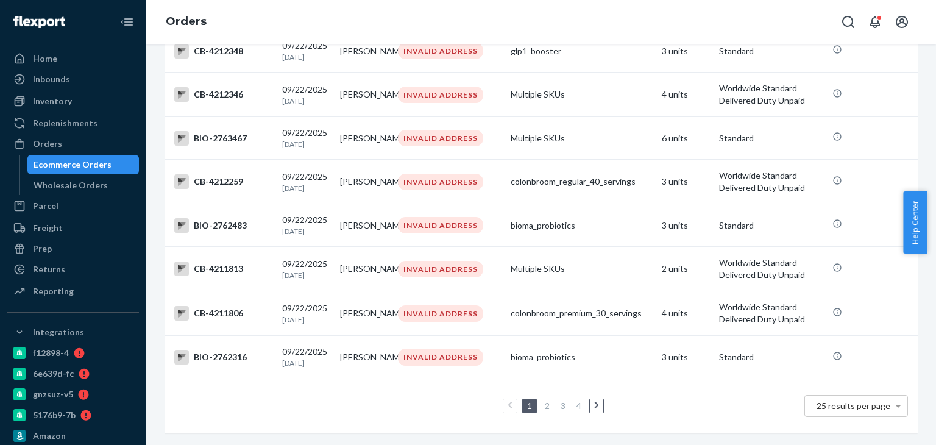
scroll to position [939, 0]
click at [558, 400] on link "3" at bounding box center [563, 405] width 10 height 10
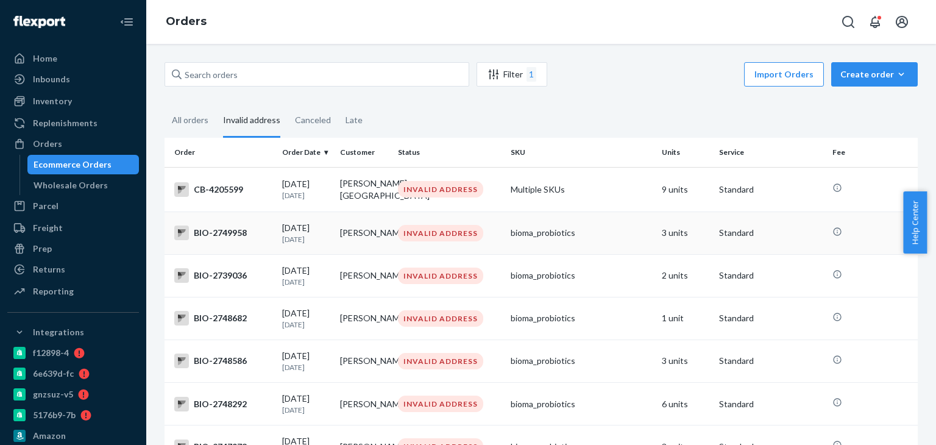
click at [203, 238] on div "BIO-2749958" at bounding box center [223, 233] width 98 height 15
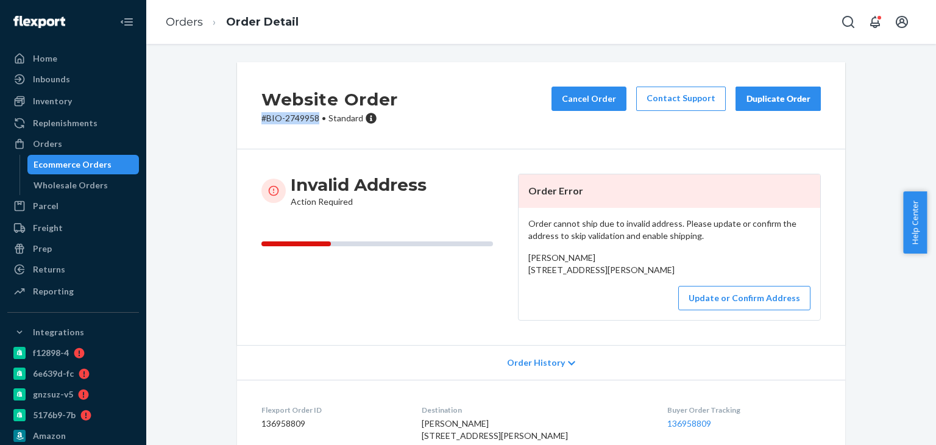
drag, startPoint x: 244, startPoint y: 115, endPoint x: 312, endPoint y: 120, distance: 68.5
click at [312, 120] on div "Website Order # BIO-2749958 • Standard Cancel Order Contact Support Duplicate O…" at bounding box center [541, 105] width 608 height 87
drag, startPoint x: 519, startPoint y: 273, endPoint x: 559, endPoint y: 293, distance: 44.4
click at [559, 293] on div "Order cannot ship due to invalid address. Please update or confirm the address …" at bounding box center [670, 264] width 302 height 112
click at [539, 258] on span "[PERSON_NAME] [STREET_ADDRESS][PERSON_NAME]" at bounding box center [601, 263] width 146 height 23
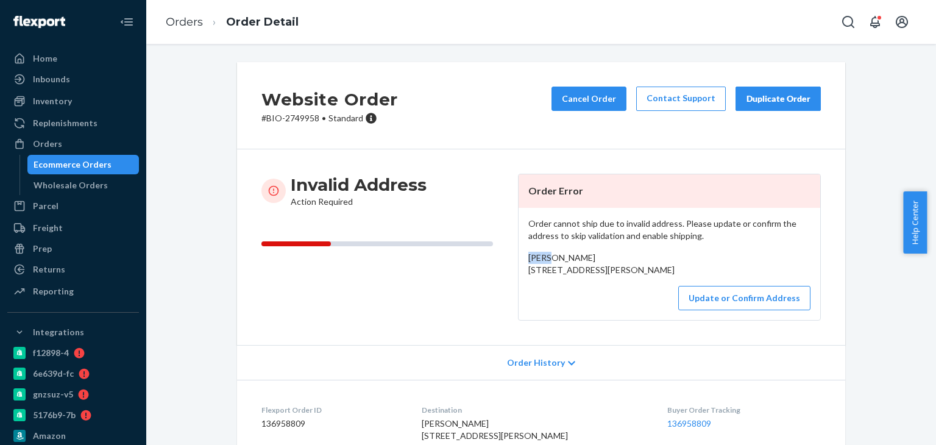
click at [539, 258] on span "[PERSON_NAME] [STREET_ADDRESS][PERSON_NAME]" at bounding box center [601, 263] width 146 height 23
click at [171, 22] on link "Orders" at bounding box center [184, 21] width 37 height 13
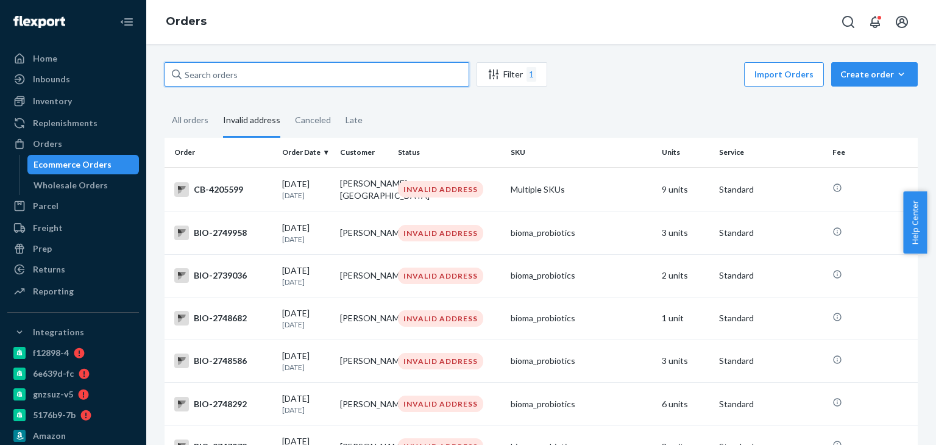
click at [225, 71] on input "text" at bounding box center [317, 74] width 305 height 24
click at [224, 70] on input "text" at bounding box center [317, 74] width 305 height 24
paste input "[PERSON_NAME]"
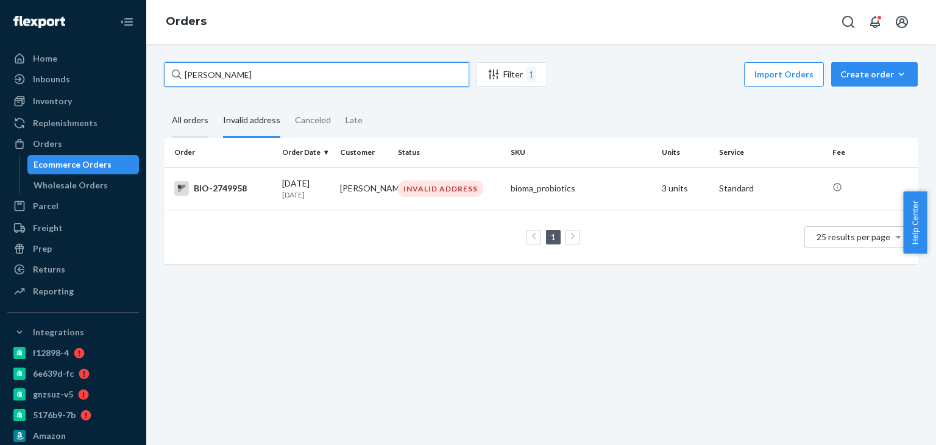
type input "[PERSON_NAME]"
click at [205, 124] on div "All orders" at bounding box center [190, 121] width 37 height 34
click at [165, 104] on input "All orders" at bounding box center [165, 104] width 0 height 0
click at [234, 119] on div "Invalid address" at bounding box center [251, 121] width 57 height 34
click at [216, 104] on input "Invalid address" at bounding box center [216, 104] width 0 height 0
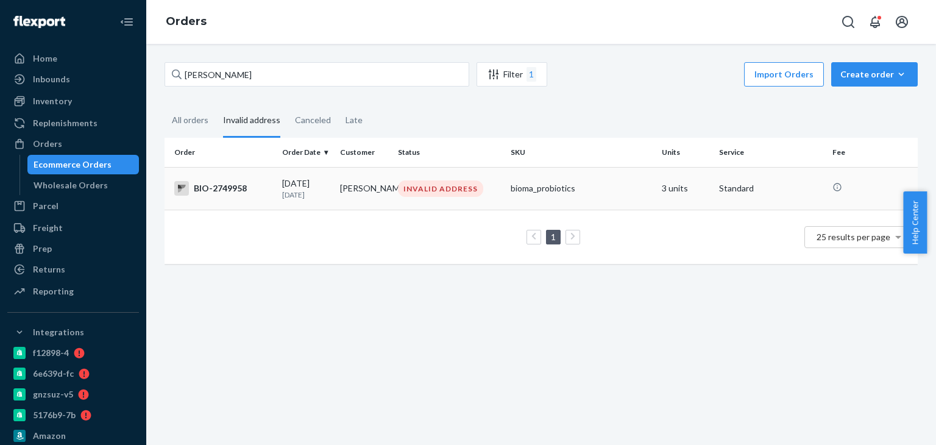
click at [243, 188] on div "BIO-2749958" at bounding box center [223, 188] width 98 height 15
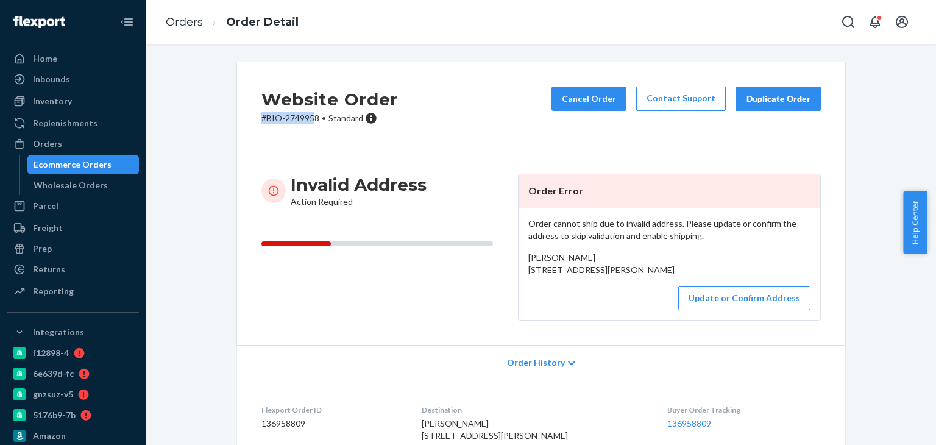
drag, startPoint x: 244, startPoint y: 127, endPoint x: 311, endPoint y: 129, distance: 67.7
click at [311, 129] on div "Website Order # BIO-2749958 • Standard Cancel Order Contact Support Duplicate O…" at bounding box center [541, 105] width 608 height 87
click at [258, 125] on div "Website Order # BIO-2749958 • Standard Cancel Order Contact Support Duplicate O…" at bounding box center [541, 105] width 608 height 87
drag, startPoint x: 259, startPoint y: 125, endPoint x: 302, endPoint y: 124, distance: 42.7
click at [302, 124] on div "Website Order # BIO-2749958 • Standard Cancel Order Contact Support Duplicate O…" at bounding box center [541, 105] width 608 height 87
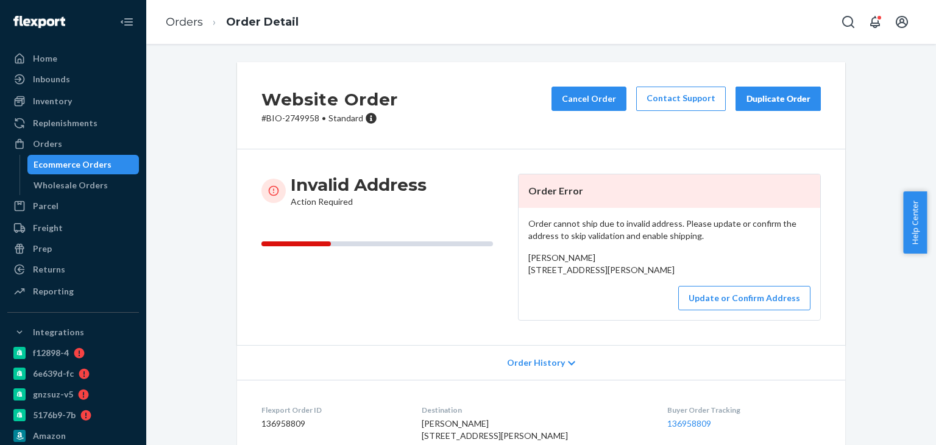
click at [241, 124] on div "Website Order # BIO-2749958 • Standard Cancel Order Contact Support Duplicate O…" at bounding box center [541, 105] width 608 height 87
drag, startPoint x: 241, startPoint y: 124, endPoint x: 301, endPoint y: 123, distance: 59.1
click at [301, 123] on div "Website Order # BIO-2749958 • Standard Cancel Order Contact Support Duplicate O…" at bounding box center [541, 105] width 608 height 87
click at [185, 26] on link "Orders" at bounding box center [184, 21] width 37 height 13
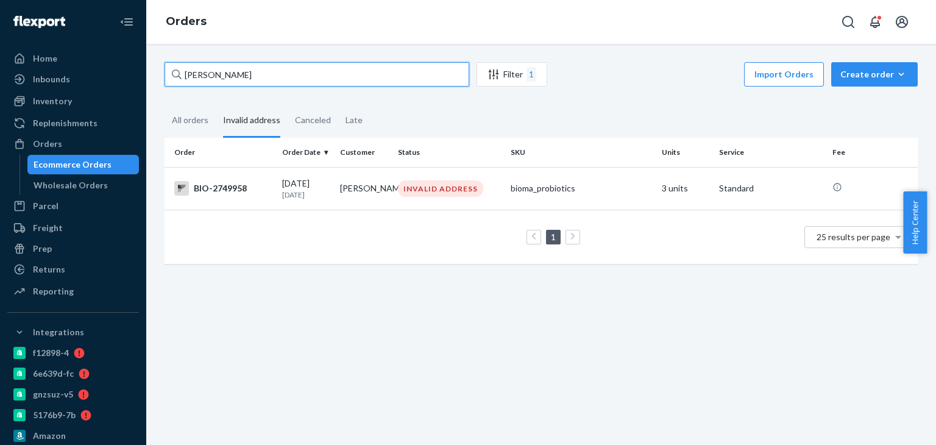
click at [254, 84] on input "[PERSON_NAME]" at bounding box center [317, 74] width 305 height 24
click at [254, 79] on input "[PERSON_NAME]" at bounding box center [317, 74] width 305 height 24
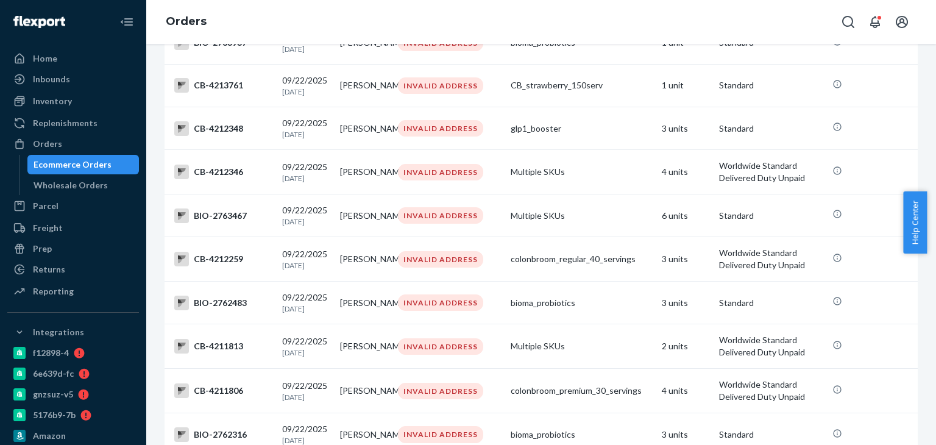
scroll to position [939, 0]
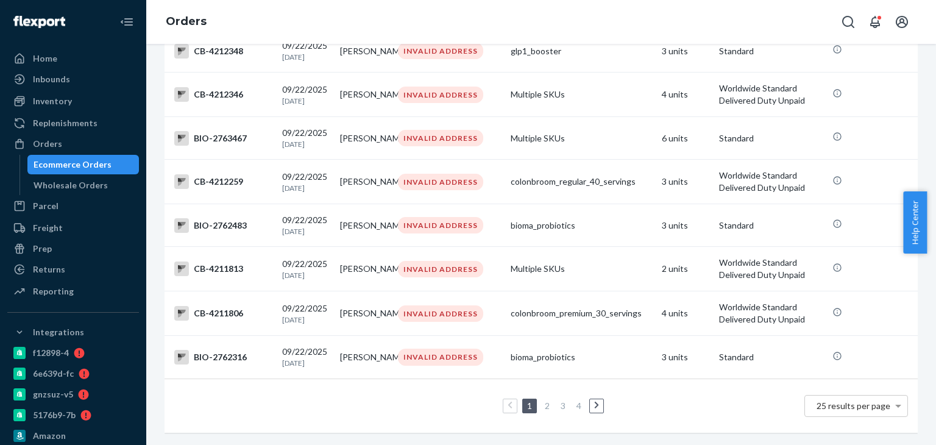
click at [558, 400] on link "3" at bounding box center [563, 405] width 10 height 10
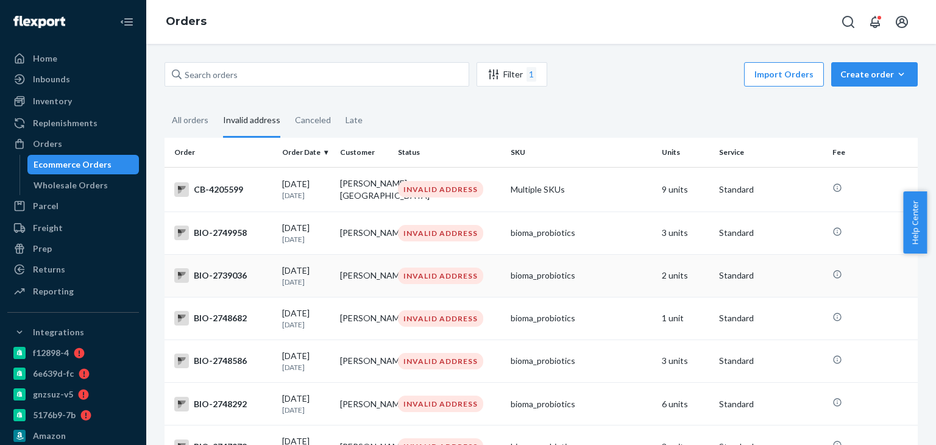
click at [222, 277] on div "BIO-2739036" at bounding box center [223, 275] width 98 height 15
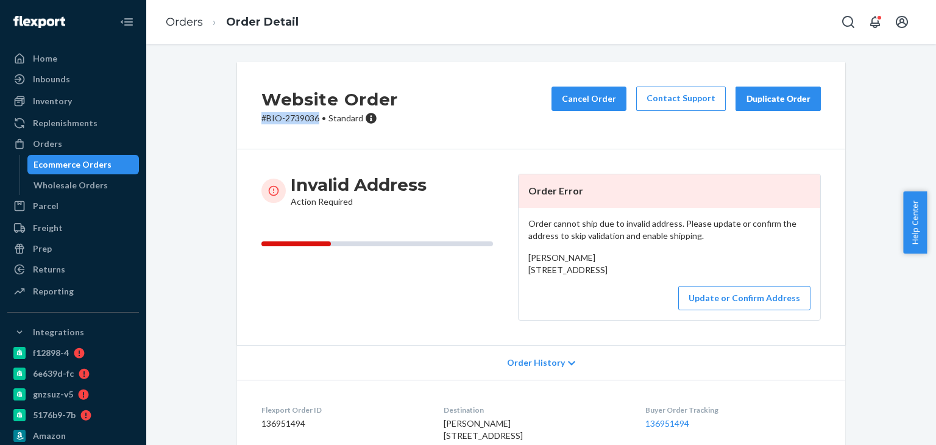
drag, startPoint x: 232, startPoint y: 131, endPoint x: 317, endPoint y: 131, distance: 84.7
click at [317, 131] on div "Website Order # BIO-2739036 • Standard Cancel Order Contact Support Duplicate O…" at bounding box center [541, 105] width 608 height 87
click at [177, 21] on link "Orders" at bounding box center [184, 21] width 37 height 13
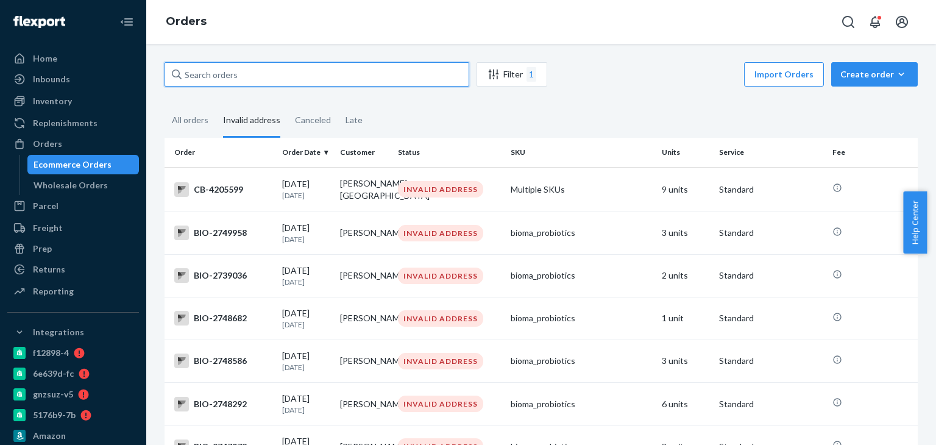
click at [227, 74] on input "text" at bounding box center [317, 74] width 305 height 24
paste input "[PERSON_NAME]"
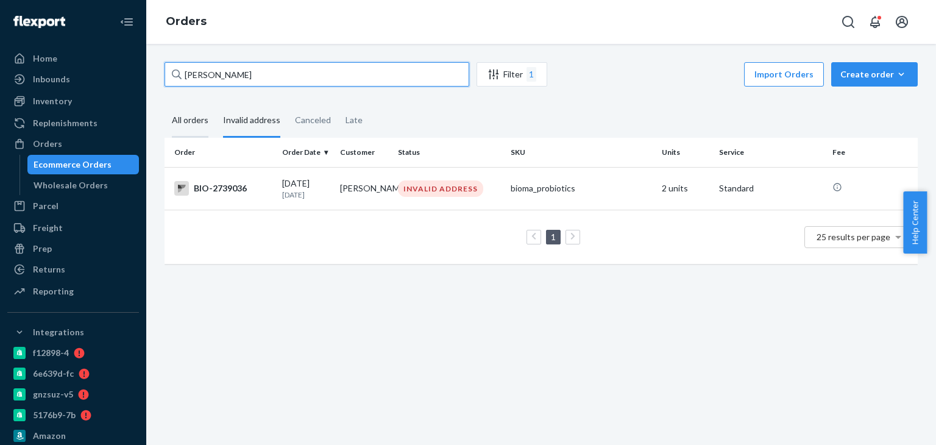
type input "[PERSON_NAME]"
click at [193, 117] on div "All orders" at bounding box center [190, 121] width 37 height 34
click at [165, 104] on input "All orders" at bounding box center [165, 104] width 0 height 0
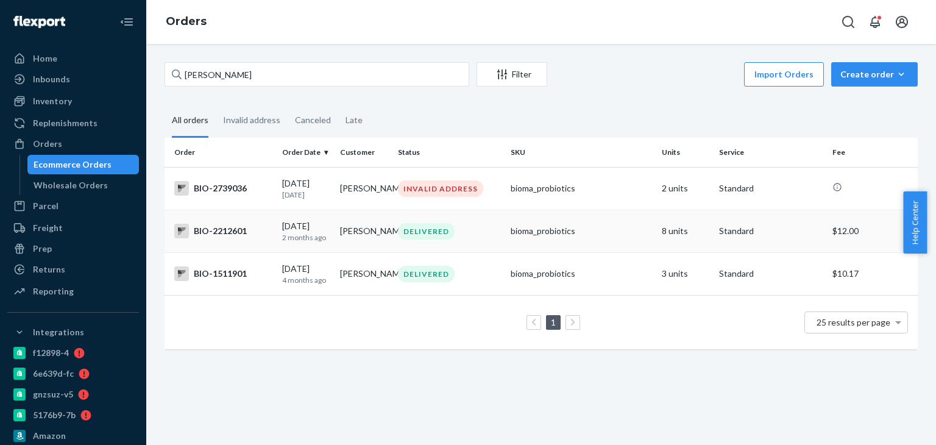
click at [227, 236] on div "BIO-2212601" at bounding box center [223, 231] width 98 height 15
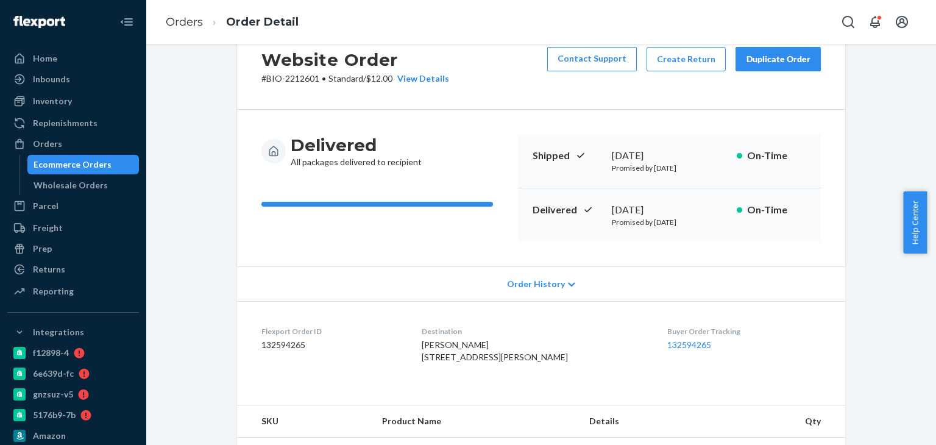
scroll to position [61, 0]
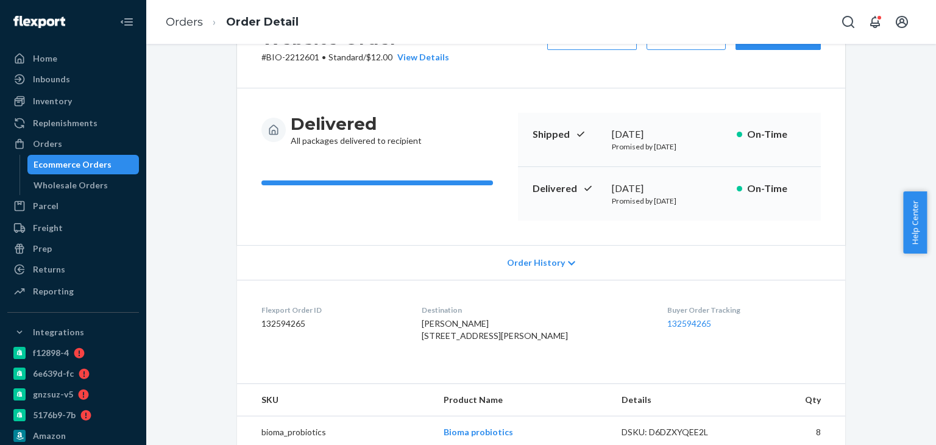
drag, startPoint x: 421, startPoint y: 340, endPoint x: 454, endPoint y: 382, distance: 53.8
click at [454, 371] on dl "Flexport Order ID 132594265 Destination [PERSON_NAME] [STREET_ADDRESS][PERSON_N…" at bounding box center [541, 325] width 608 height 91
click at [196, 27] on link "Orders" at bounding box center [184, 21] width 37 height 13
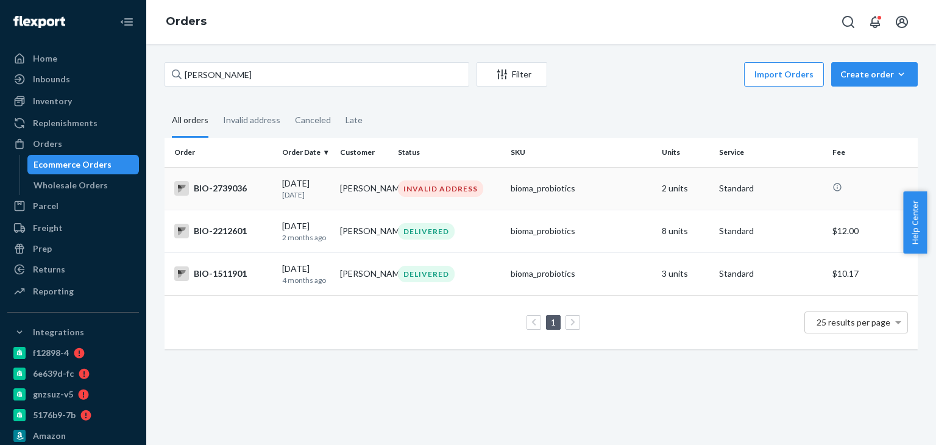
click at [219, 188] on div "BIO-2739036" at bounding box center [223, 188] width 98 height 15
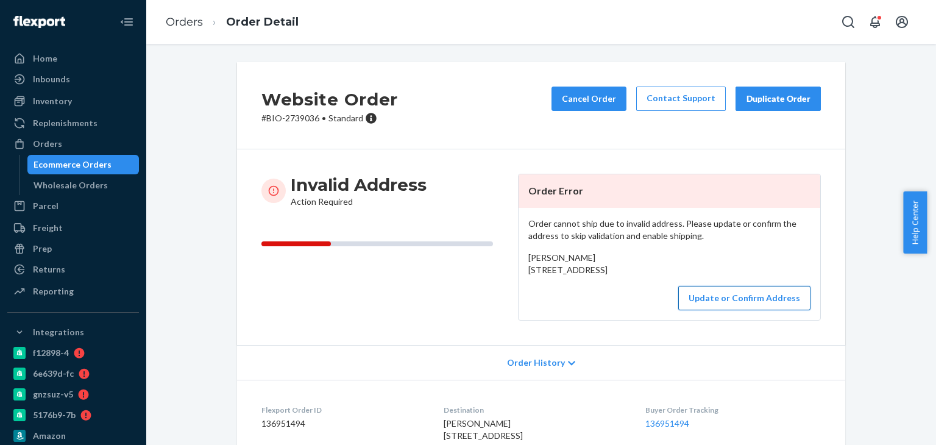
click at [699, 310] on button "Update or Confirm Address" at bounding box center [744, 298] width 132 height 24
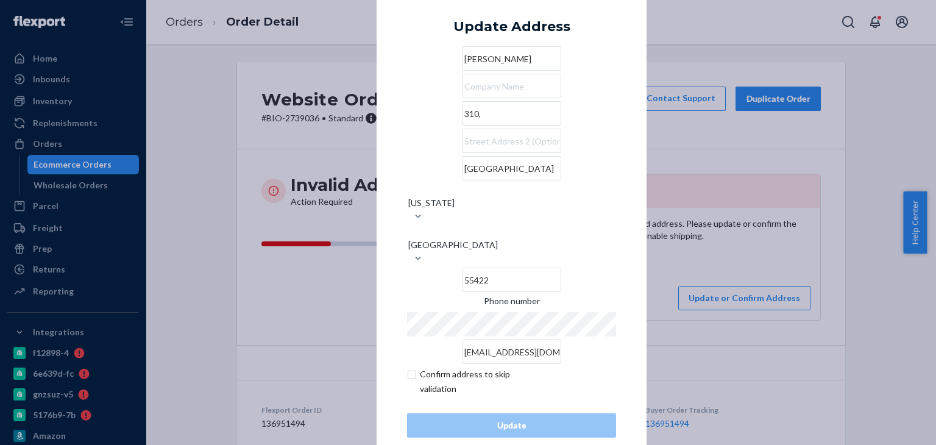
click at [463, 126] on input "310," at bounding box center [512, 113] width 99 height 24
paste input "[STREET_ADDRESS][PERSON_NAME]"
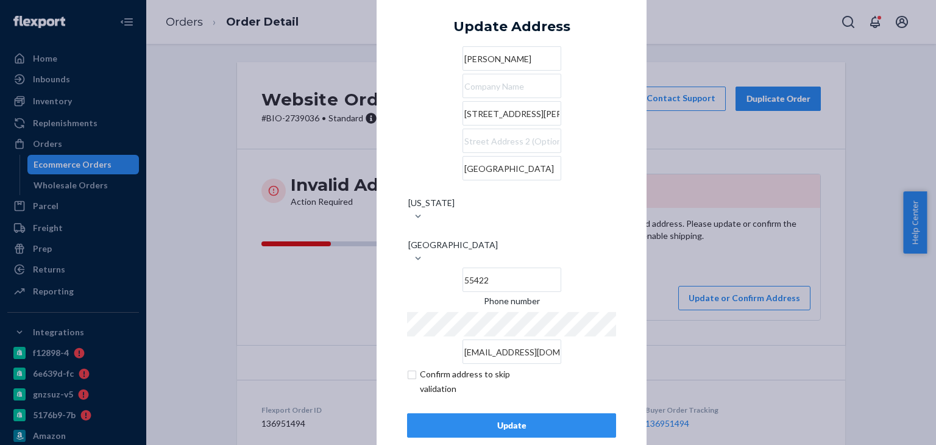
click at [463, 126] on input "[STREET_ADDRESS][PERSON_NAME]" at bounding box center [512, 113] width 99 height 24
paste input "text"
type input "[STREET_ADDRESS][PERSON_NAME]"
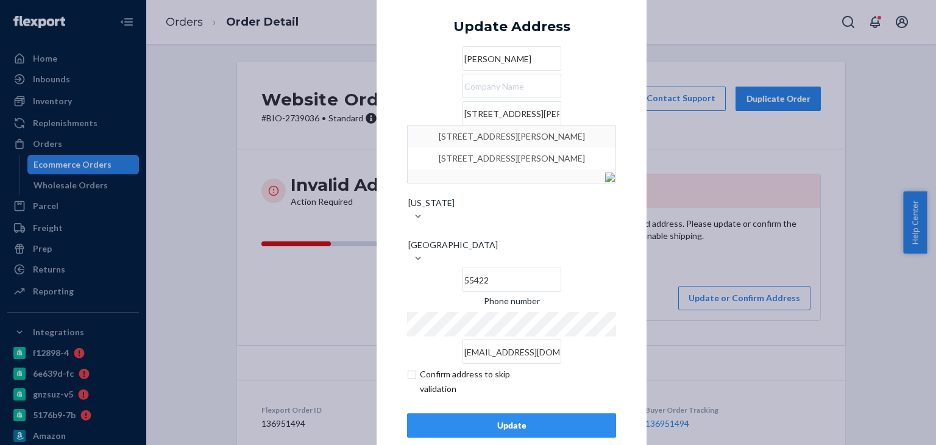
type input "Apartment 310"
click at [478, 153] on input "Apartment 310" at bounding box center [512, 141] width 99 height 24
click at [471, 180] on input "[GEOGRAPHIC_DATA]" at bounding box center [512, 168] width 99 height 24
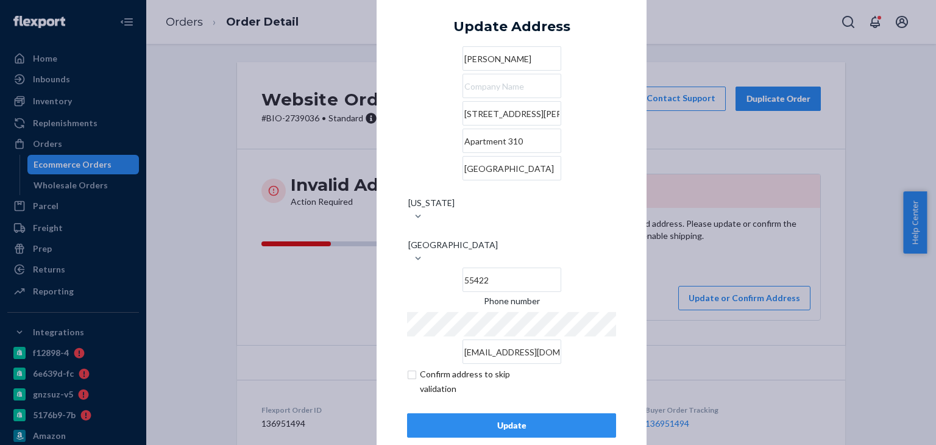
click at [471, 180] on input "[GEOGRAPHIC_DATA]" at bounding box center [512, 168] width 99 height 24
paste input "[GEOGRAPHIC_DATA]"
type input "[GEOGRAPHIC_DATA]"
click at [564, 419] on div "Update" at bounding box center [512, 425] width 188 height 12
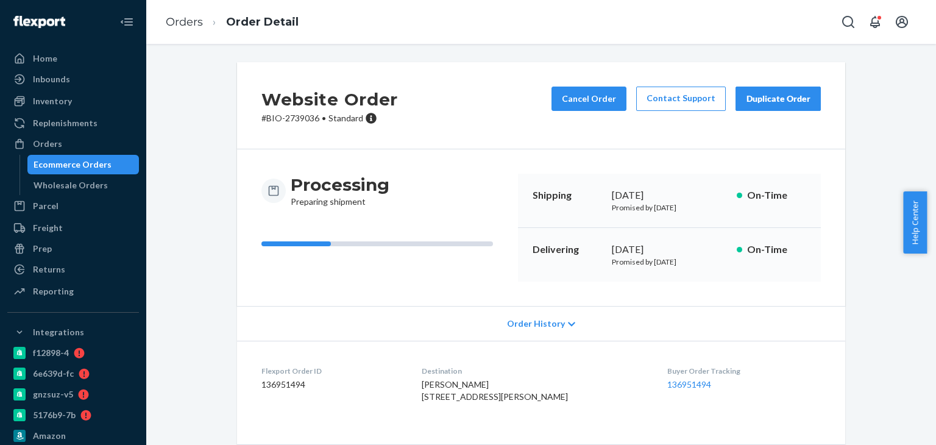
click at [468, 96] on div "Website Order # BIO-2739036 • Standard Cancel Order Contact Support Duplicate O…" at bounding box center [541, 105] width 608 height 87
click at [187, 24] on link "Orders" at bounding box center [184, 21] width 37 height 13
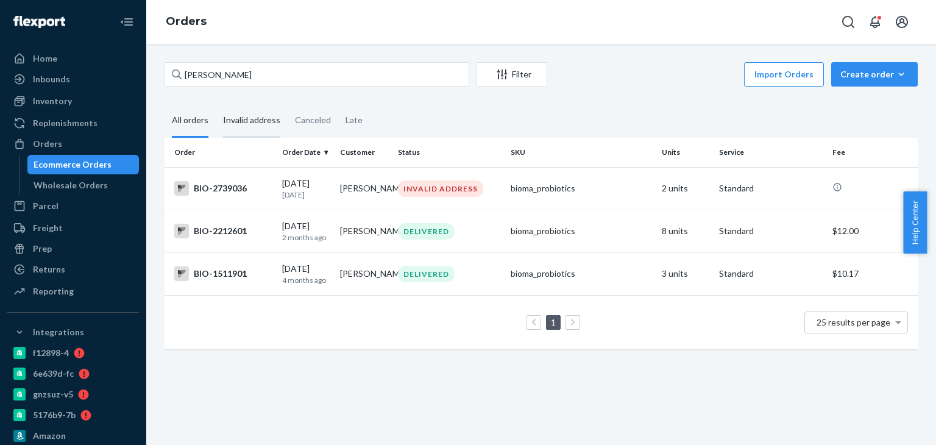
click at [255, 117] on div "Invalid address" at bounding box center [251, 121] width 57 height 34
click at [216, 104] on input "Invalid address" at bounding box center [216, 104] width 0 height 0
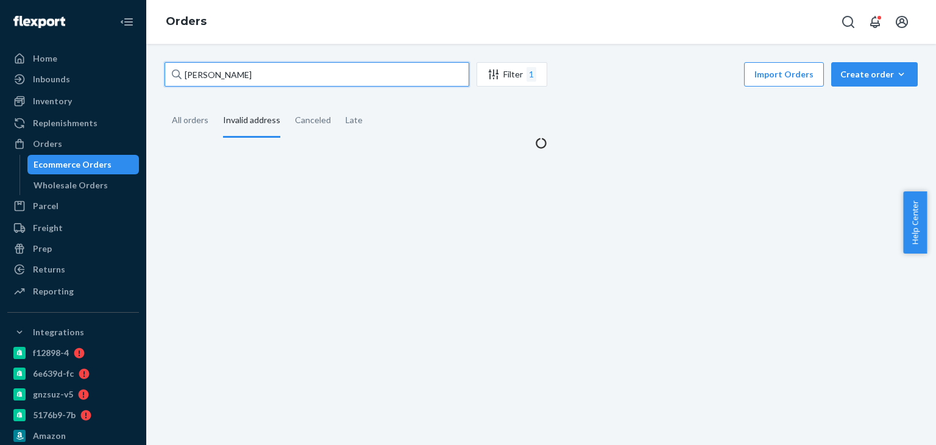
click at [264, 76] on input "[PERSON_NAME]" at bounding box center [317, 74] width 305 height 24
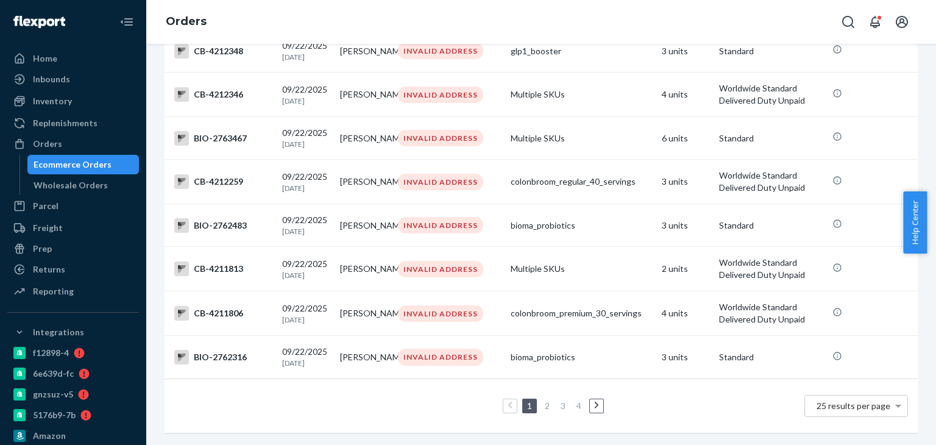
scroll to position [939, 0]
click at [558, 400] on link "3" at bounding box center [563, 405] width 10 height 10
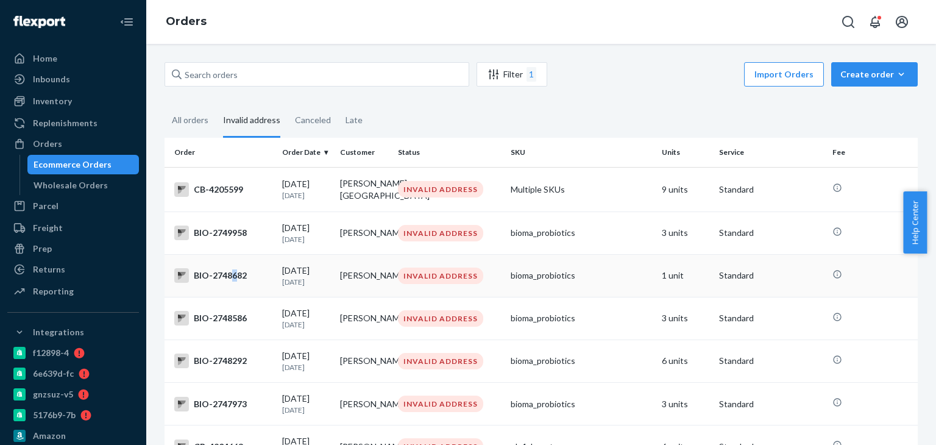
click at [234, 276] on div "BIO-2748682" at bounding box center [223, 275] width 98 height 15
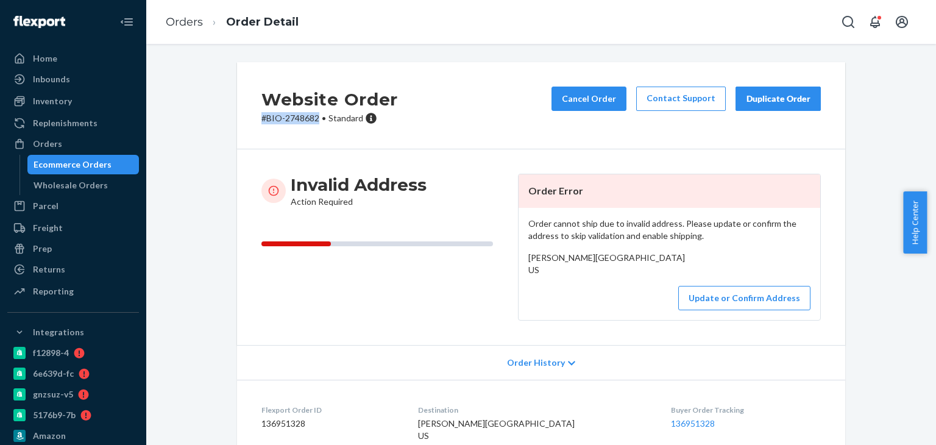
drag, startPoint x: 249, startPoint y: 129, endPoint x: 315, endPoint y: 126, distance: 65.9
click at [315, 126] on div "Website Order # BIO-2748682 • Standard Cancel Order Contact Support Duplicate O…" at bounding box center [541, 105] width 608 height 87
click at [169, 16] on link "Orders" at bounding box center [184, 21] width 37 height 13
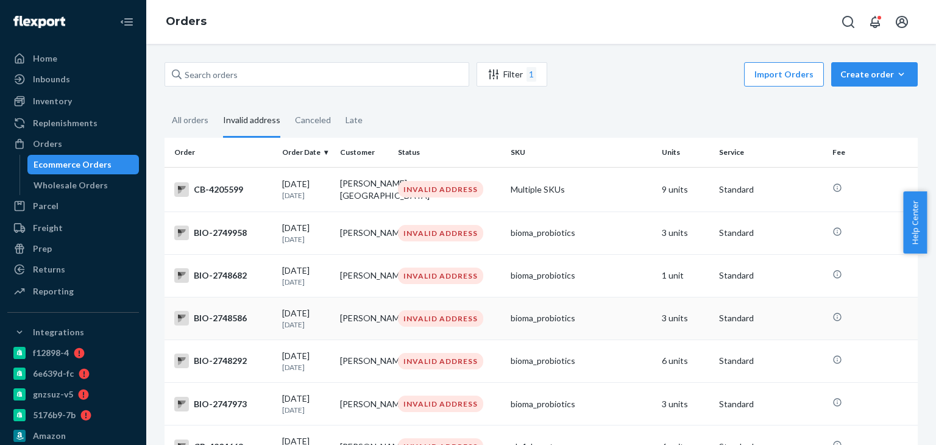
click at [219, 321] on div "BIO-2748586" at bounding box center [223, 318] width 98 height 15
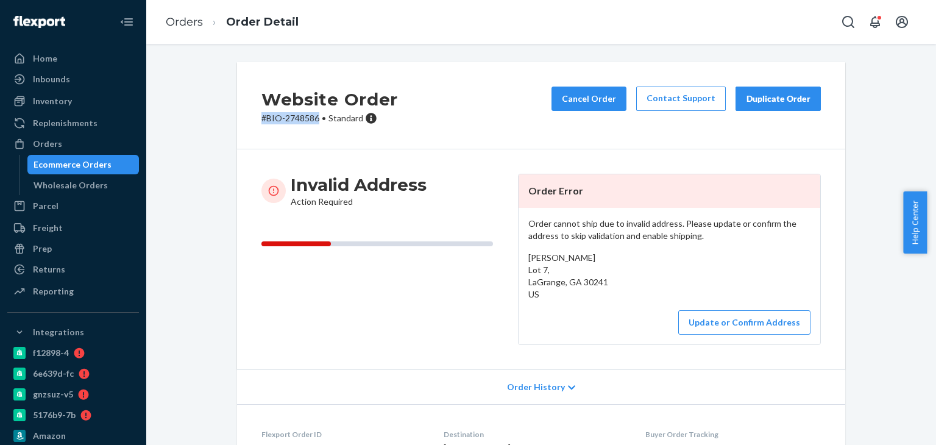
drag, startPoint x: 263, startPoint y: 130, endPoint x: 317, endPoint y: 131, distance: 53.7
click at [317, 131] on div "Website Order # BIO-2748586 • Standard Cancel Order Contact Support Duplicate O…" at bounding box center [541, 105] width 608 height 87
click at [177, 27] on link "Orders" at bounding box center [184, 21] width 37 height 13
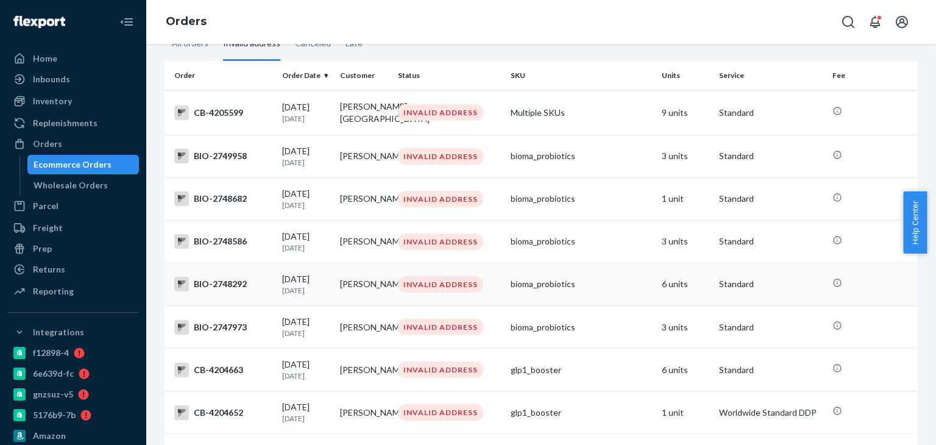
scroll to position [122, 0]
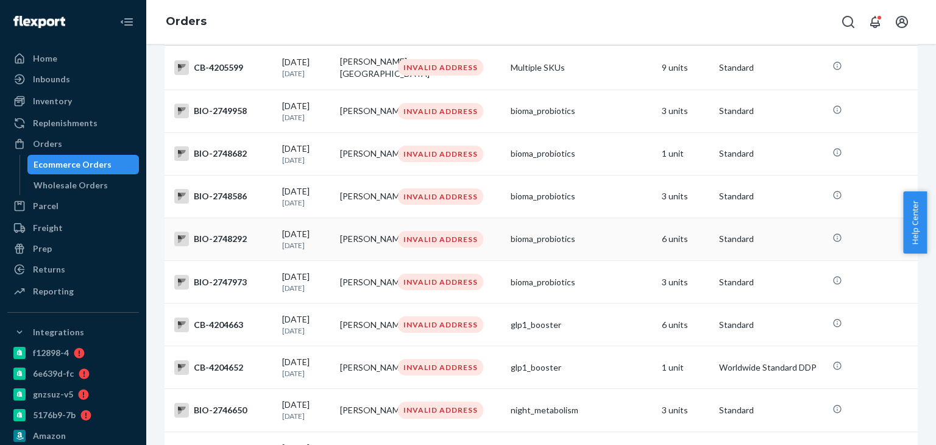
click at [212, 237] on div "BIO-2748292" at bounding box center [223, 239] width 98 height 15
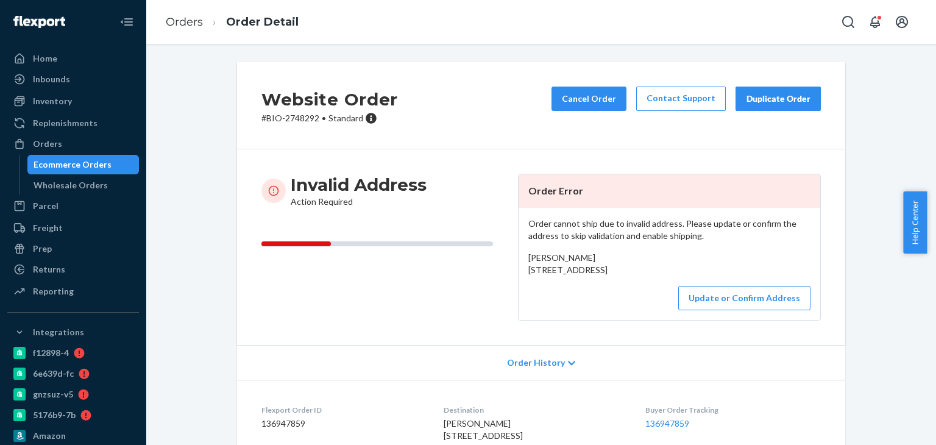
click at [237, 127] on div "Website Order # BIO-2748292 • Standard Cancel Order Contact Support Duplicate O…" at bounding box center [541, 105] width 608 height 87
drag, startPoint x: 523, startPoint y: 271, endPoint x: 541, endPoint y: 289, distance: 25.4
click at [541, 289] on div "Order cannot ship due to invalid address. Please update or confirm the address …" at bounding box center [670, 264] width 302 height 112
drag, startPoint x: 252, startPoint y: 125, endPoint x: 315, endPoint y: 121, distance: 62.9
click at [315, 121] on div "Website Order # BIO-2748292 • Standard Cancel Order Contact Support Duplicate O…" at bounding box center [541, 105] width 608 height 87
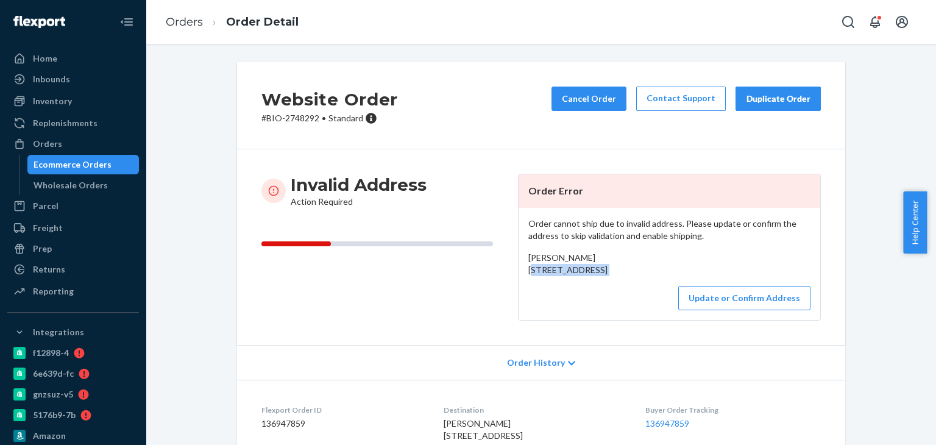
drag, startPoint x: 520, startPoint y: 271, endPoint x: 566, endPoint y: 302, distance: 55.3
click at [566, 302] on div "Order cannot ship due to invalid address. Please update or confirm the address …" at bounding box center [670, 264] width 302 height 112
drag, startPoint x: 244, startPoint y: 121, endPoint x: 315, endPoint y: 126, distance: 70.2
click at [315, 126] on div "Website Order # BIO-2748292 • Standard Cancel Order Contact Support Duplicate O…" at bounding box center [541, 105] width 608 height 87
click at [163, 10] on ol "Orders Order Detail" at bounding box center [232, 22] width 152 height 36
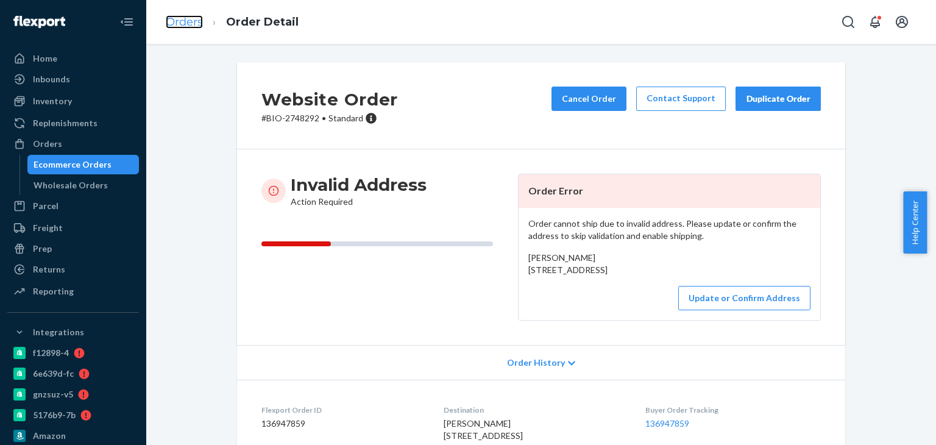
click at [173, 21] on link "Orders" at bounding box center [184, 21] width 37 height 13
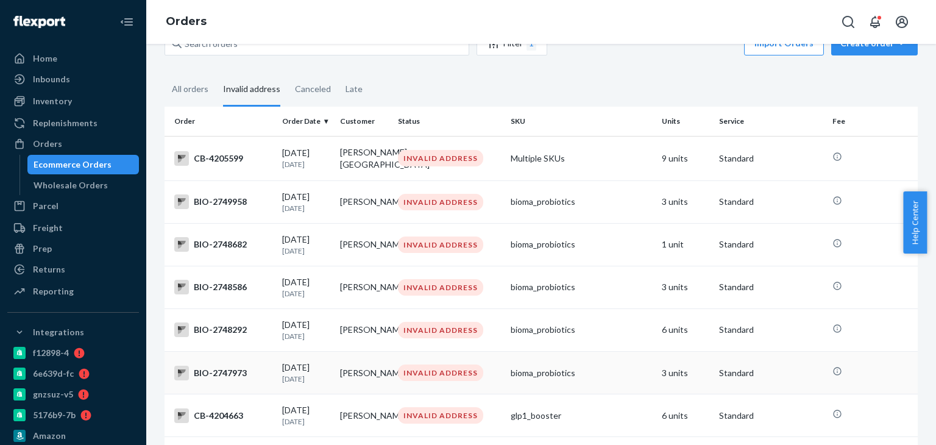
scroll to position [61, 0]
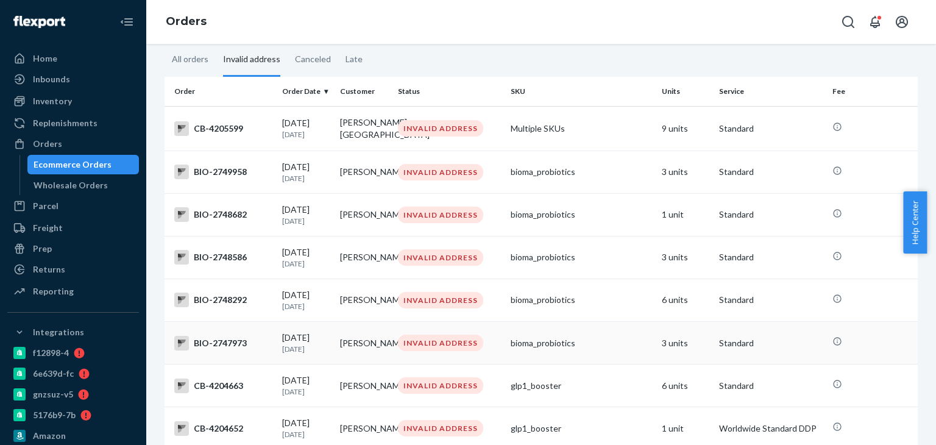
click at [215, 350] on div "BIO-2747973" at bounding box center [223, 343] width 98 height 15
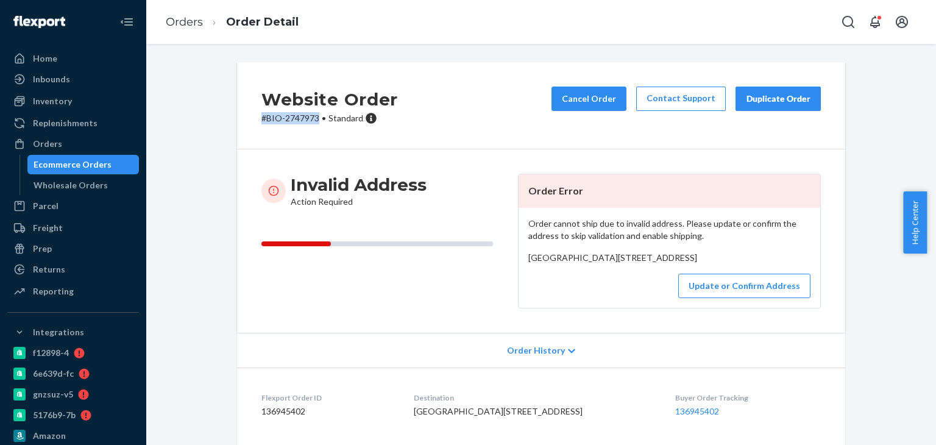
drag, startPoint x: 207, startPoint y: 123, endPoint x: 319, endPoint y: 127, distance: 111.7
click at [319, 127] on div "Website Order # BIO-2747973 • Standard Cancel Order Contact Support Duplicate O…" at bounding box center [541, 300] width 772 height 476
